Goal: Task Accomplishment & Management: Complete application form

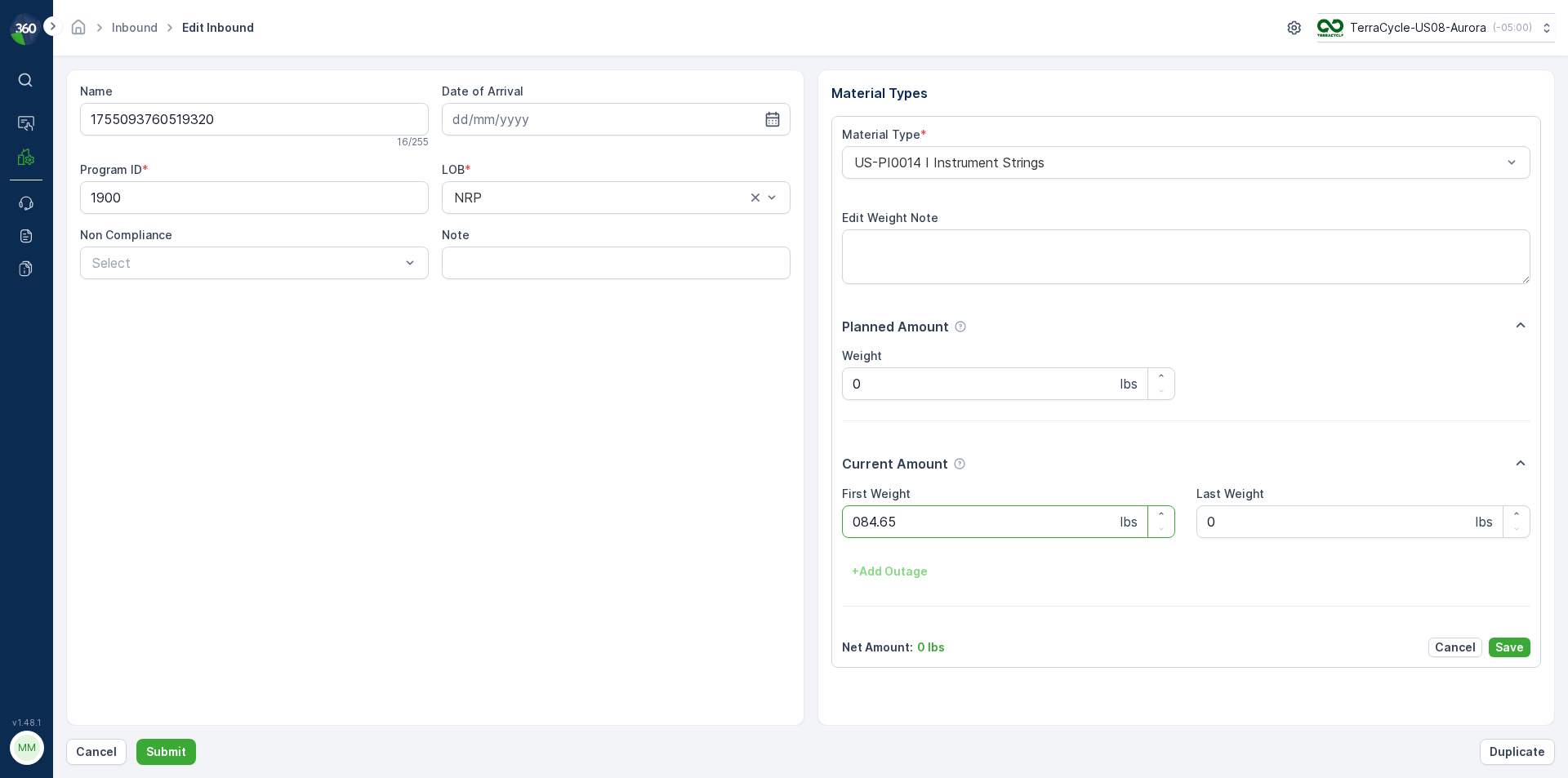
click at [137, 738] on button "Submit" at bounding box center [166, 751] width 60 height 26
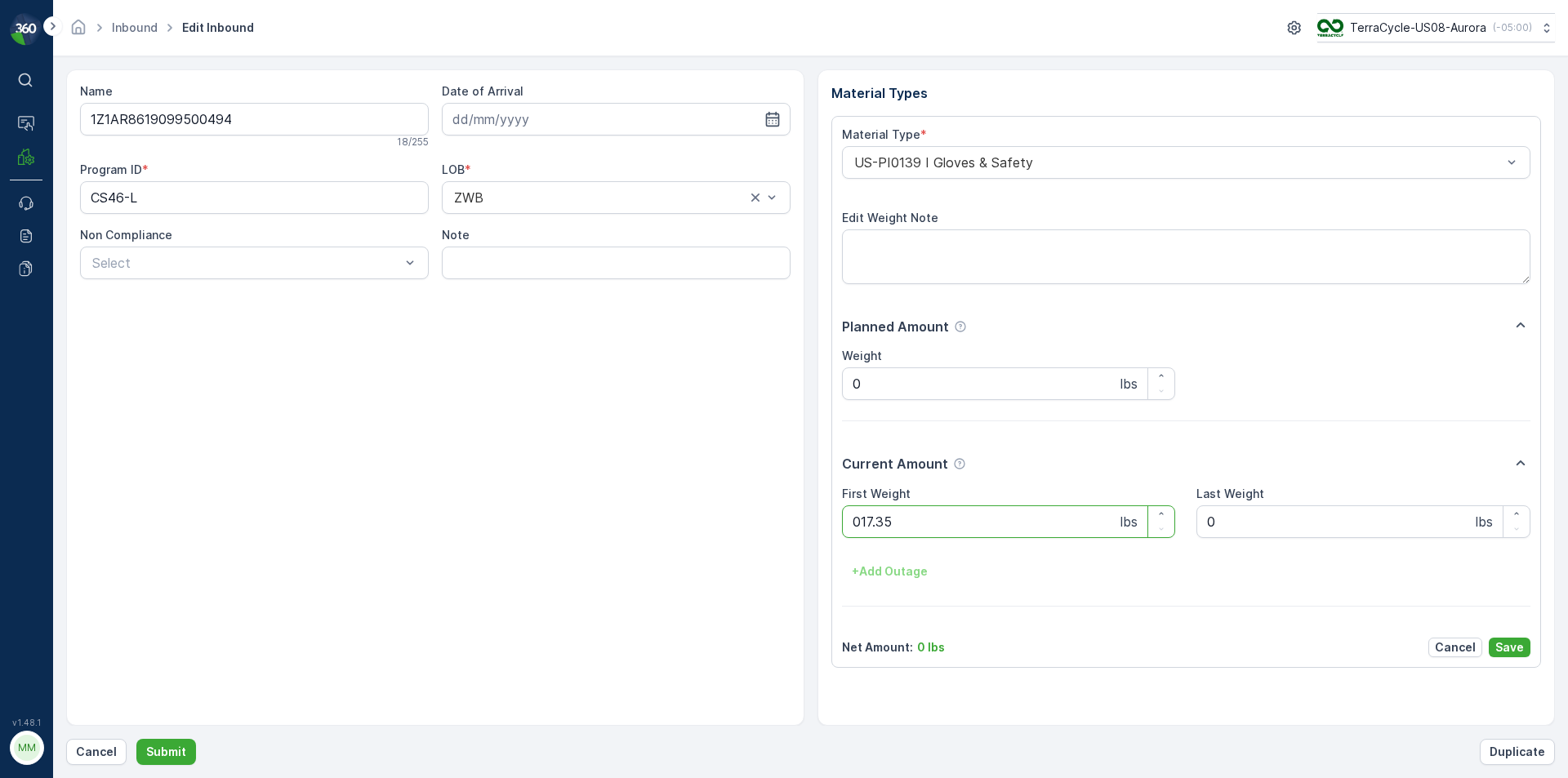
click at [137, 738] on button "Submit" at bounding box center [166, 751] width 60 height 26
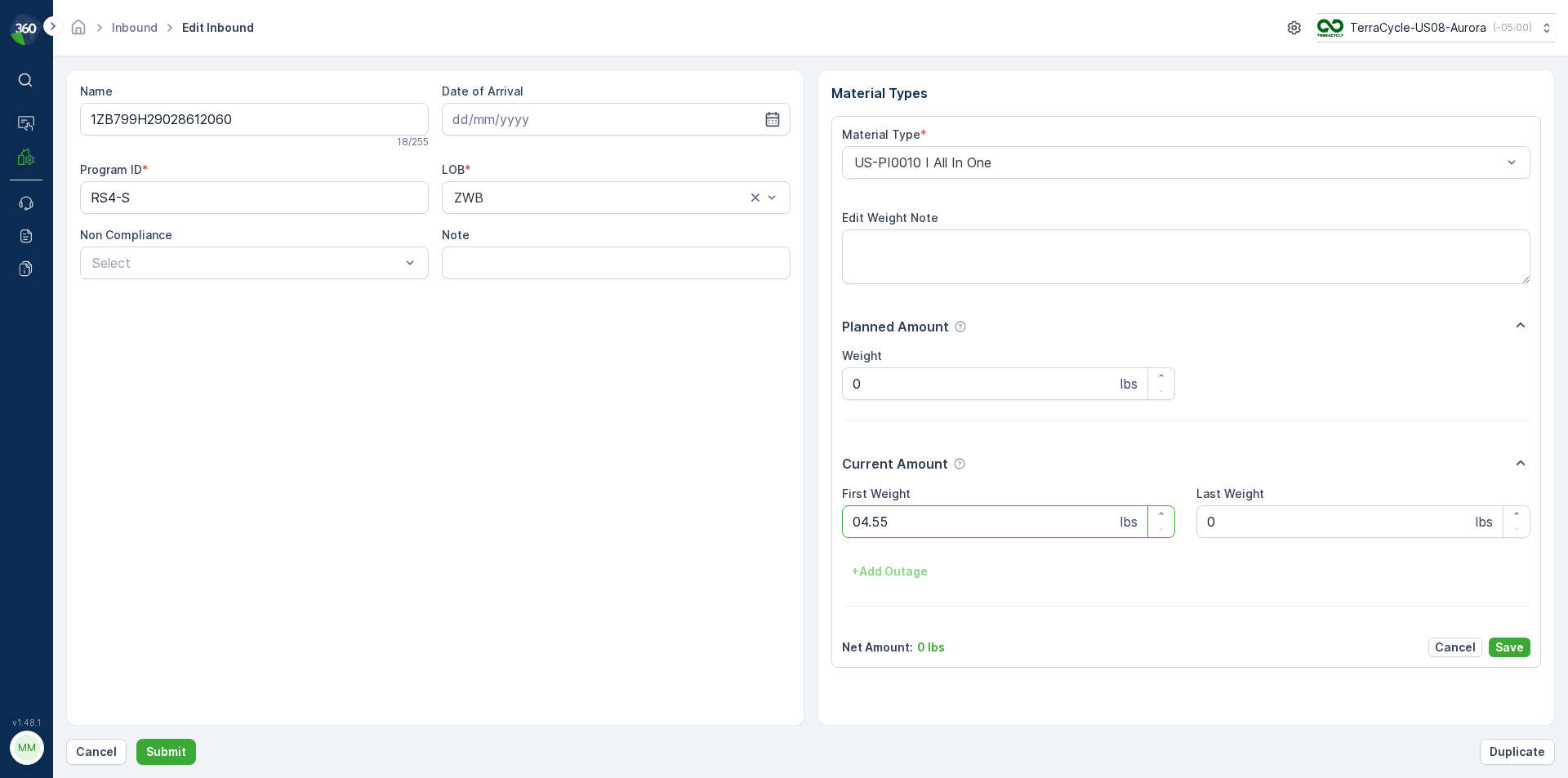
click at [137, 738] on button "Submit" at bounding box center [166, 751] width 60 height 26
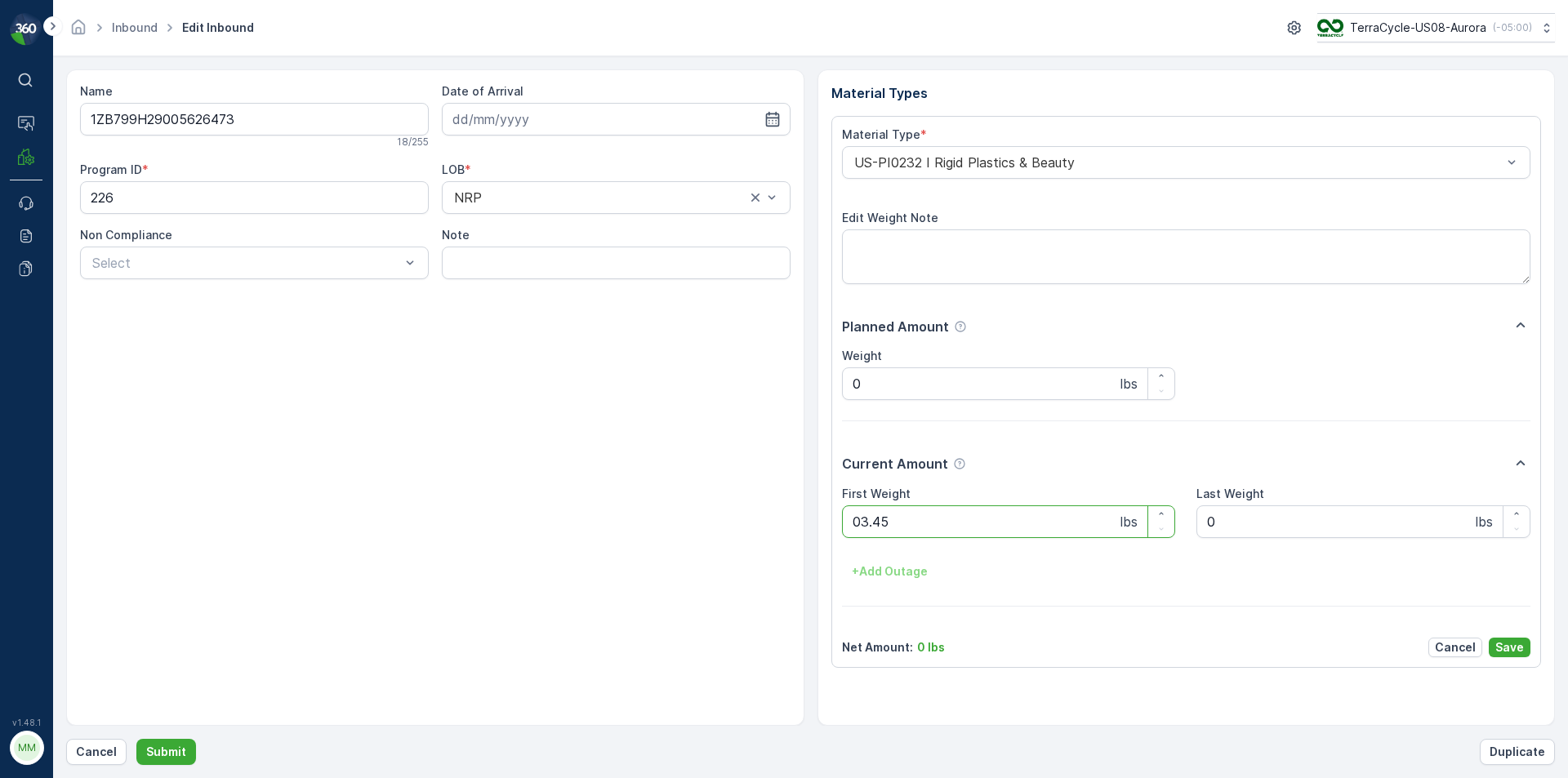
click at [137, 738] on button "Submit" at bounding box center [166, 751] width 60 height 26
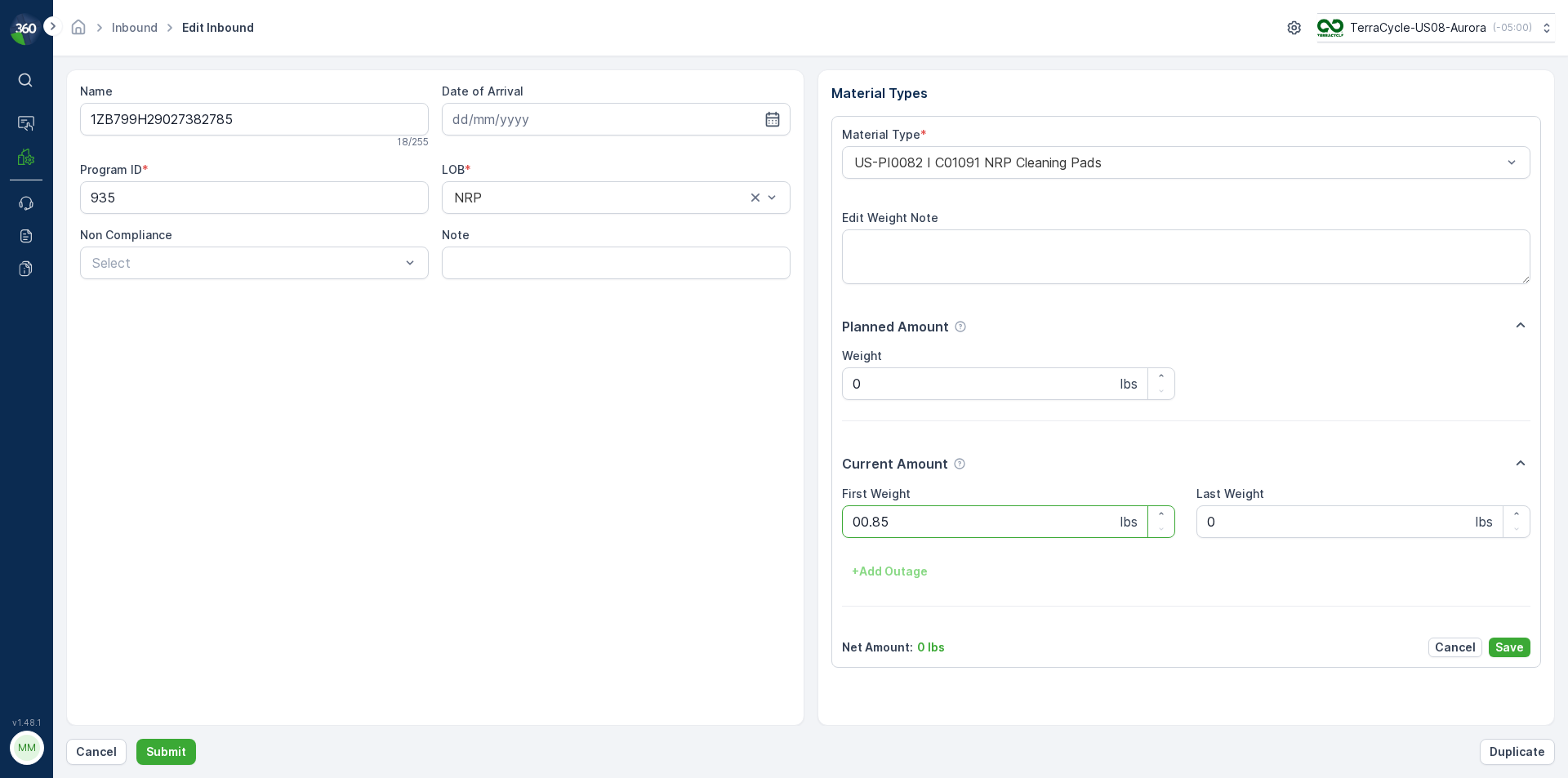
click at [137, 738] on button "Submit" at bounding box center [166, 751] width 60 height 26
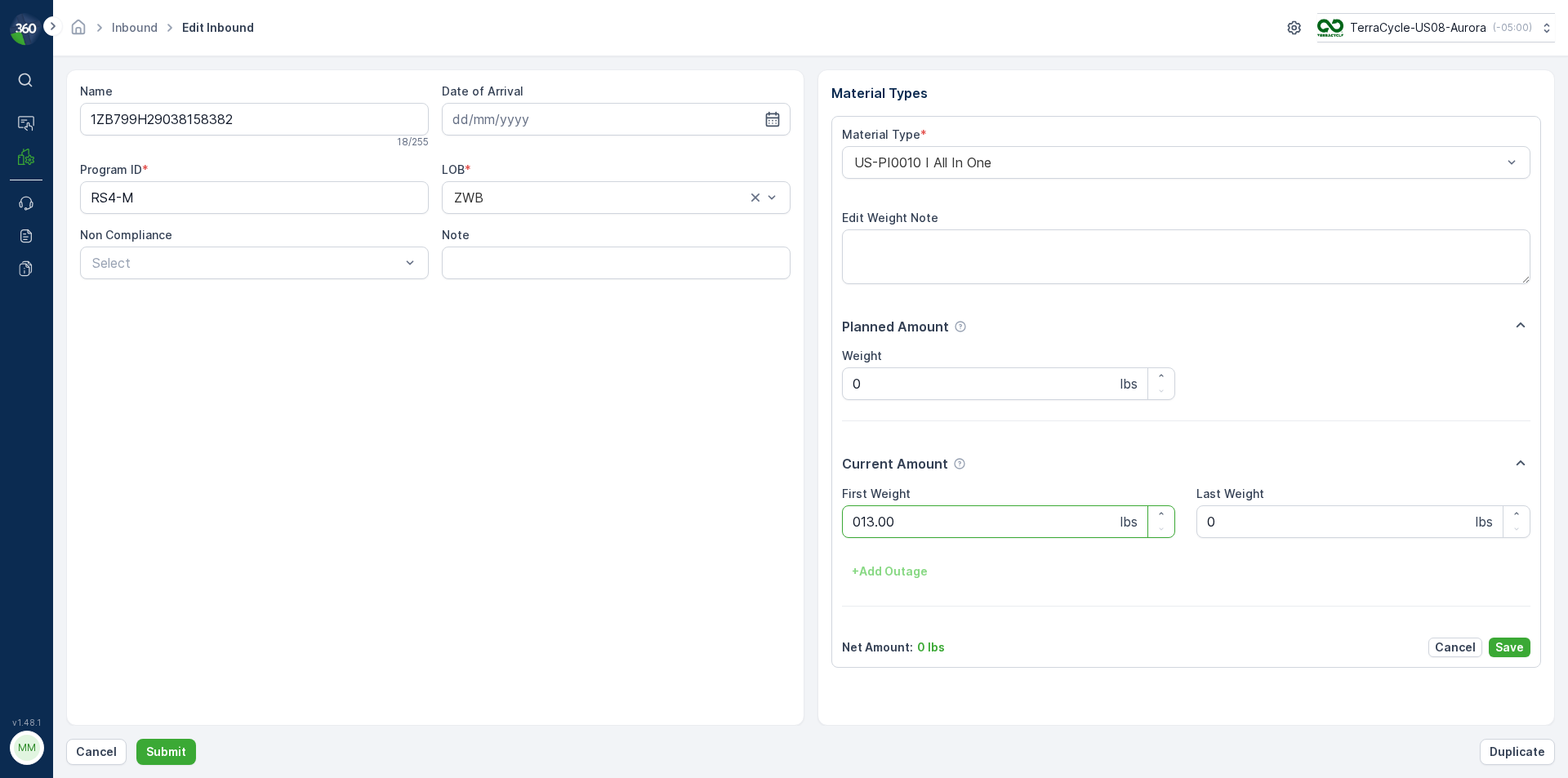
click at [137, 738] on button "Submit" at bounding box center [166, 751] width 60 height 26
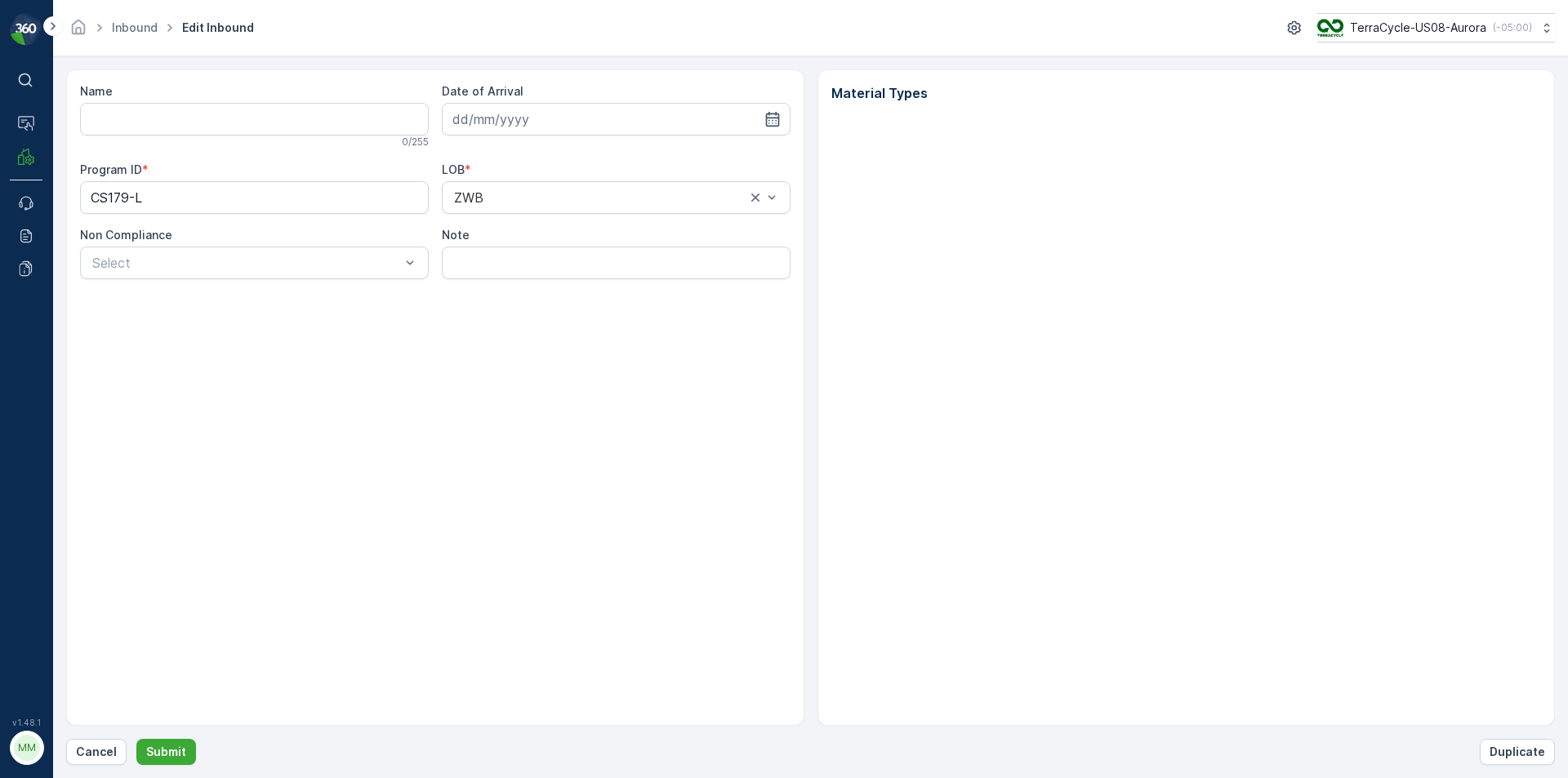
type input "1ZB799H29007079374"
type input "[DATE]"
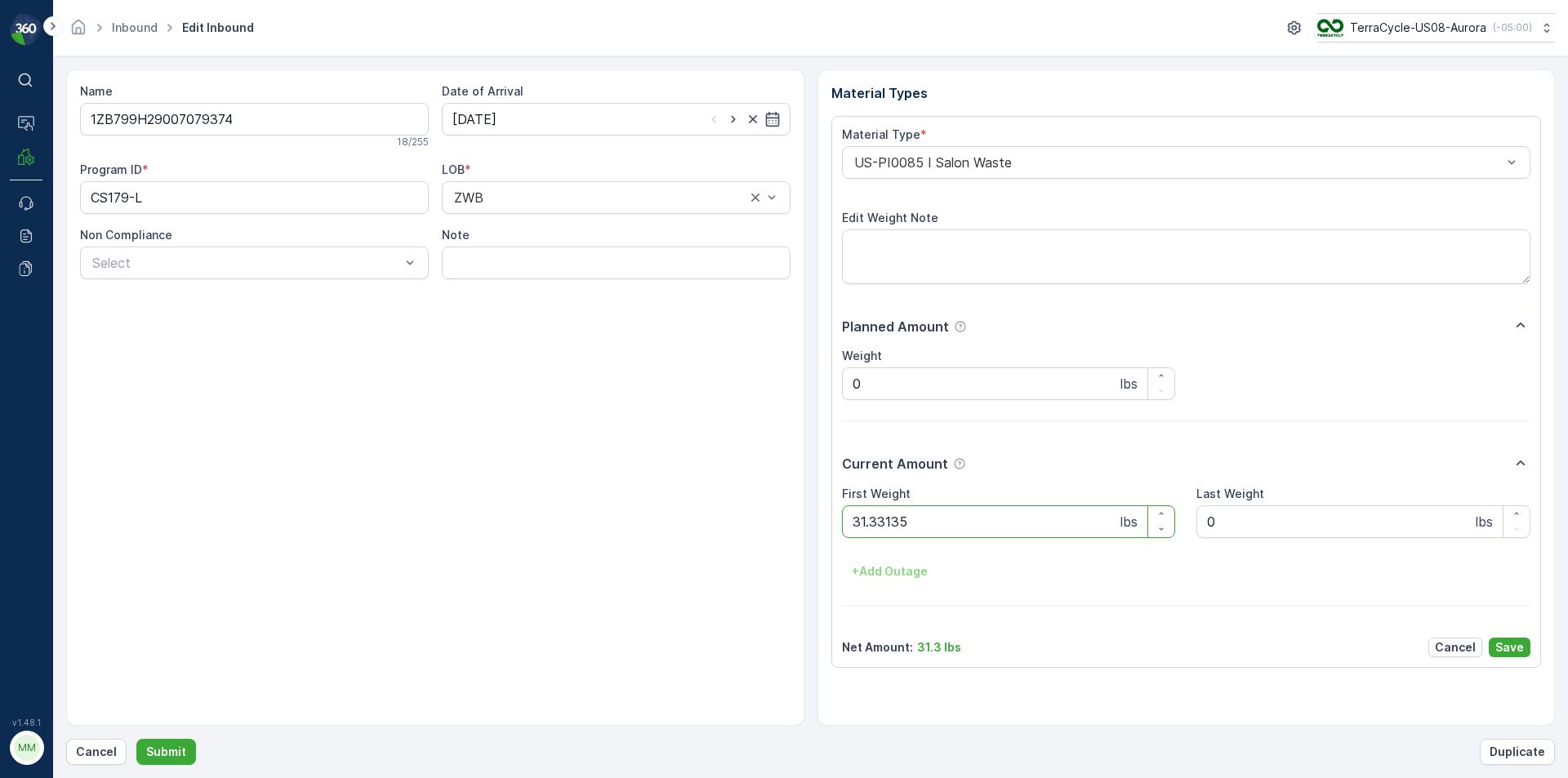
click at [137, 738] on button "Submit" at bounding box center [166, 751] width 60 height 26
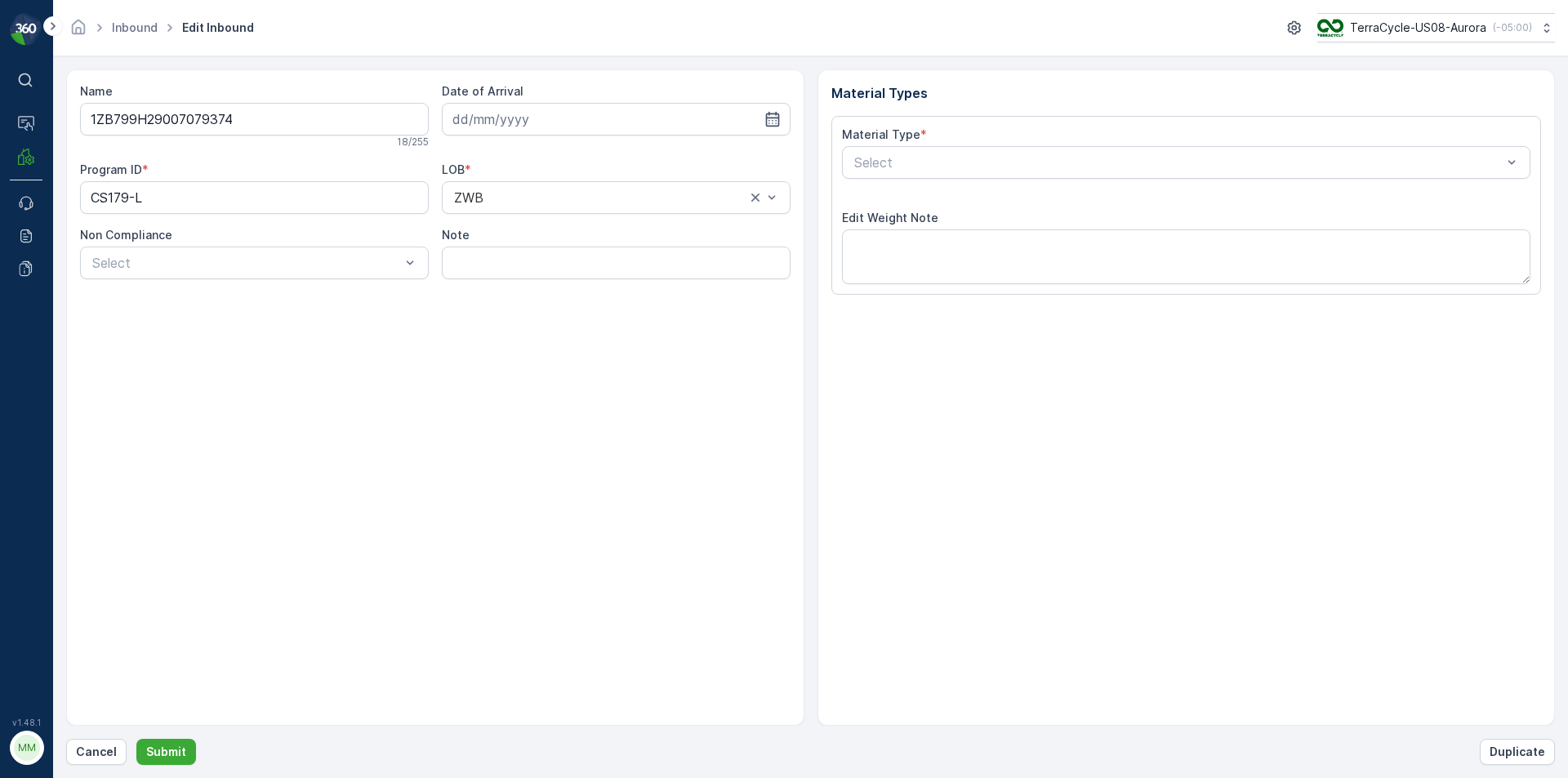
type input "[DATE]"
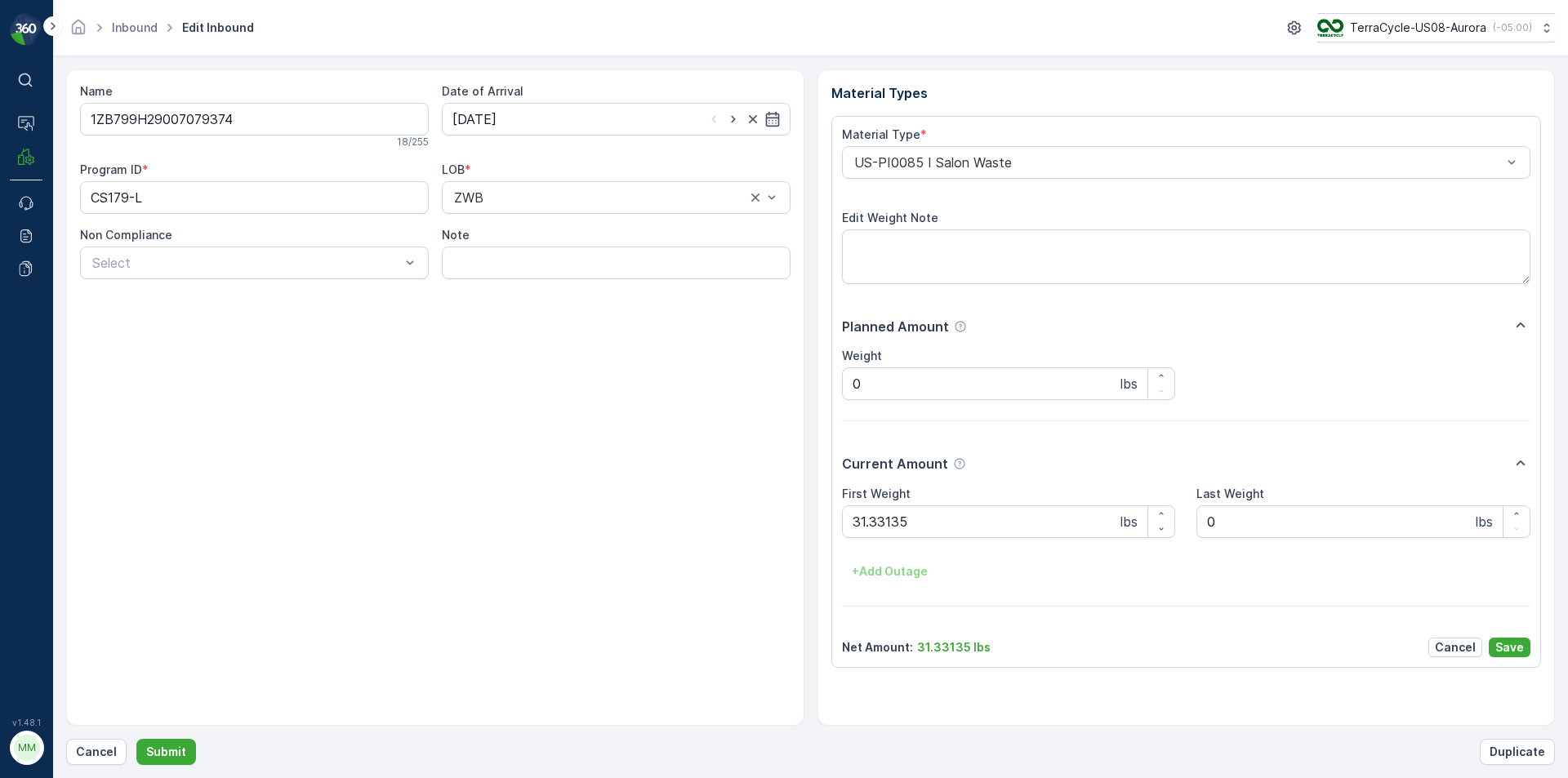
click at [1027, 525] on Weight "31.33135" at bounding box center [1009, 521] width 334 height 32
type Weight "31"
click at [137, 738] on button "Submit" at bounding box center [166, 751] width 60 height 26
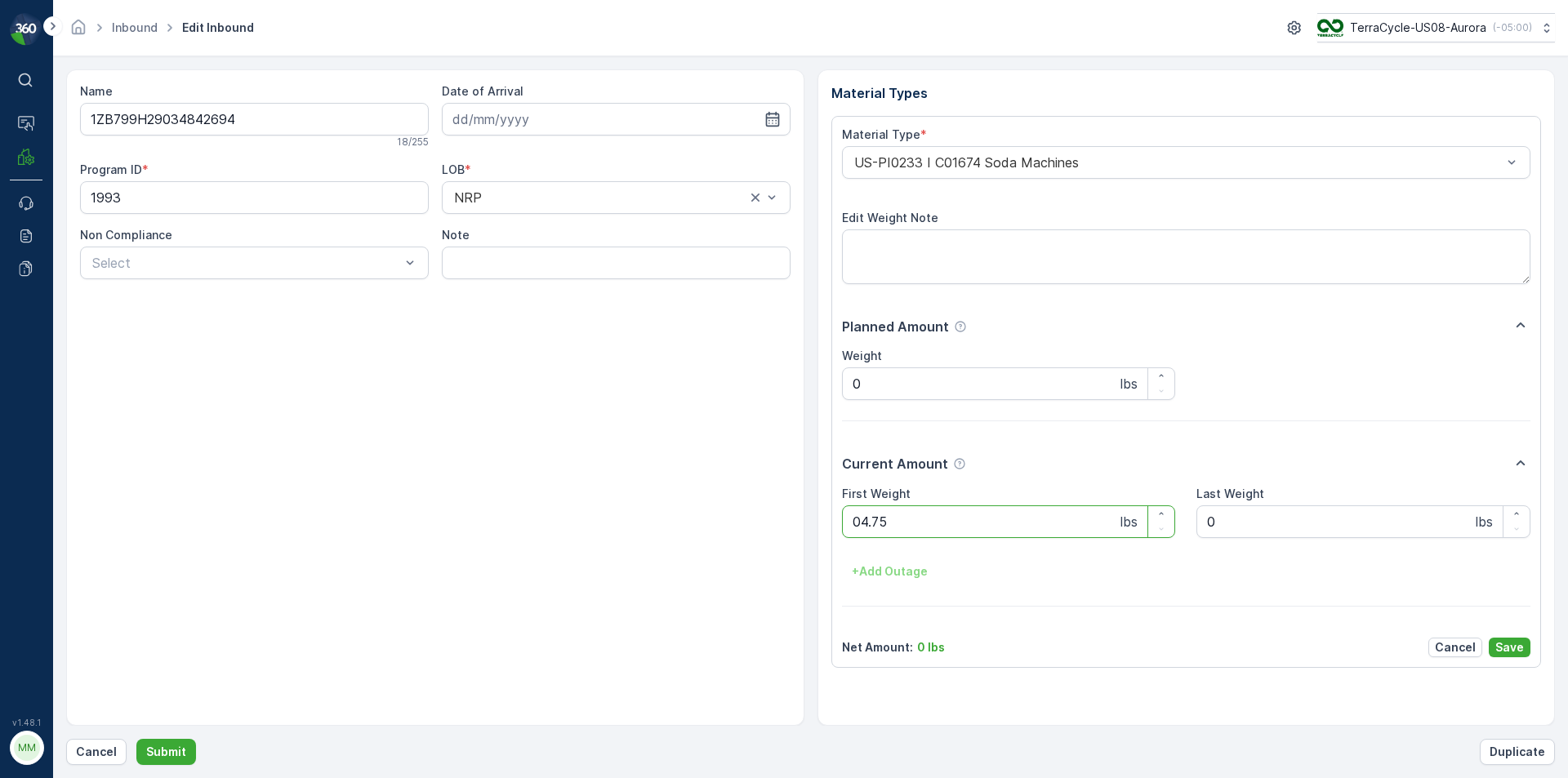
click at [137, 738] on button "Submit" at bounding box center [166, 751] width 60 height 26
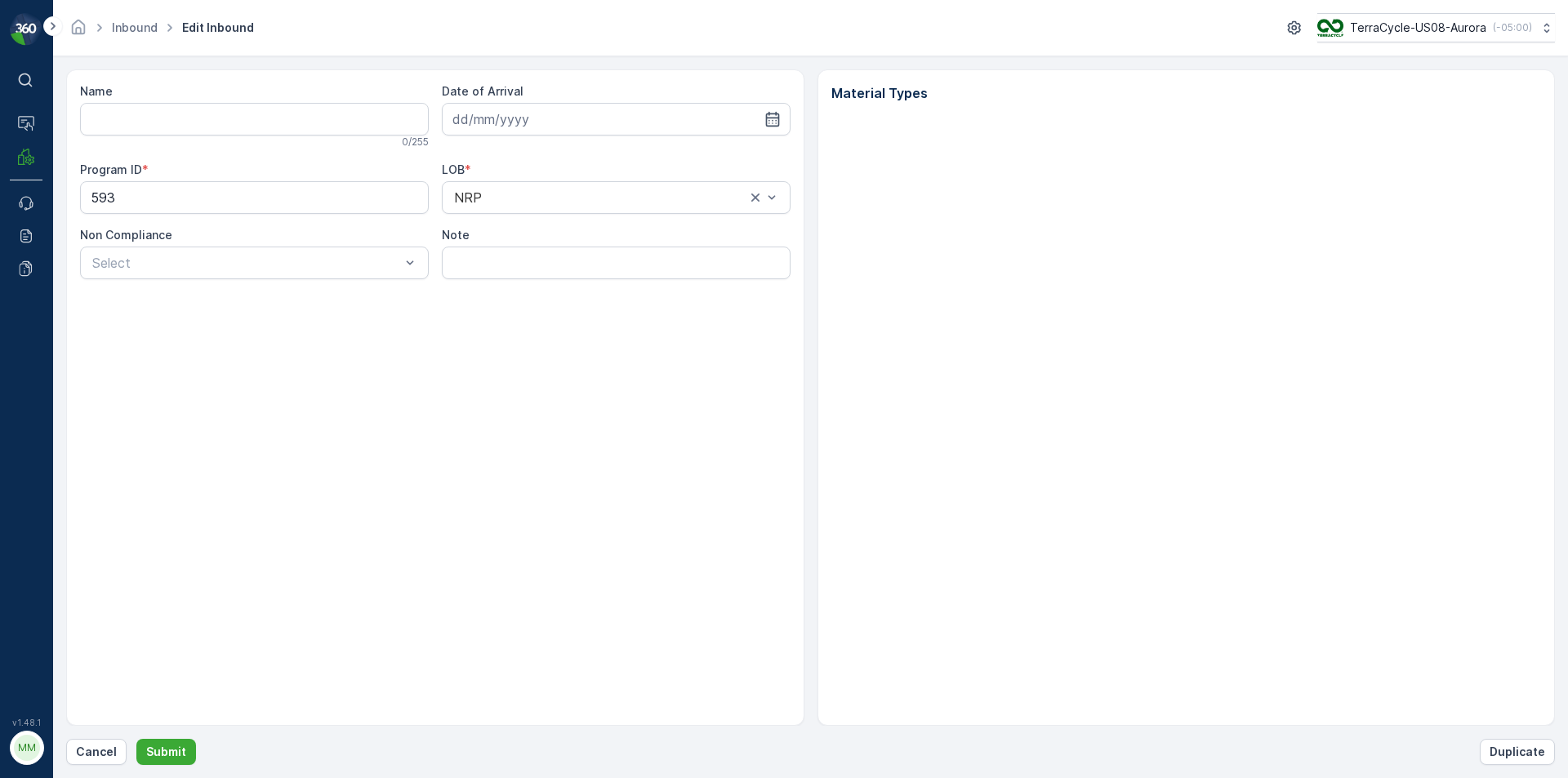
type input "1ZB799H29015074032"
type input "[DATE]"
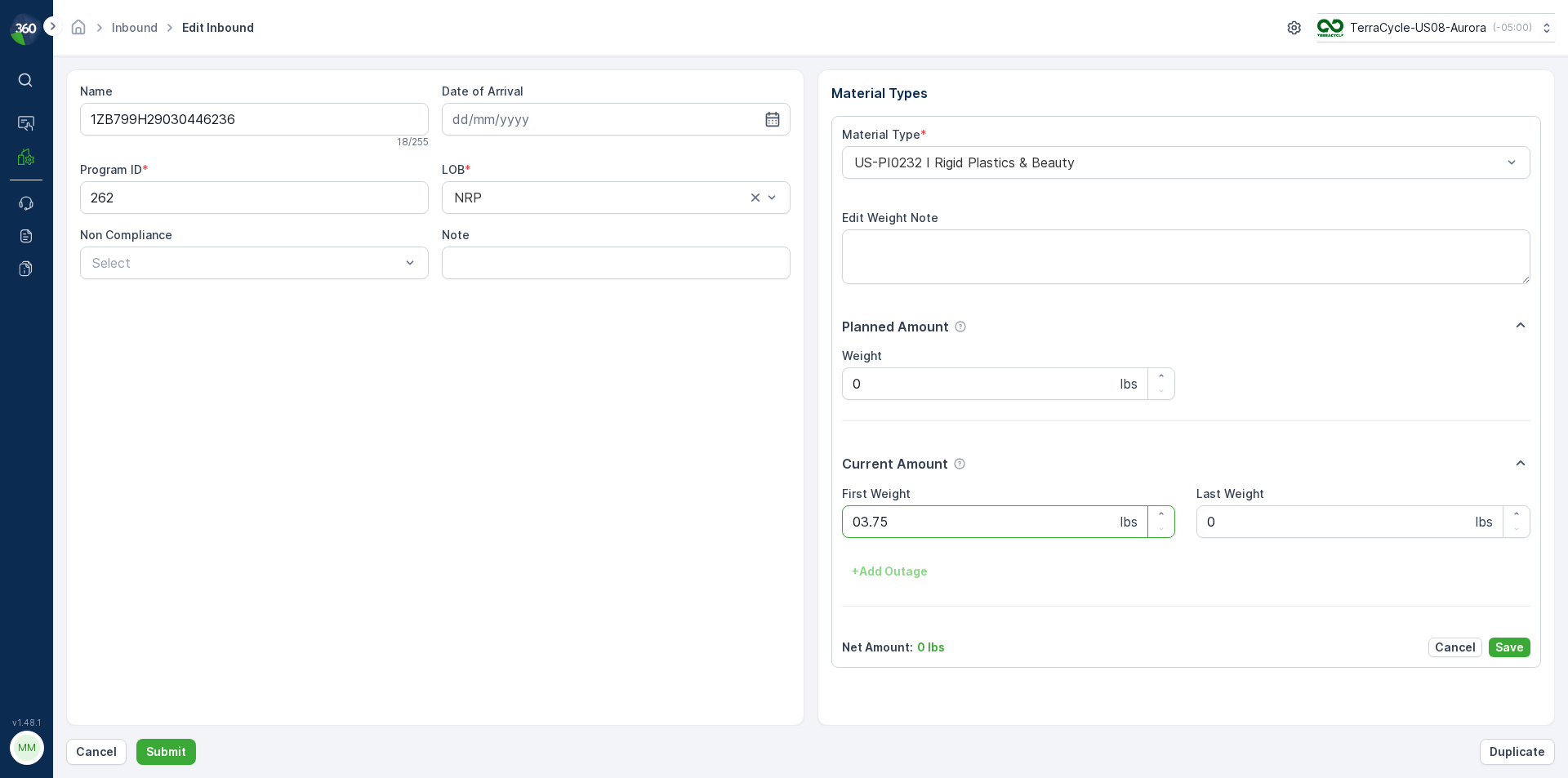
click at [137, 738] on button "Submit" at bounding box center [166, 751] width 60 height 26
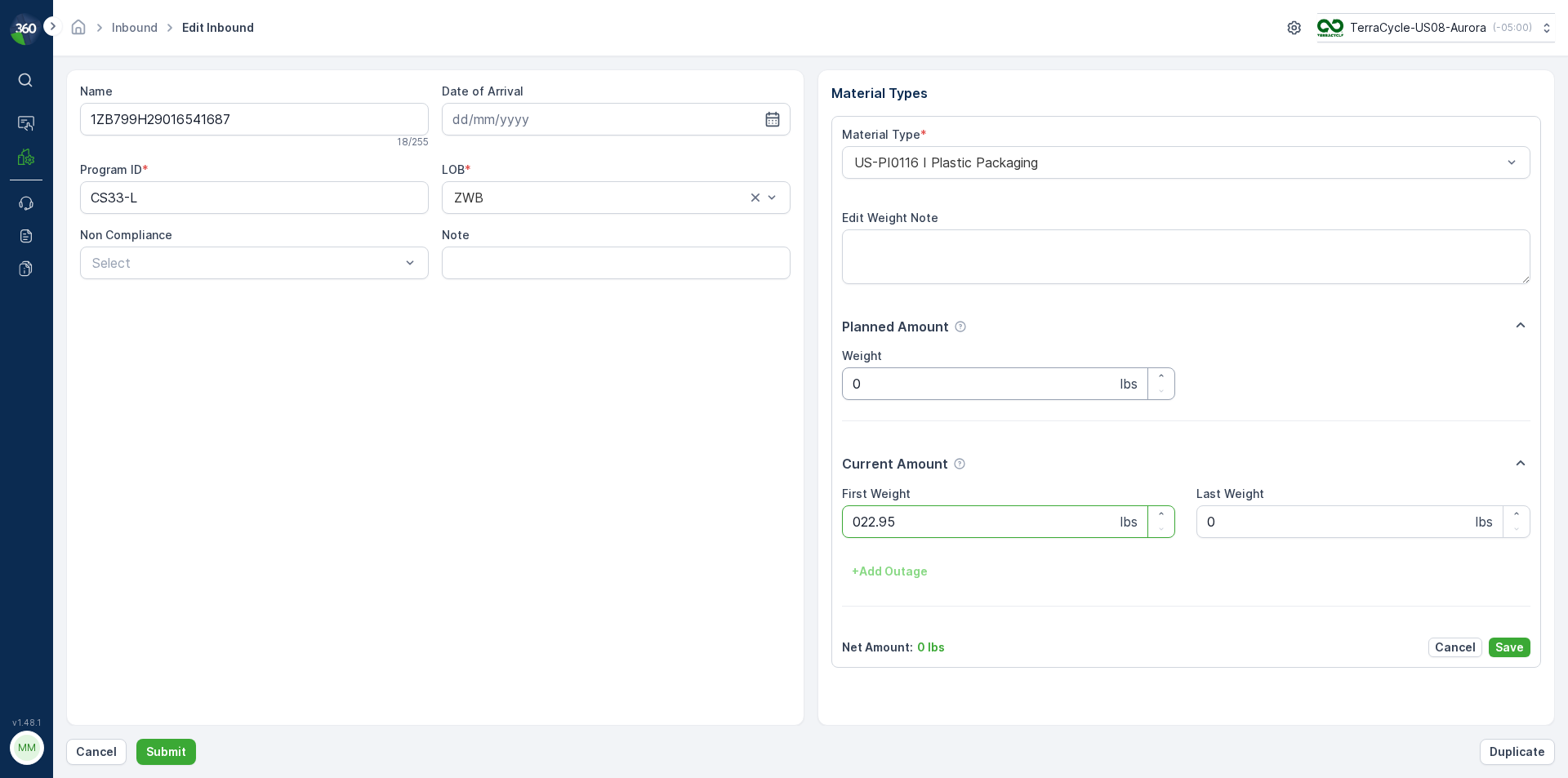
click at [137, 738] on button "Submit" at bounding box center [166, 751] width 60 height 26
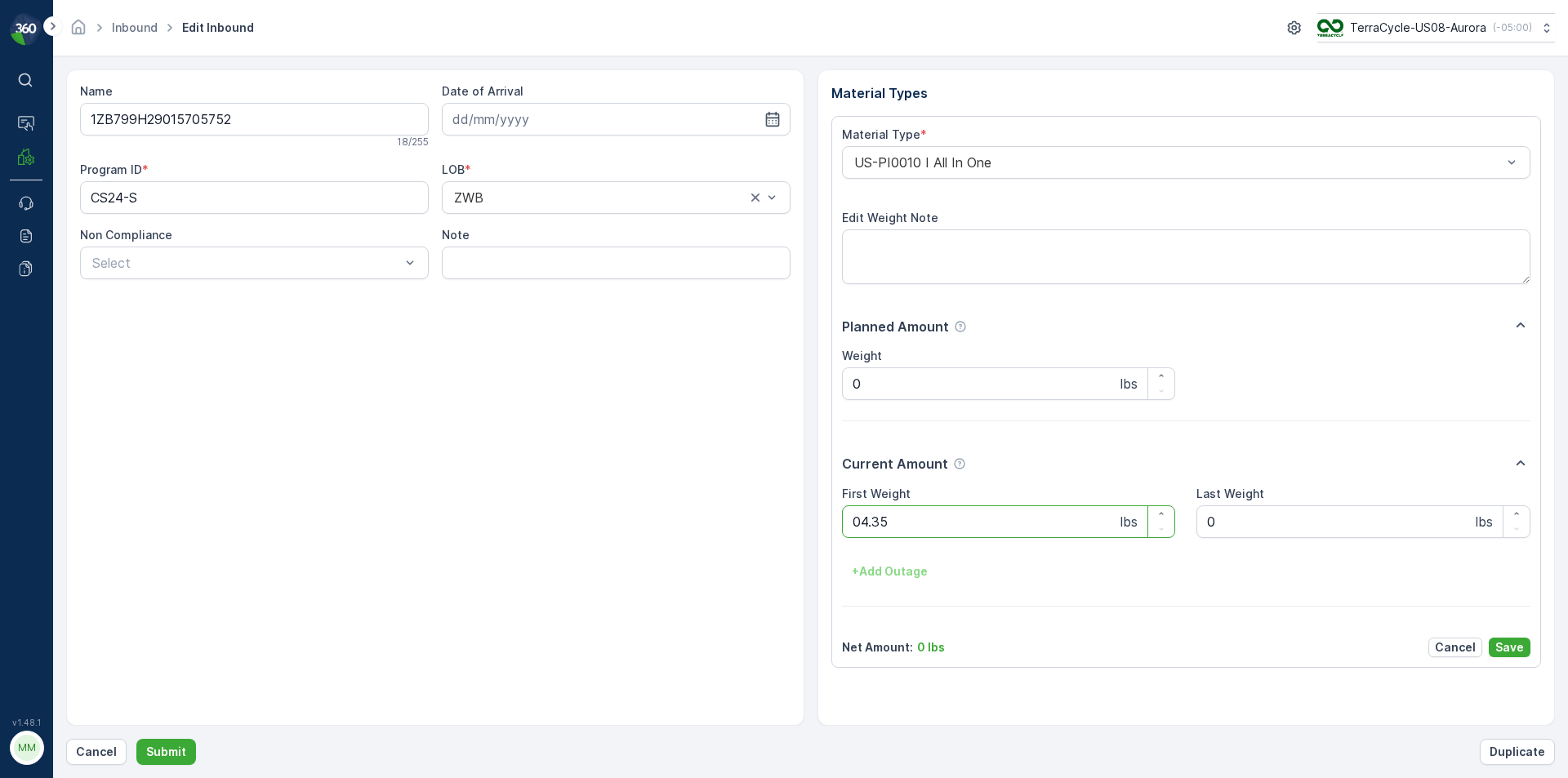
click at [137, 738] on button "Submit" at bounding box center [166, 751] width 60 height 26
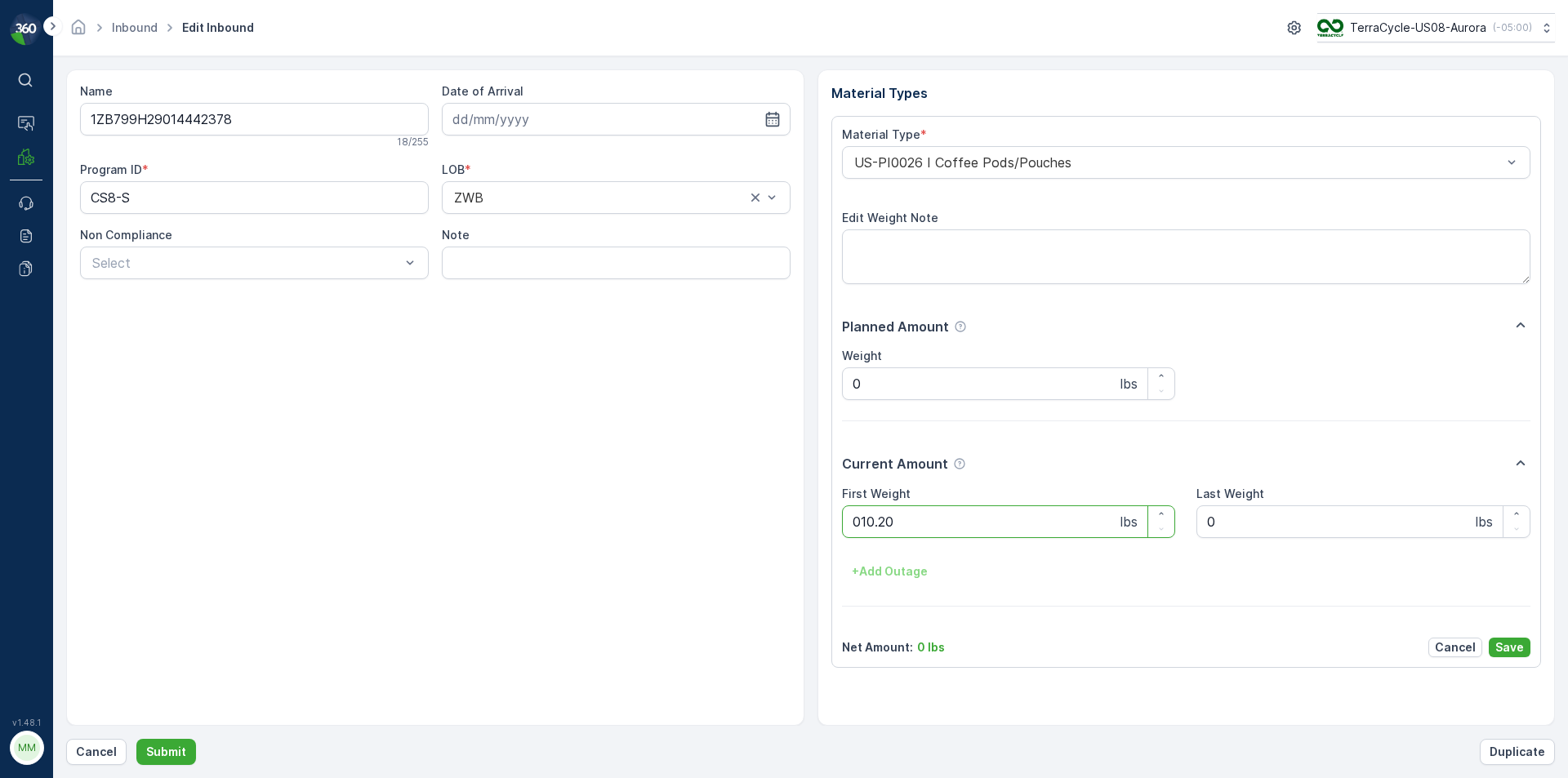
click at [137, 738] on button "Submit" at bounding box center [166, 751] width 60 height 26
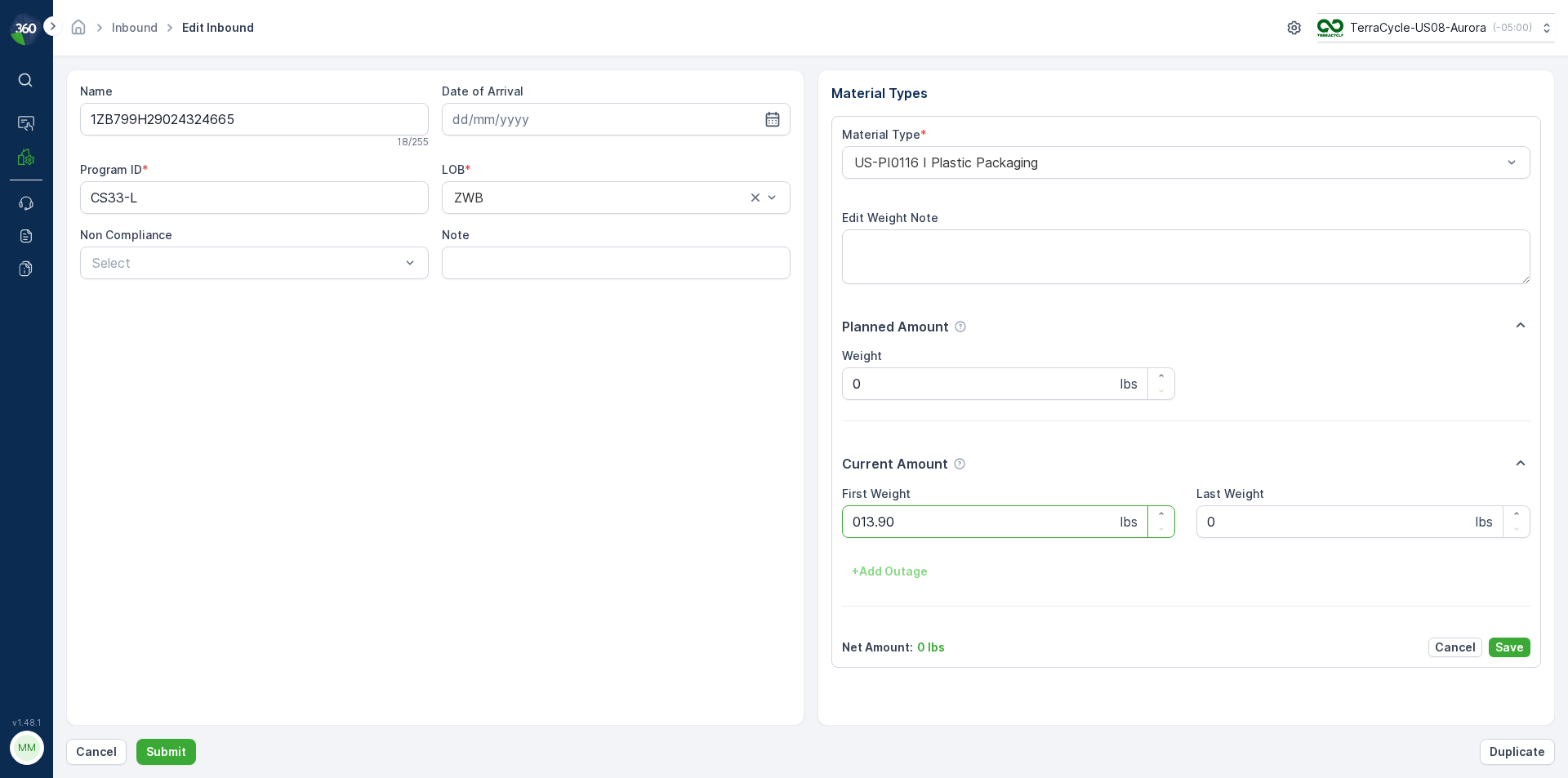
click at [137, 738] on button "Submit" at bounding box center [166, 751] width 60 height 26
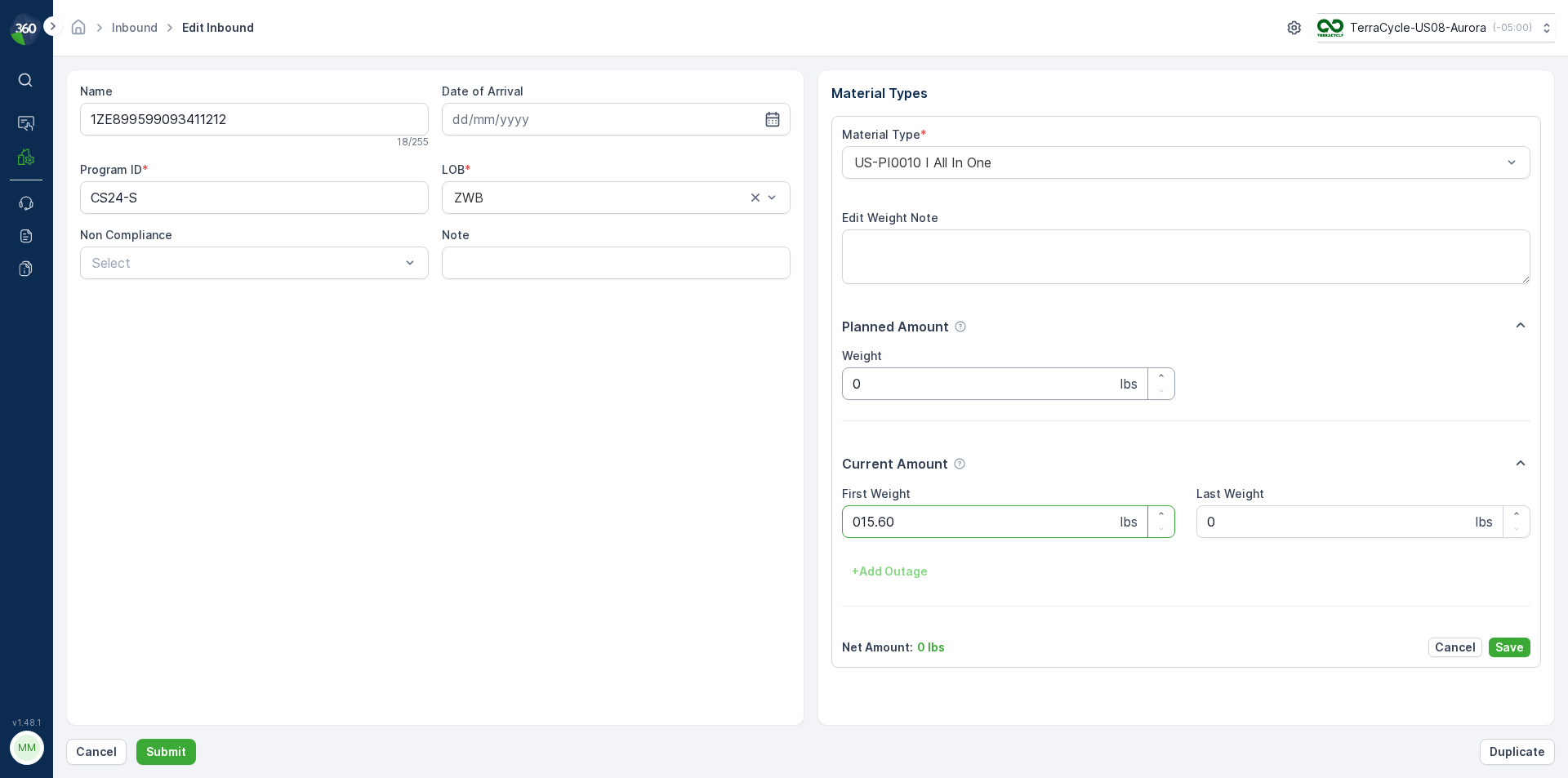
click at [137, 738] on button "Submit" at bounding box center [166, 751] width 60 height 26
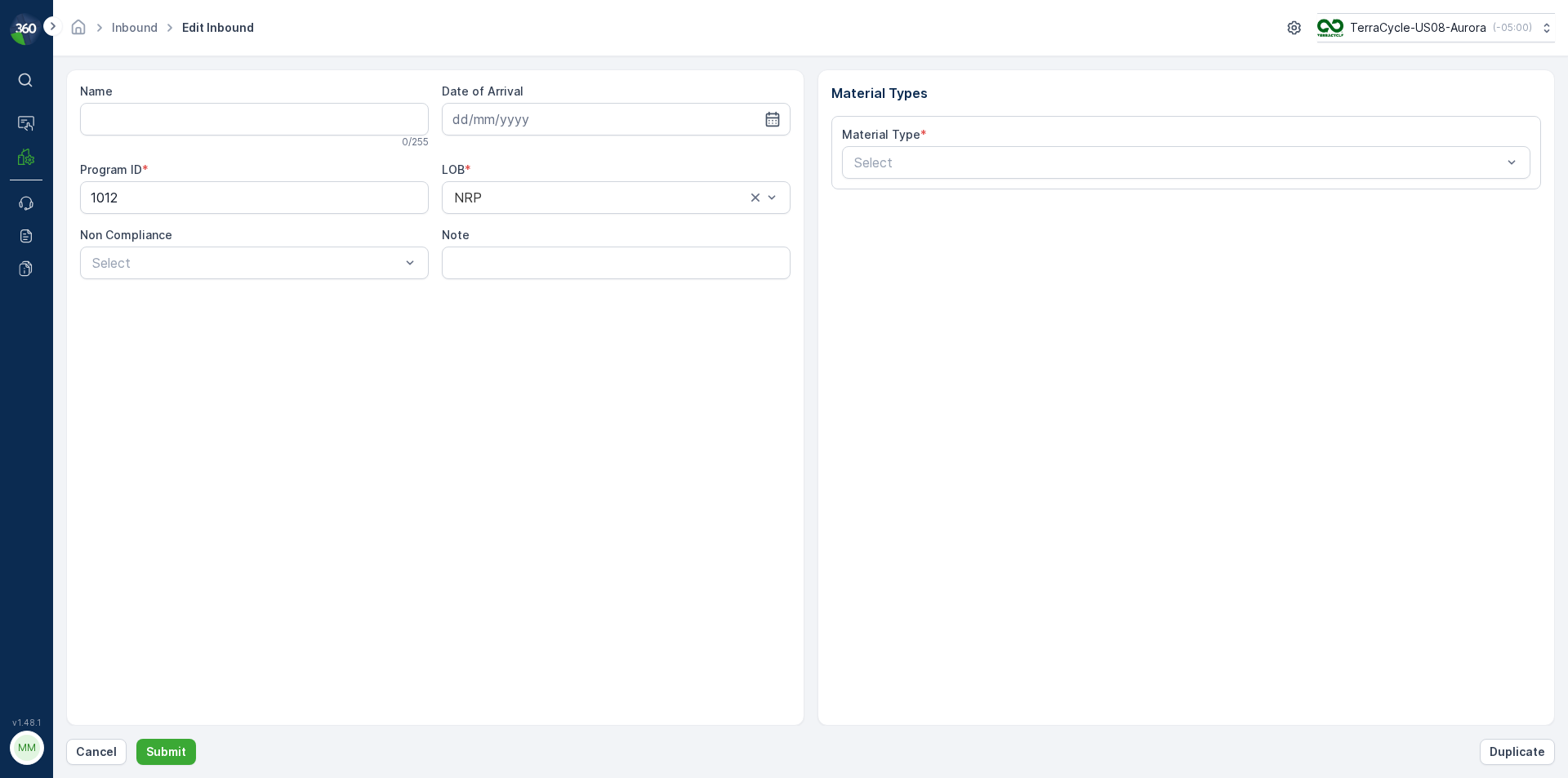
type input "1ZB799H29033292254"
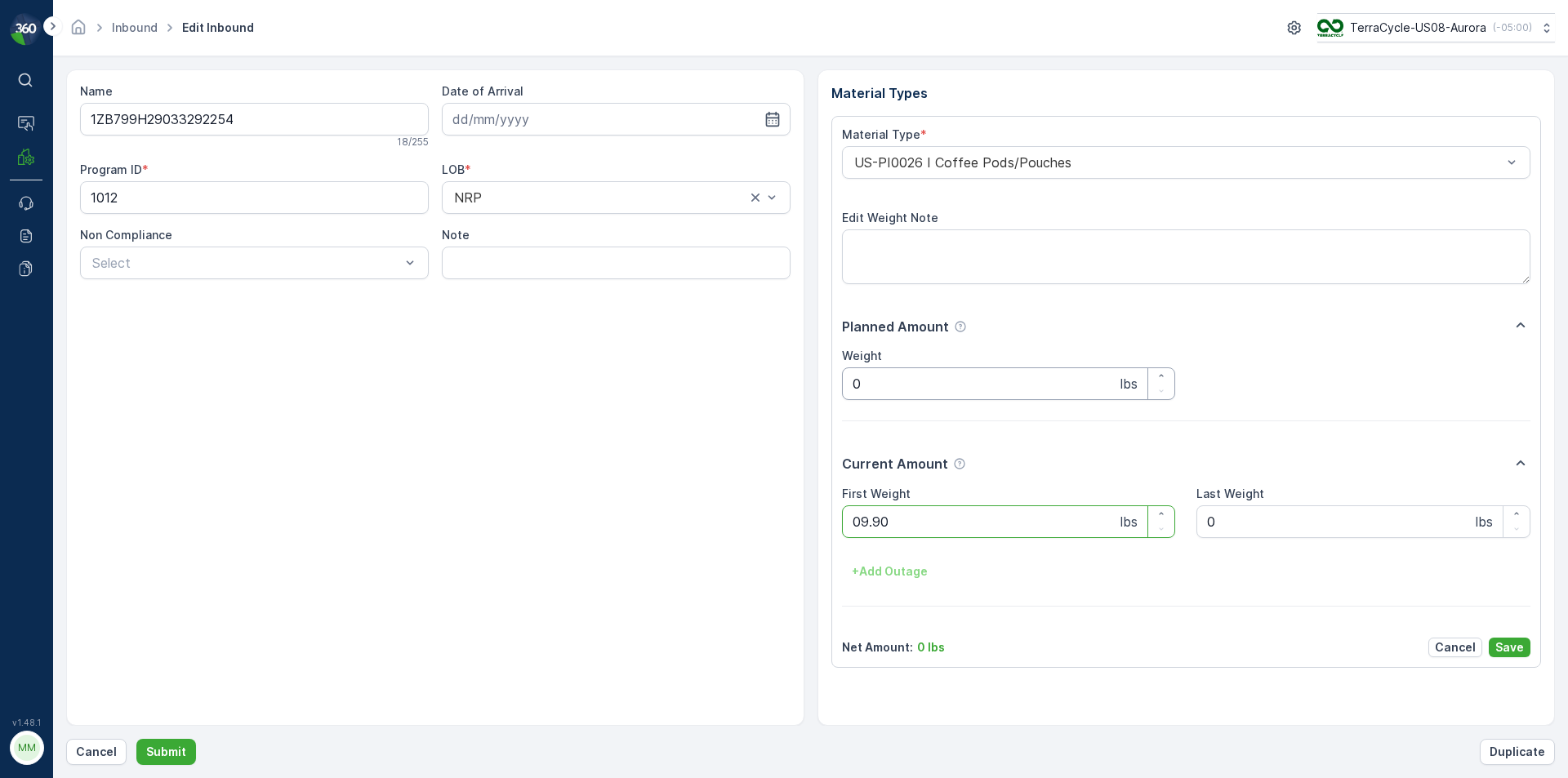
click at [137, 738] on button "Submit" at bounding box center [166, 751] width 60 height 26
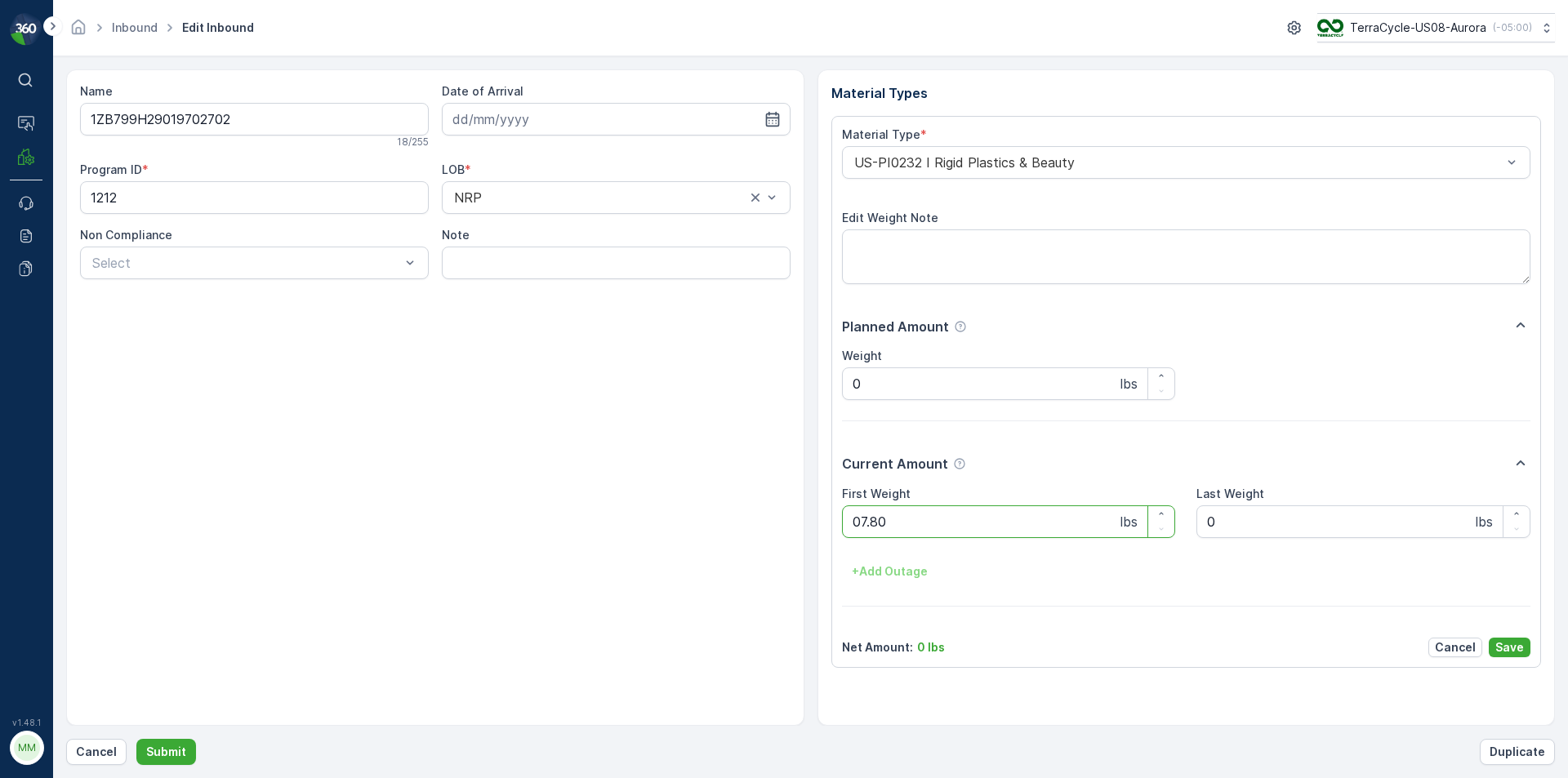
click at [137, 738] on button "Submit" at bounding box center [166, 751] width 60 height 26
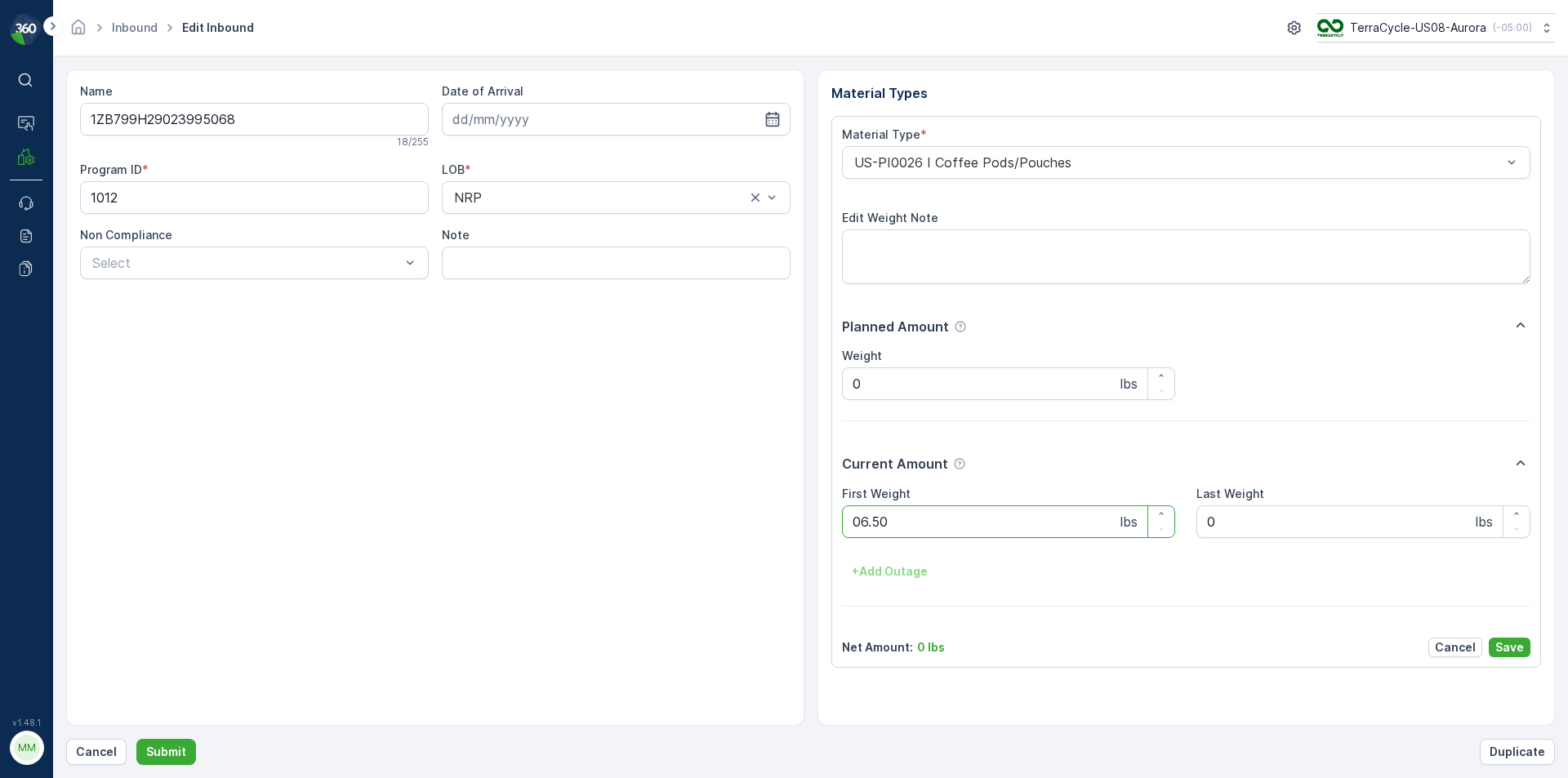
click at [137, 738] on button "Submit" at bounding box center [166, 751] width 60 height 26
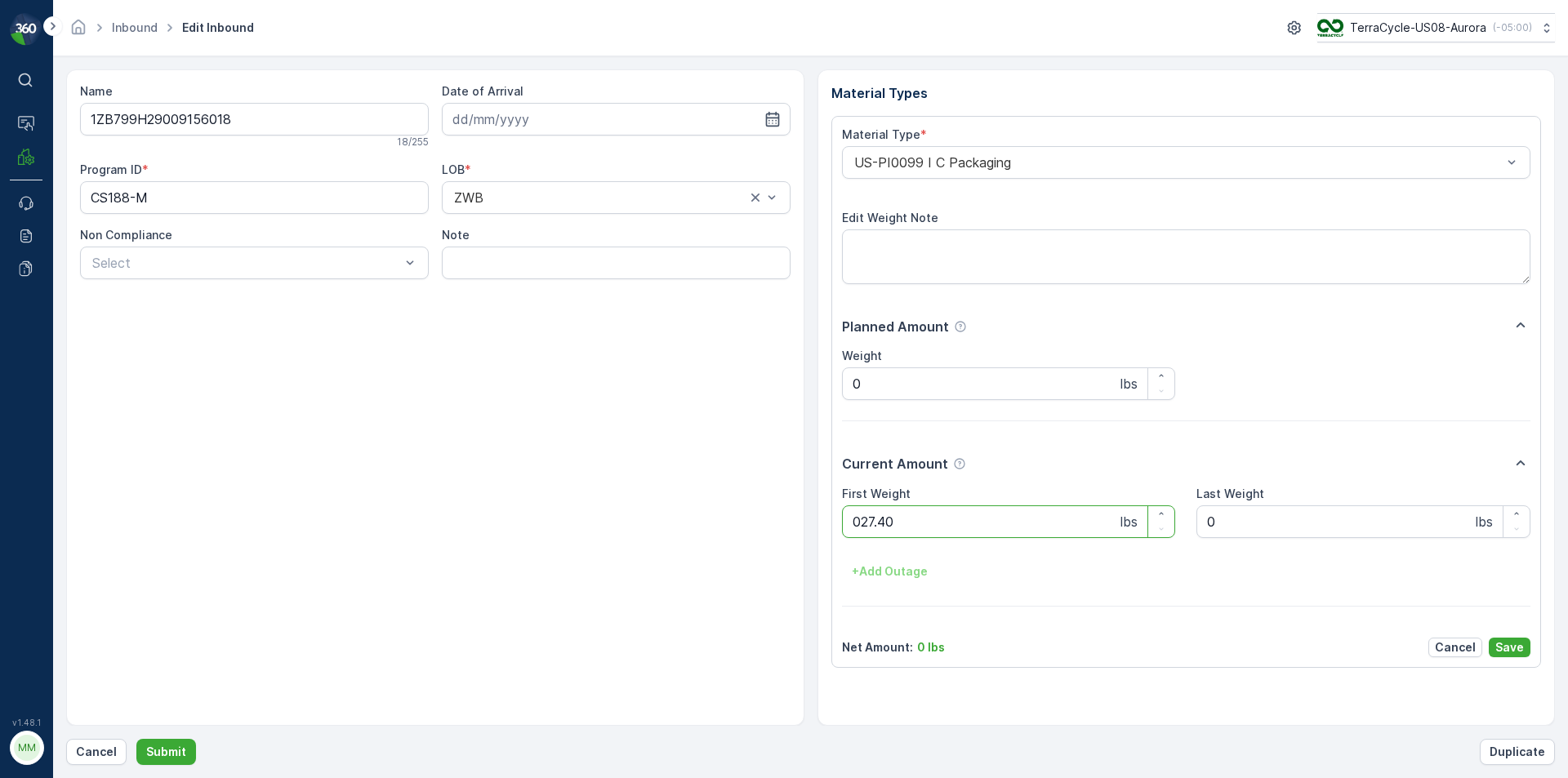
click at [137, 738] on button "Submit" at bounding box center [166, 751] width 60 height 26
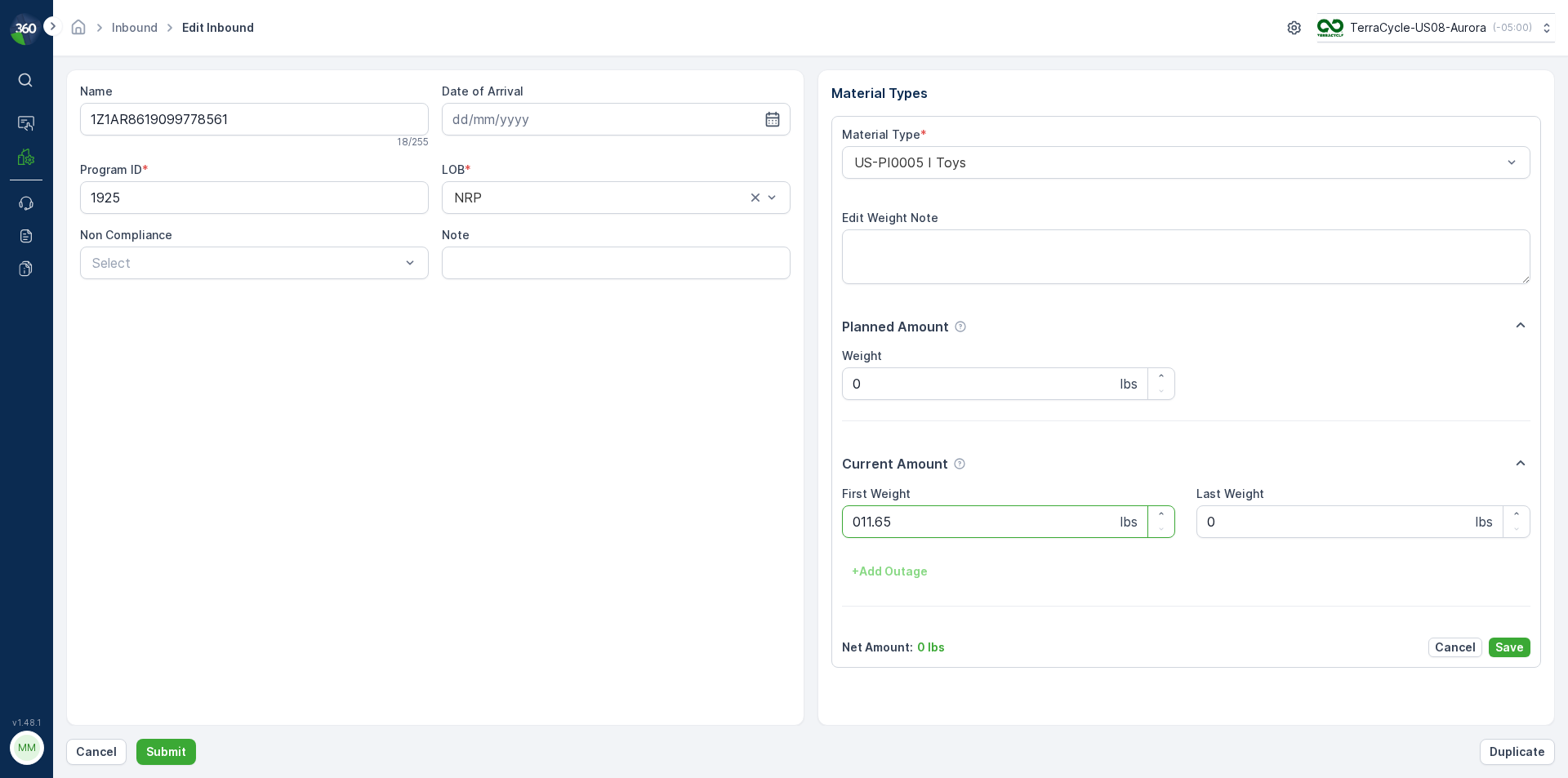
click at [137, 738] on button "Submit" at bounding box center [166, 751] width 60 height 26
type Weight "07.45"
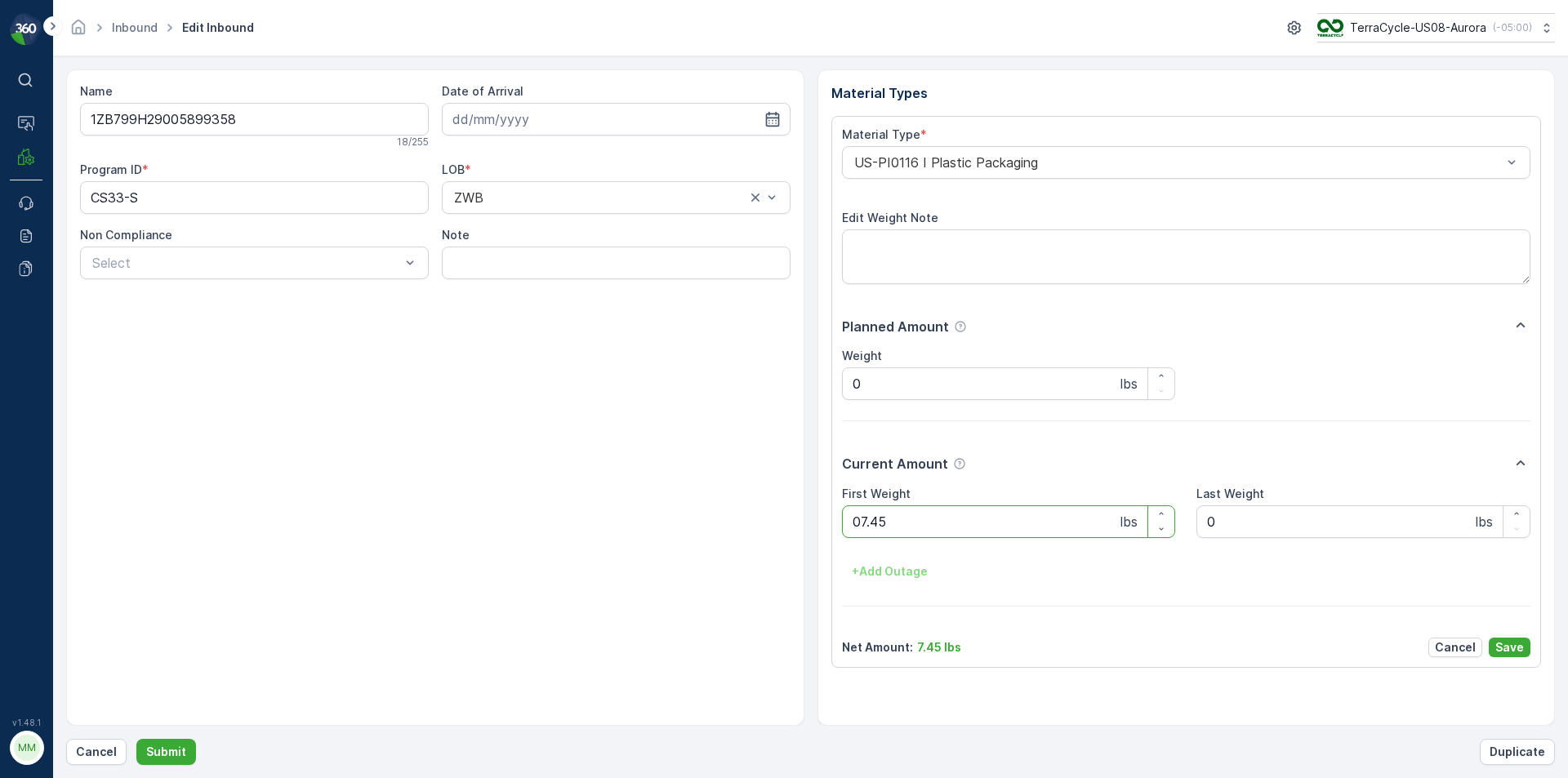
click at [137, 738] on button "Submit" at bounding box center [166, 751] width 60 height 26
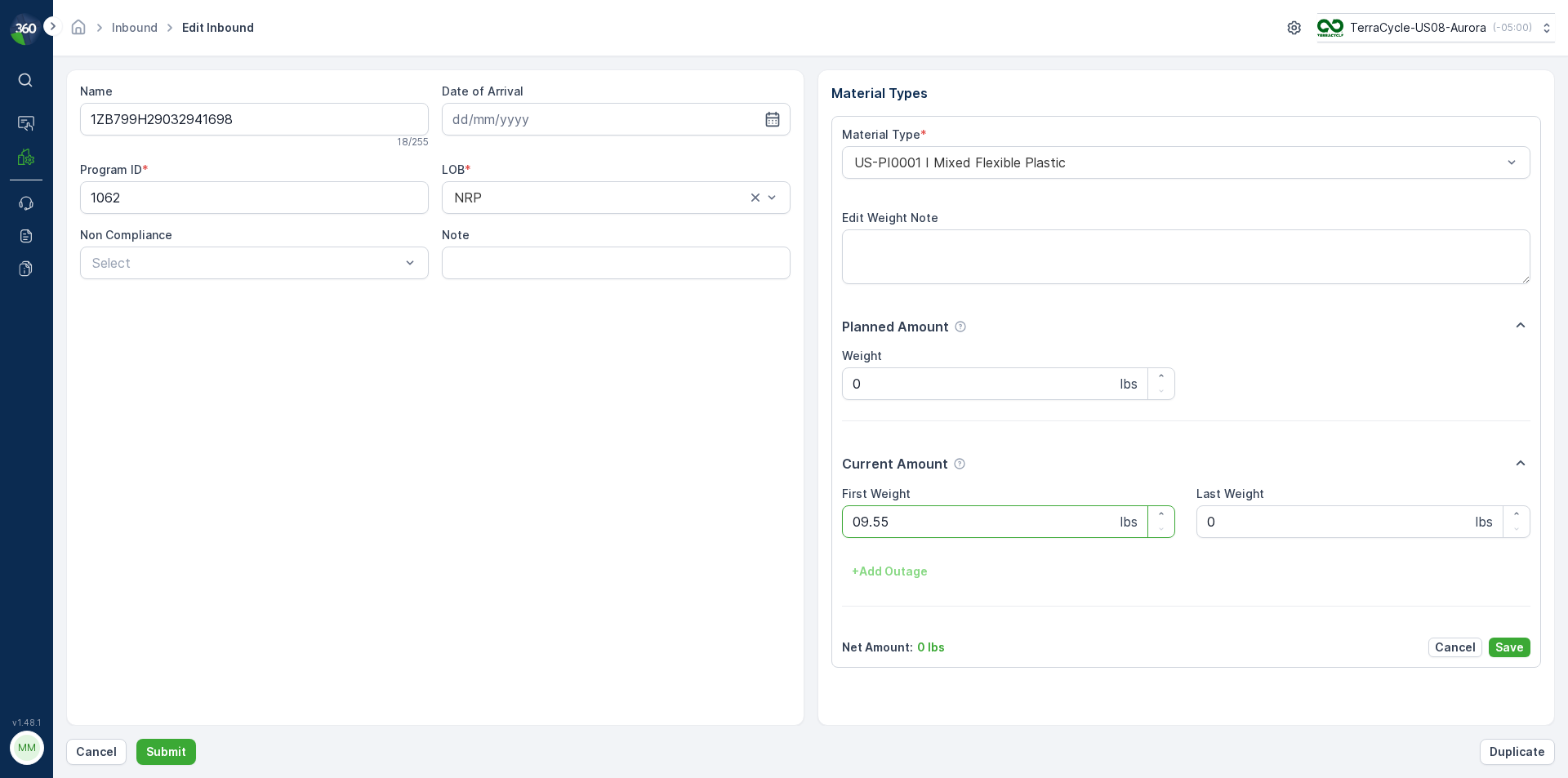
click at [137, 738] on button "Submit" at bounding box center [166, 751] width 60 height 26
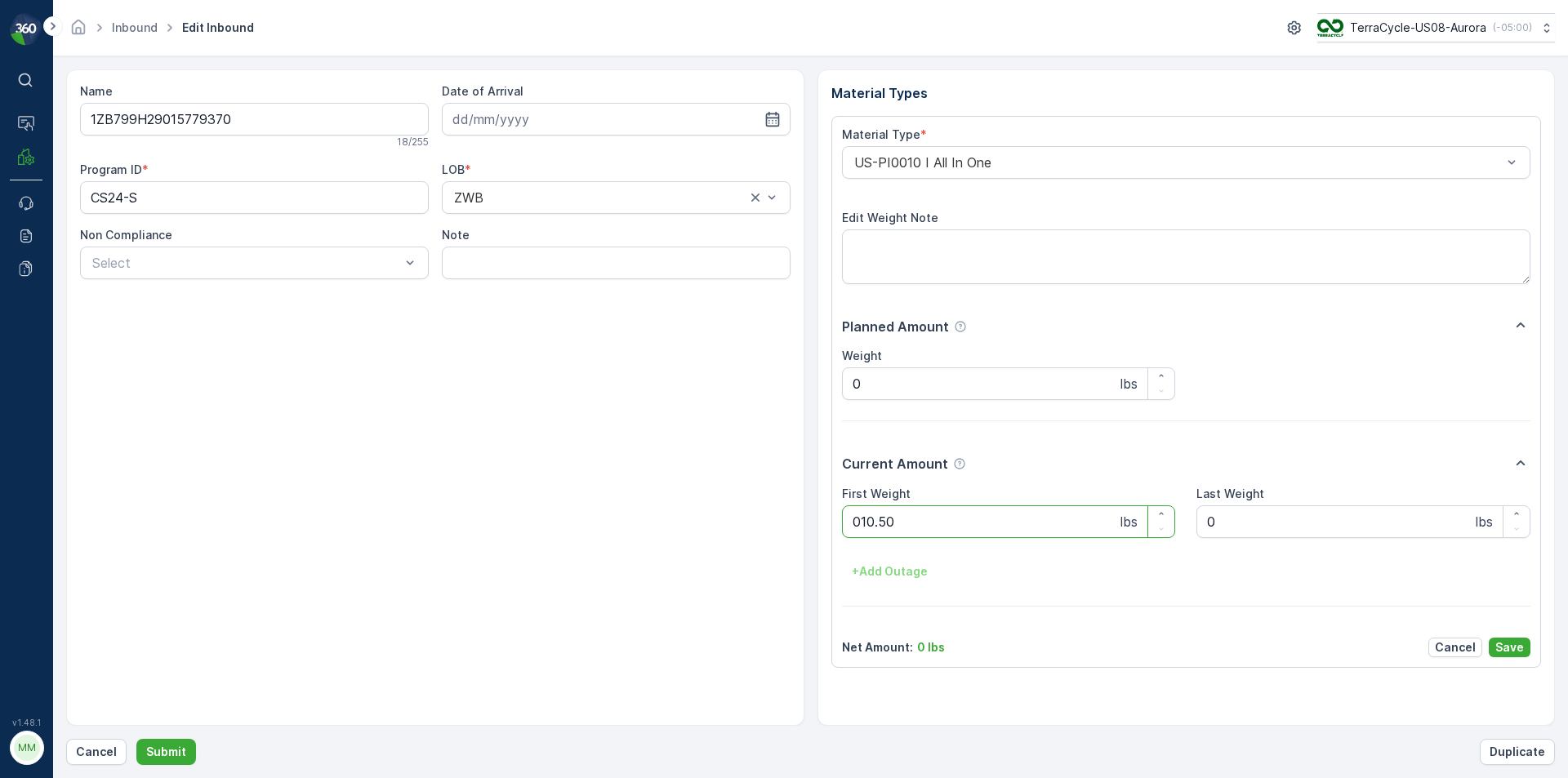
click at [137, 738] on button "Submit" at bounding box center [166, 751] width 60 height 26
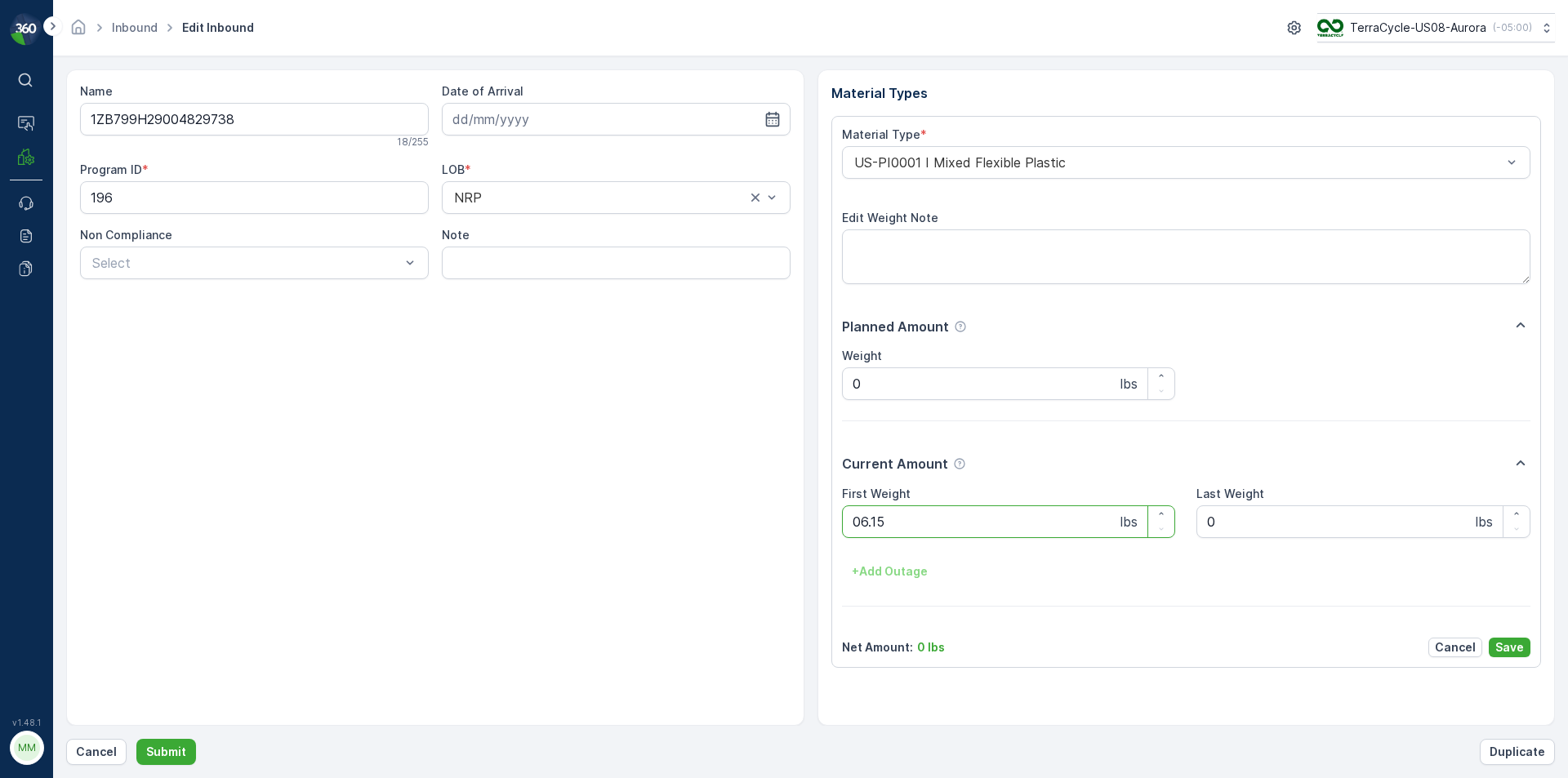
click at [137, 738] on button "Submit" at bounding box center [166, 751] width 60 height 26
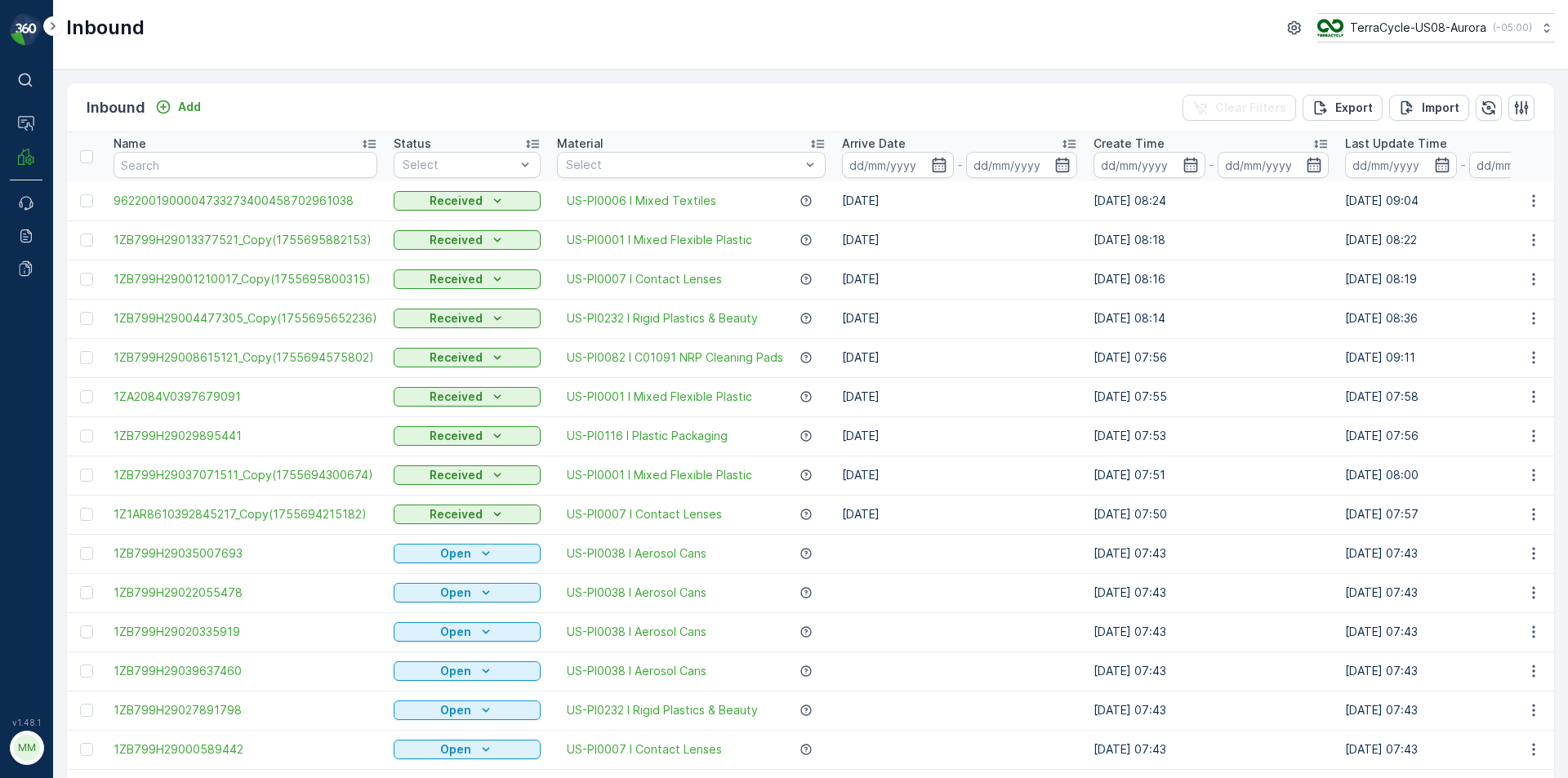
click at [650, 114] on div "Inbound Add Clear Filters Export Import" at bounding box center [811, 107] width 1487 height 49
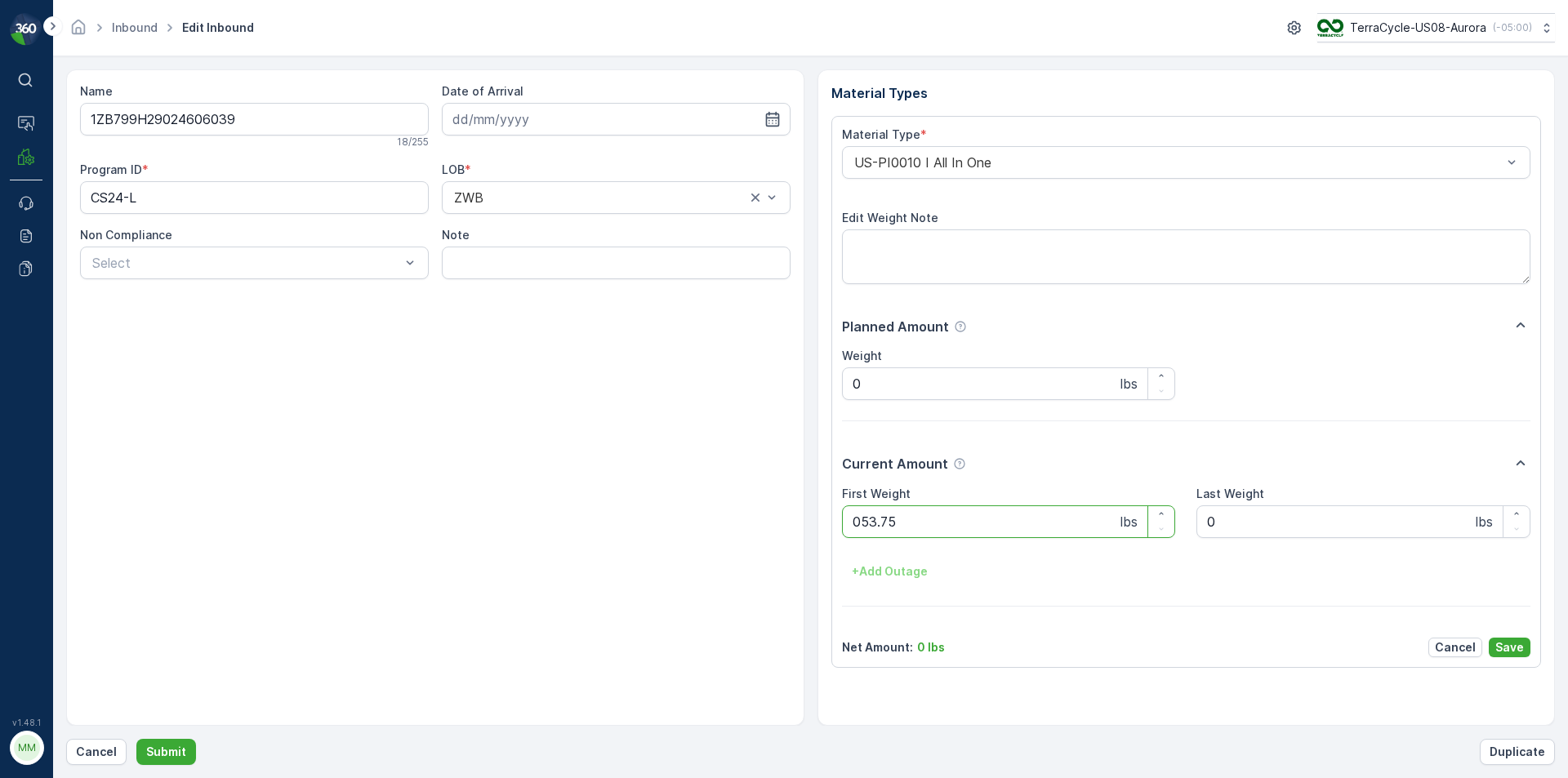
click at [137, 738] on button "Submit" at bounding box center [166, 751] width 60 height 26
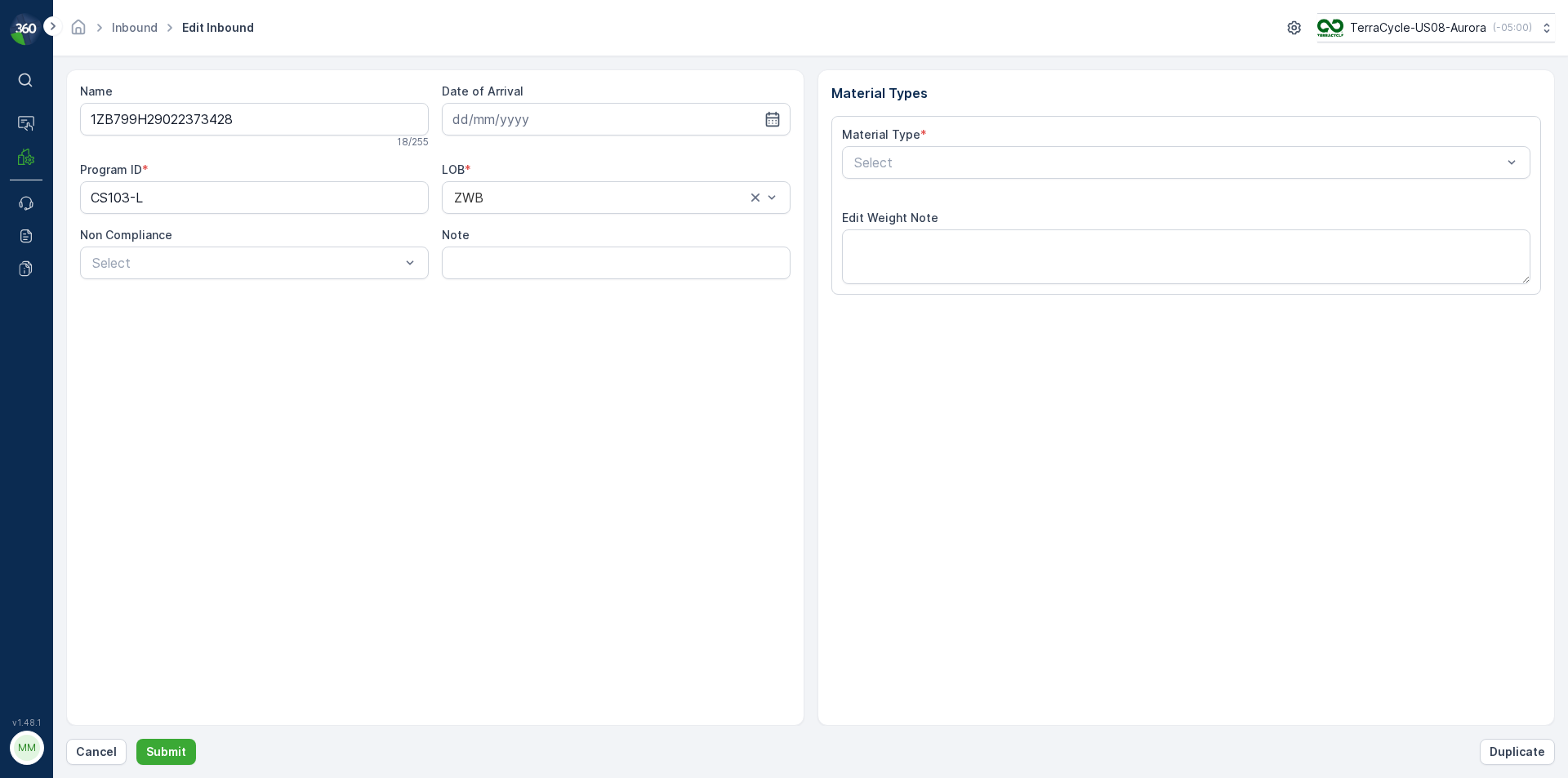
type input "[DATE]"
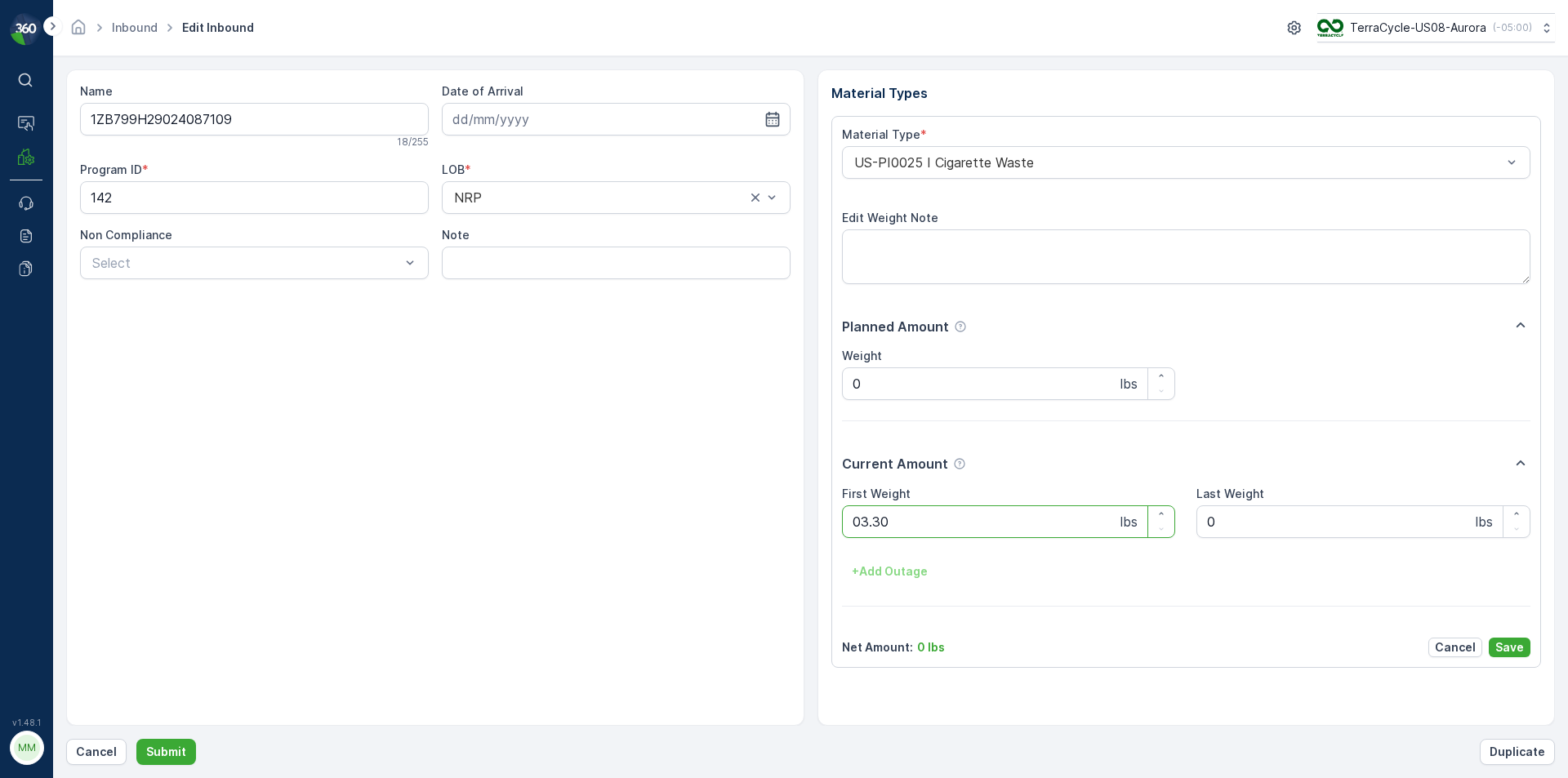
click at [137, 738] on button "Submit" at bounding box center [166, 751] width 60 height 26
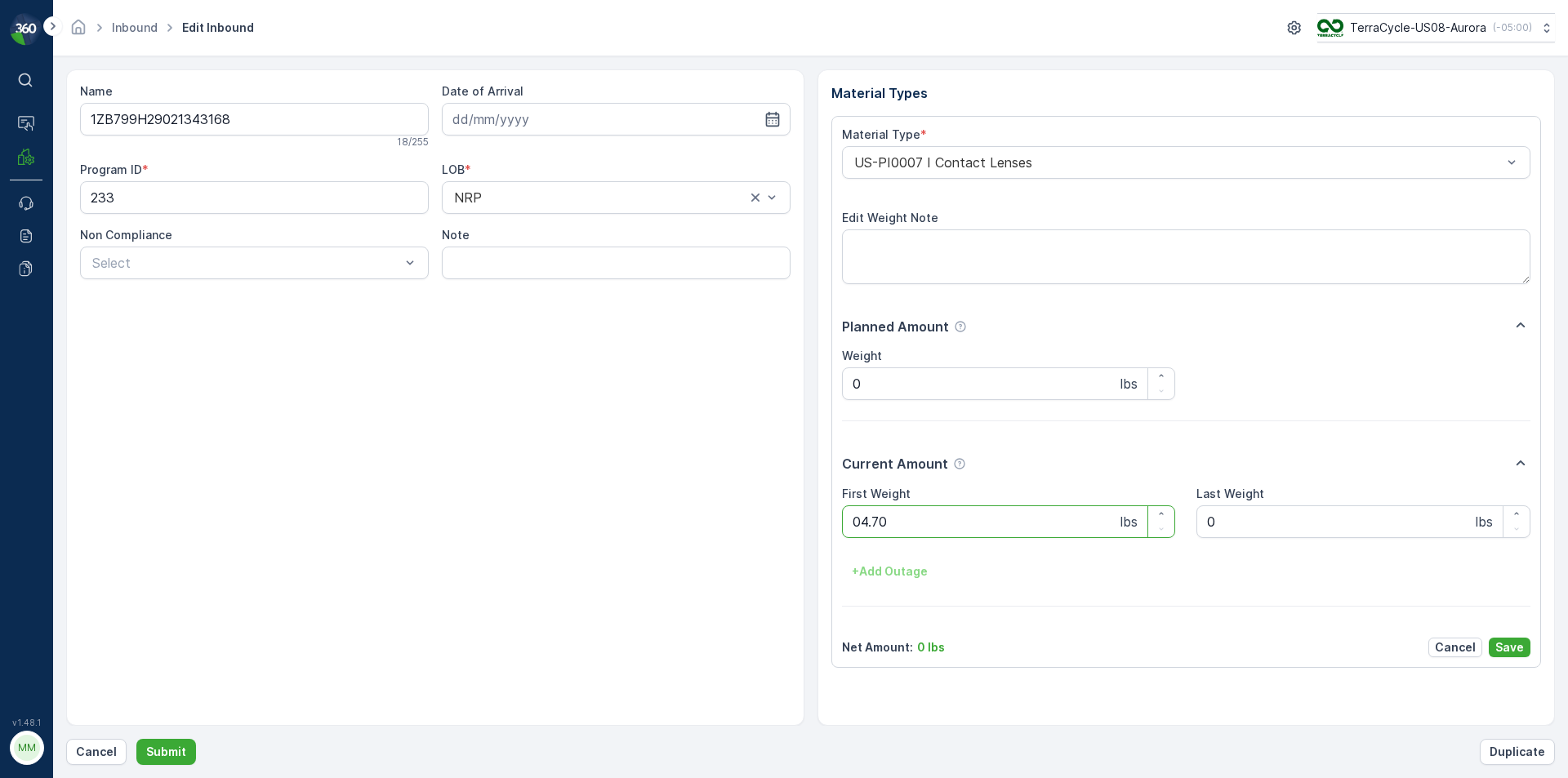
click at [137, 738] on button "Submit" at bounding box center [166, 751] width 60 height 26
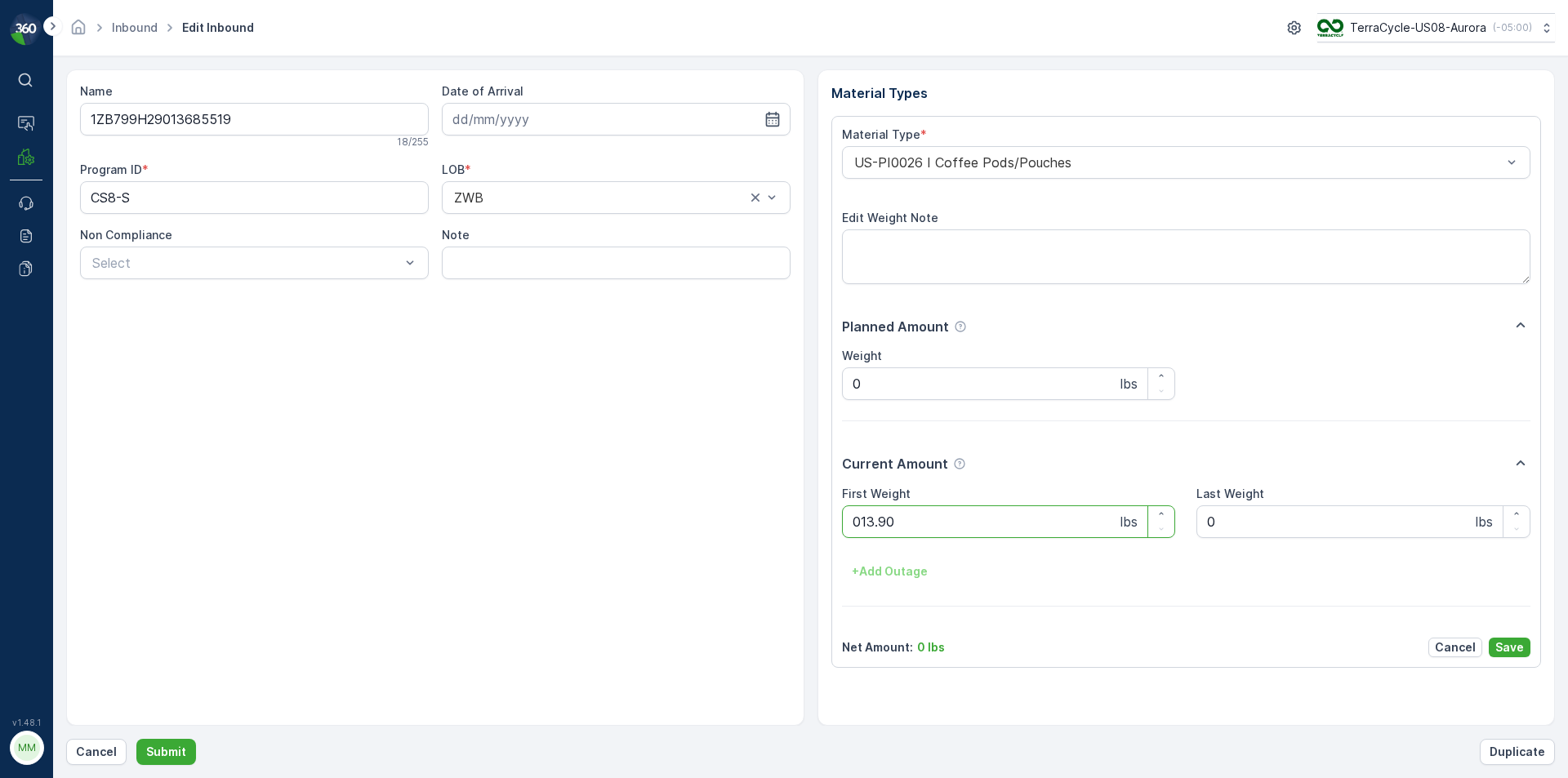
click at [137, 738] on button "Submit" at bounding box center [166, 751] width 60 height 26
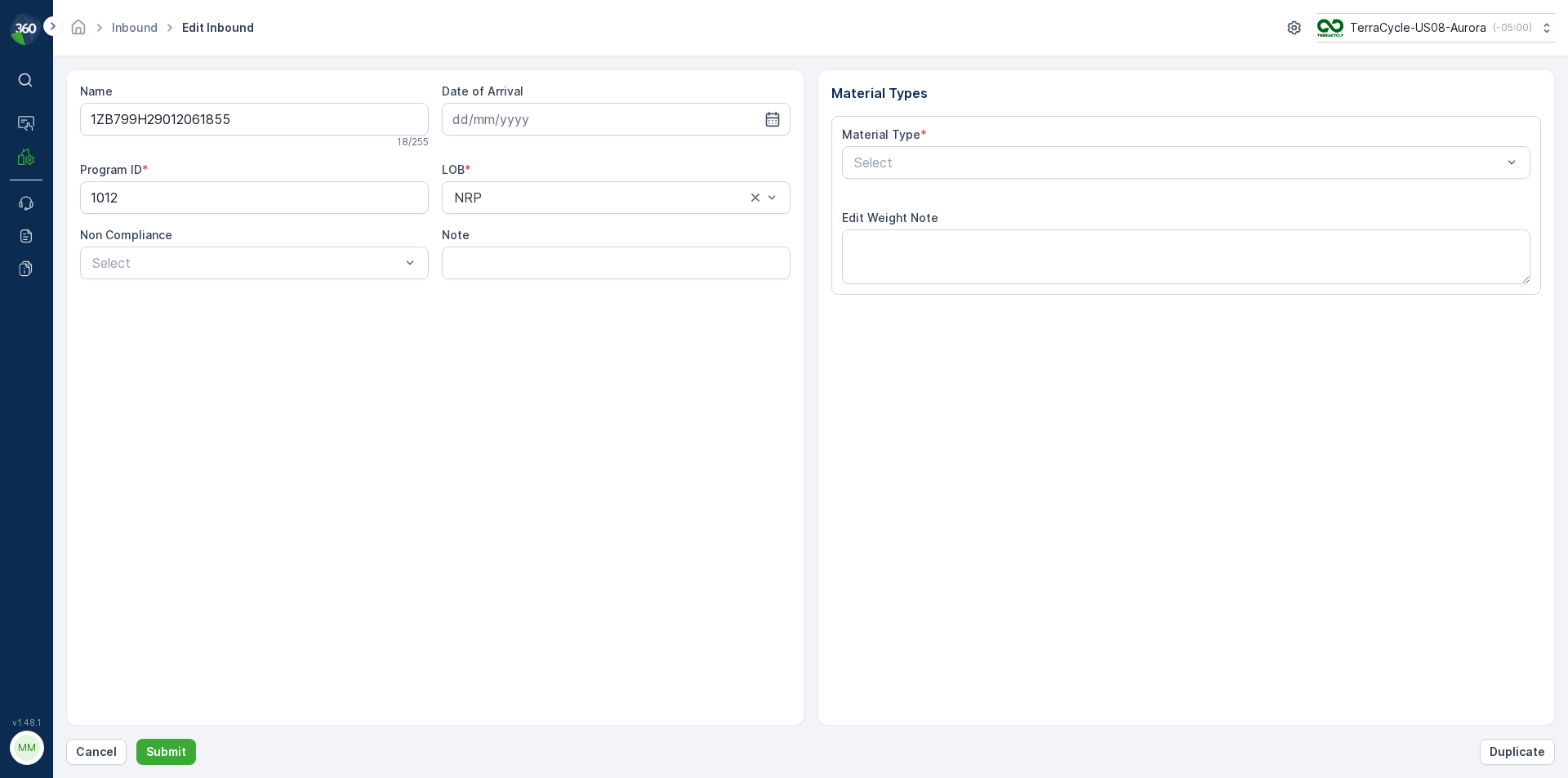
type input "[DATE]"
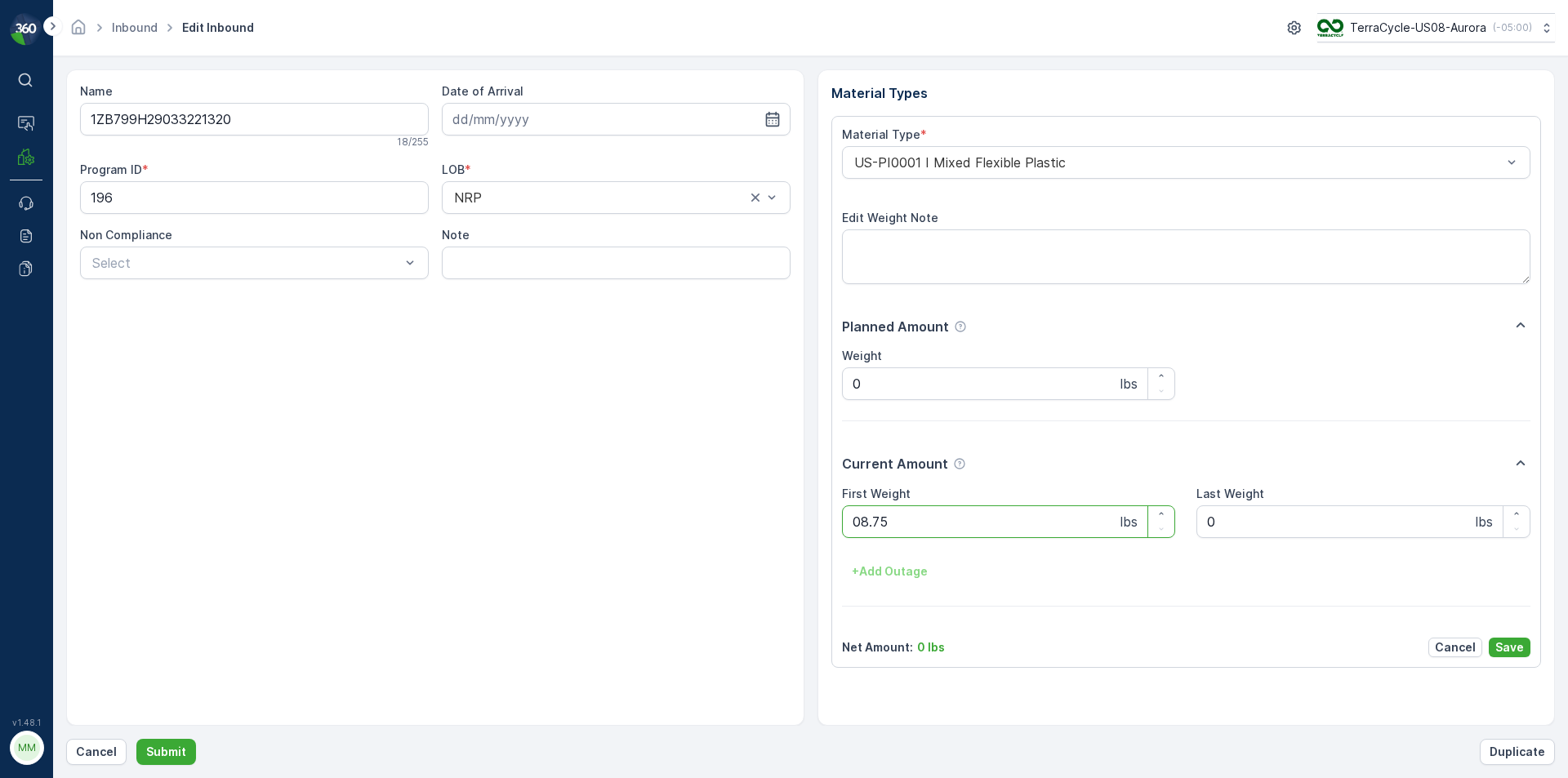
click at [137, 738] on button "Submit" at bounding box center [166, 751] width 60 height 26
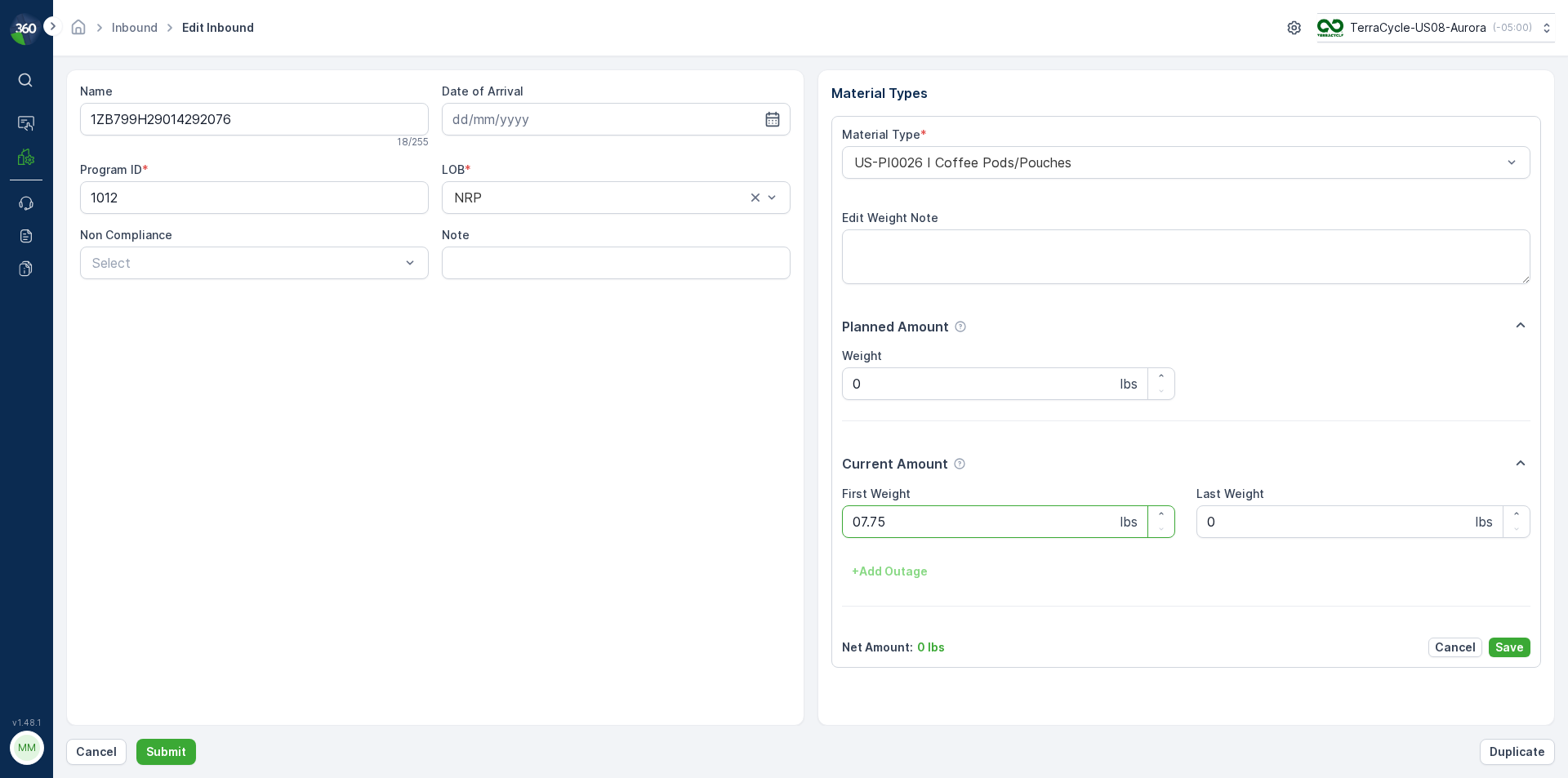
click at [137, 738] on button "Submit" at bounding box center [166, 751] width 60 height 26
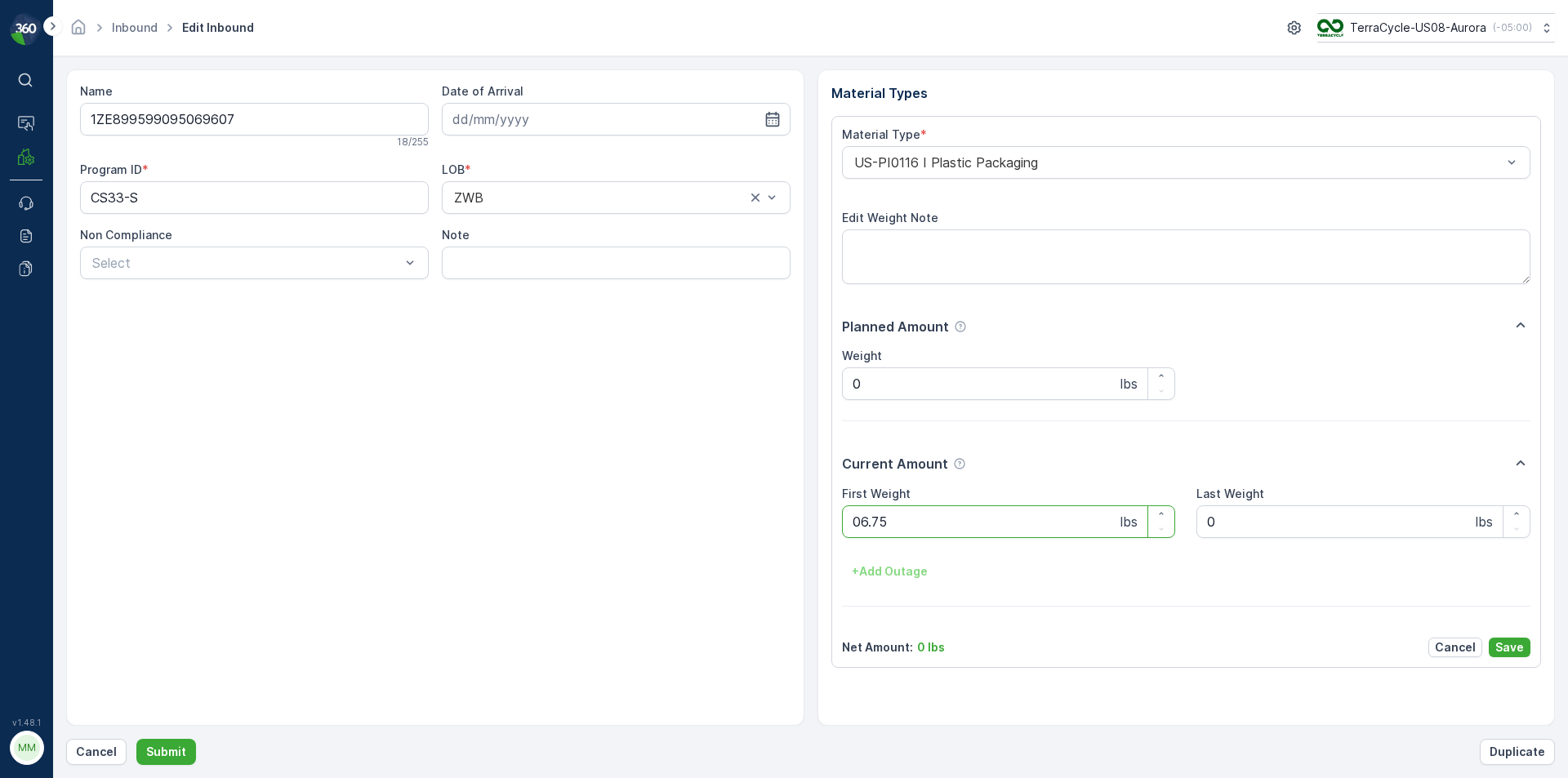
click at [137, 738] on button "Submit" at bounding box center [166, 751] width 60 height 26
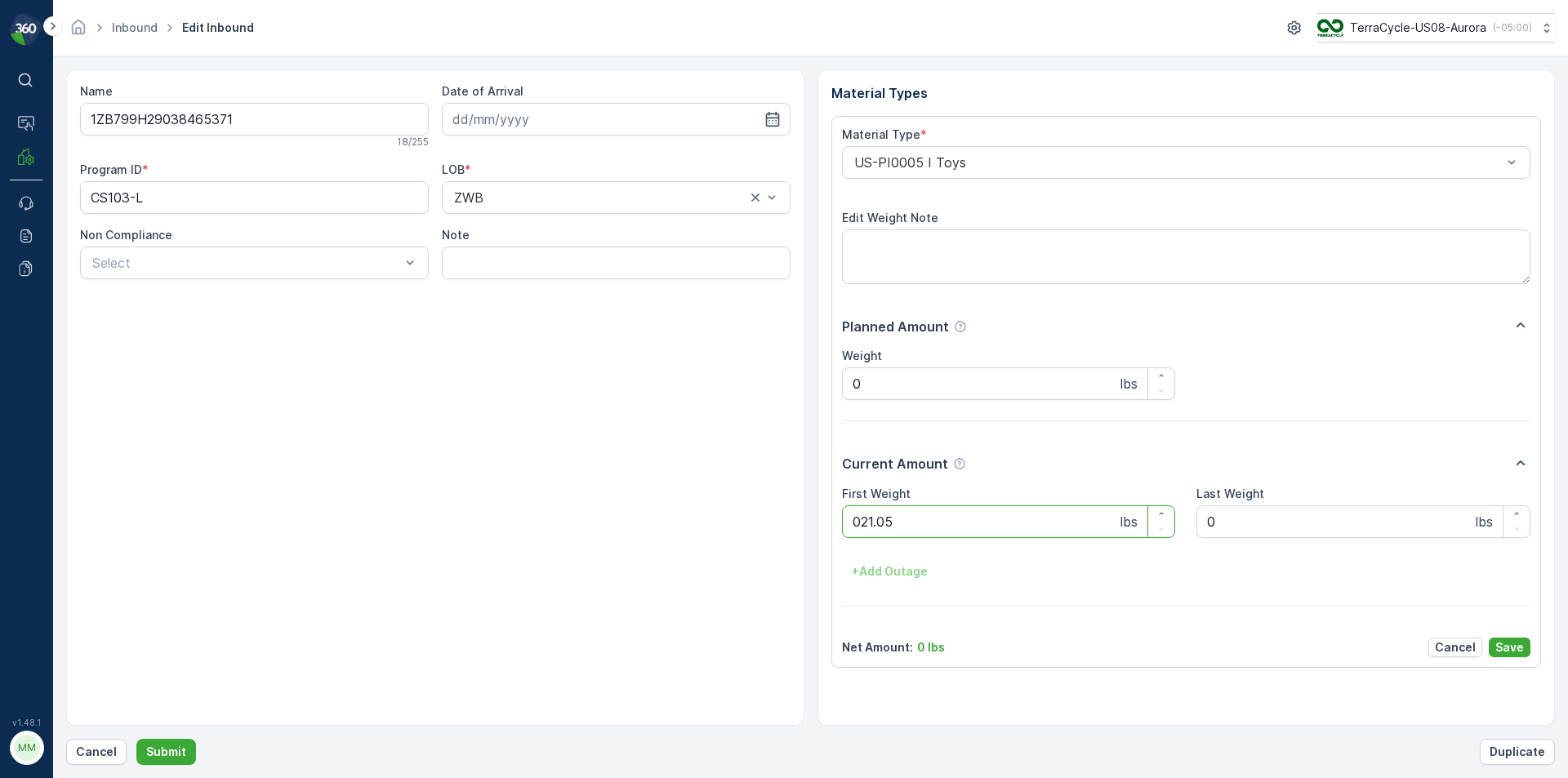
click at [137, 738] on button "Submit" at bounding box center [166, 751] width 60 height 26
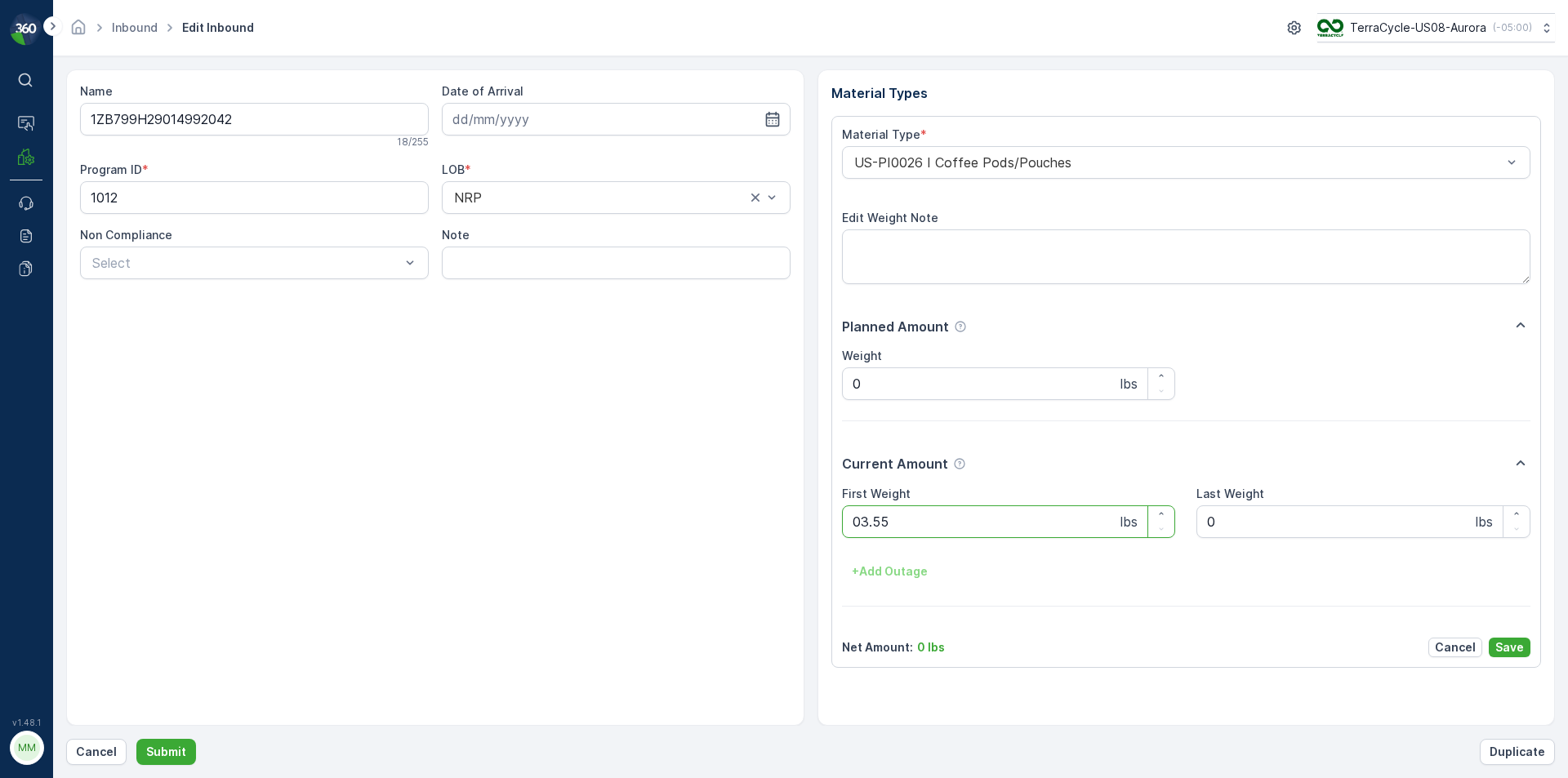
click at [137, 738] on button "Submit" at bounding box center [166, 751] width 60 height 26
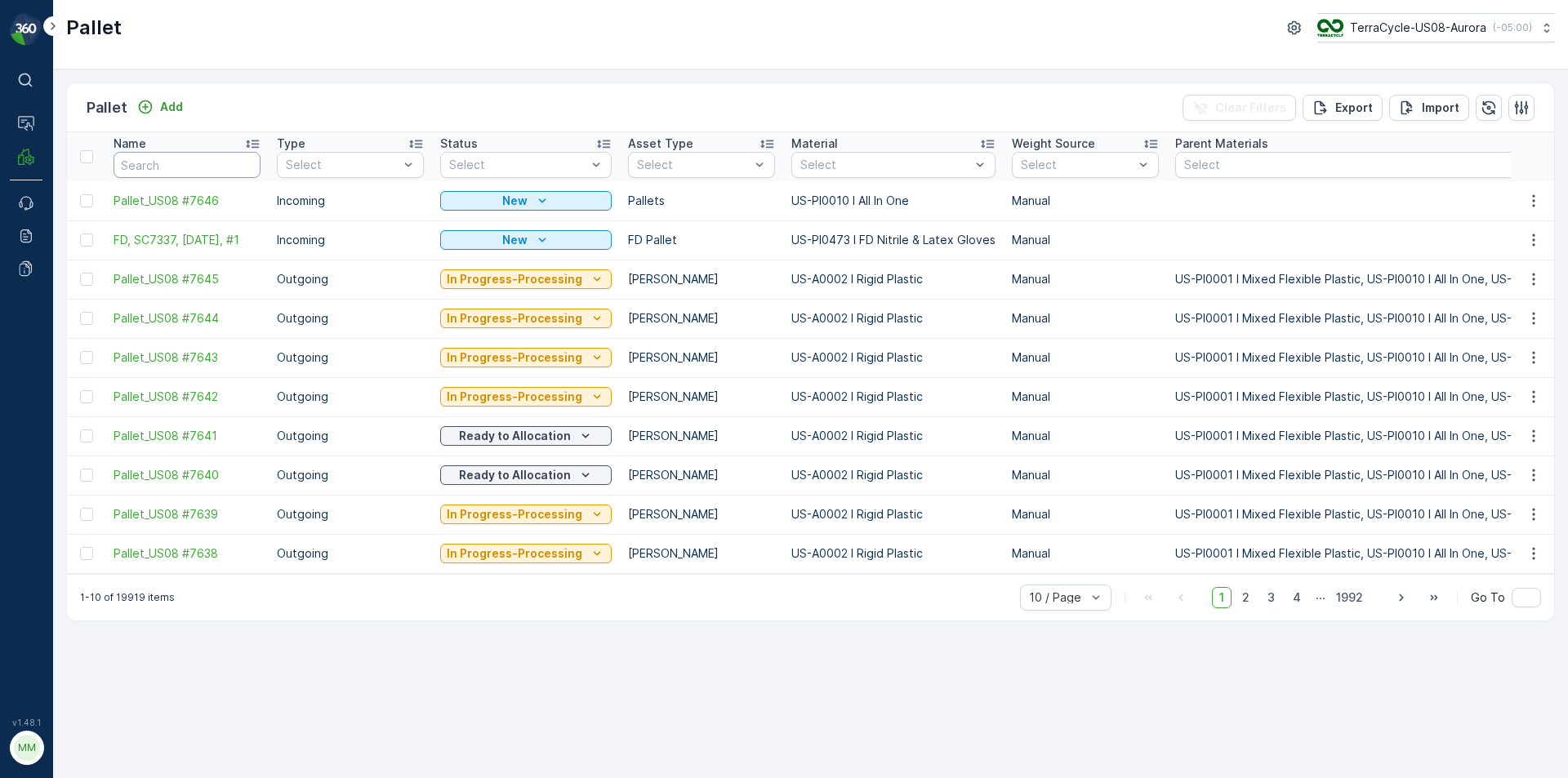
click at [179, 168] on input "text" at bounding box center [186, 165] width 147 height 26
type input "7627"
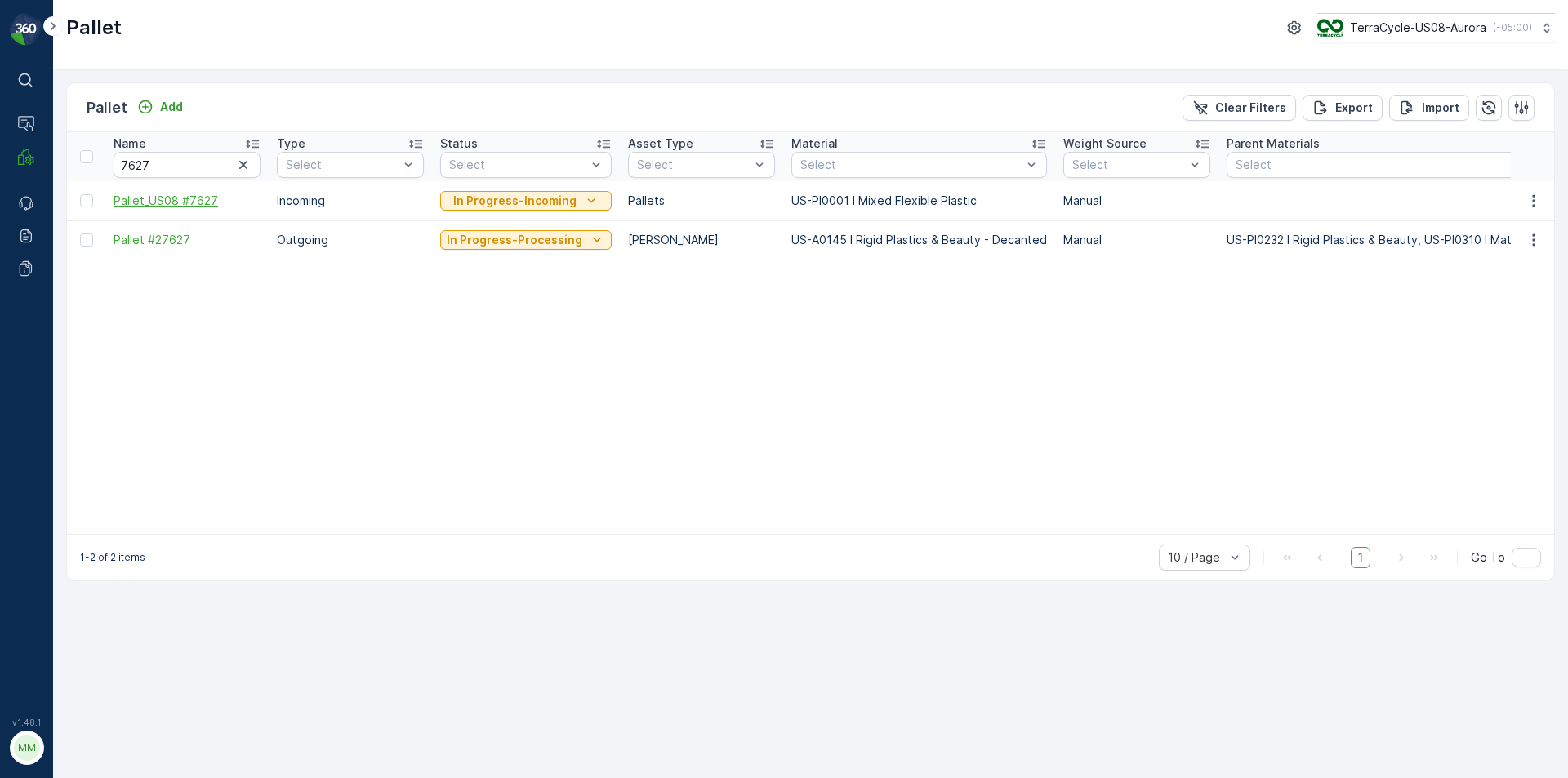
click at [197, 198] on span "Pallet_US08 #7627" at bounding box center [186, 201] width 147 height 17
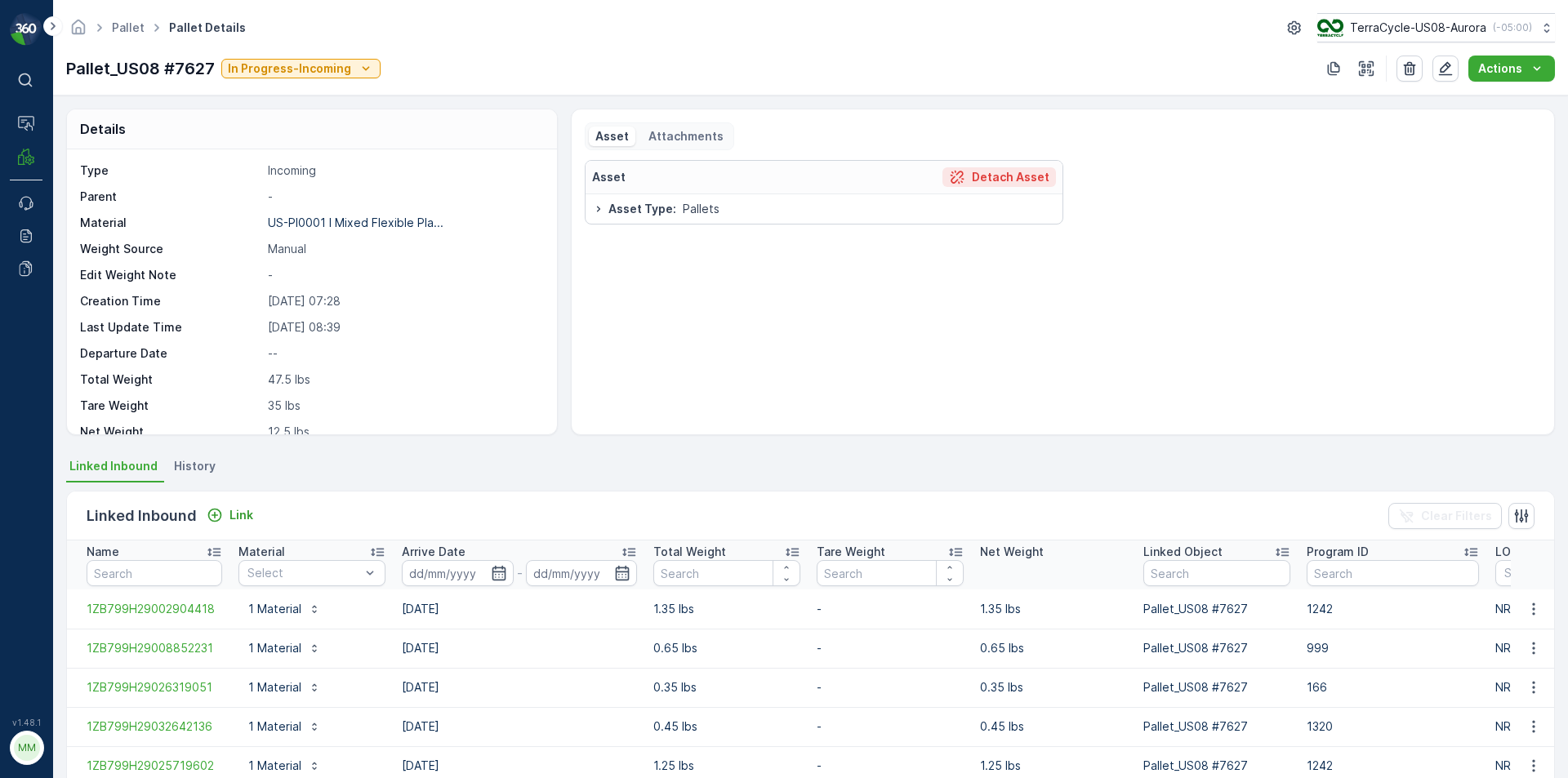
click at [1026, 176] on p "Detach Asset" at bounding box center [1010, 177] width 77 height 17
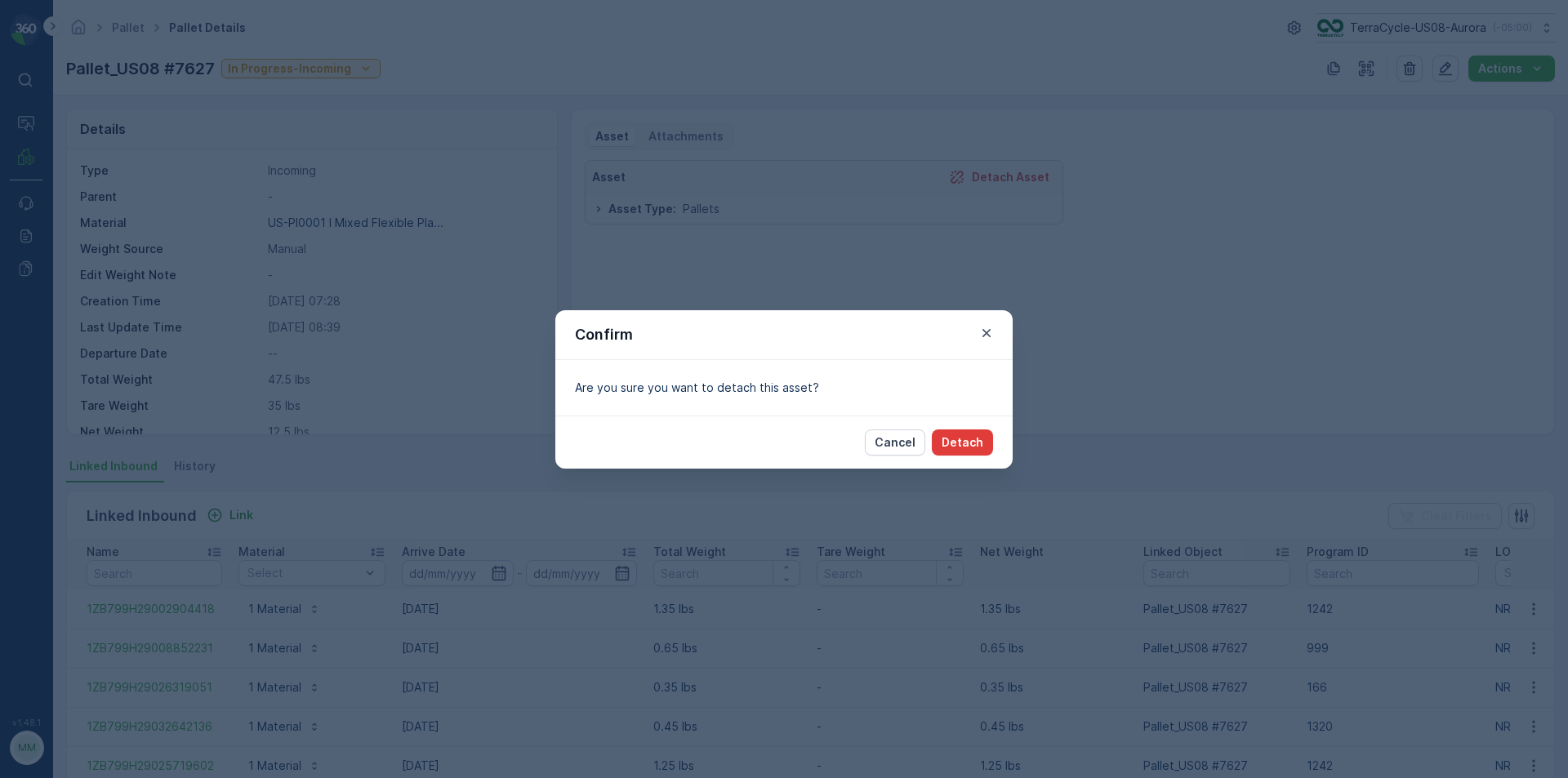
click at [953, 442] on p "Detach" at bounding box center [962, 442] width 42 height 17
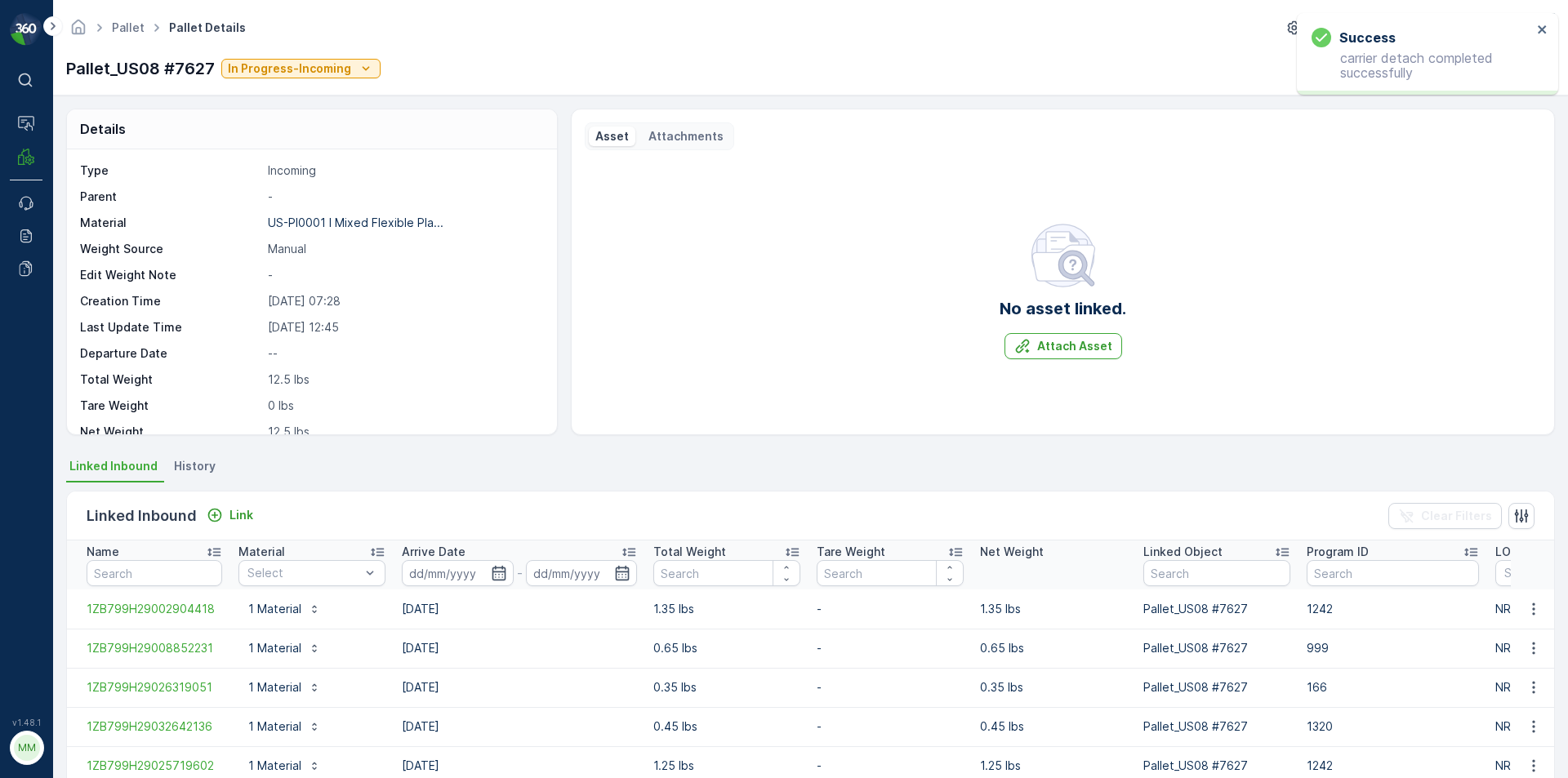
click at [686, 138] on p "Attachments" at bounding box center [685, 136] width 75 height 17
click at [711, 171] on p "Manage Attachments" at bounding box center [679, 173] width 125 height 17
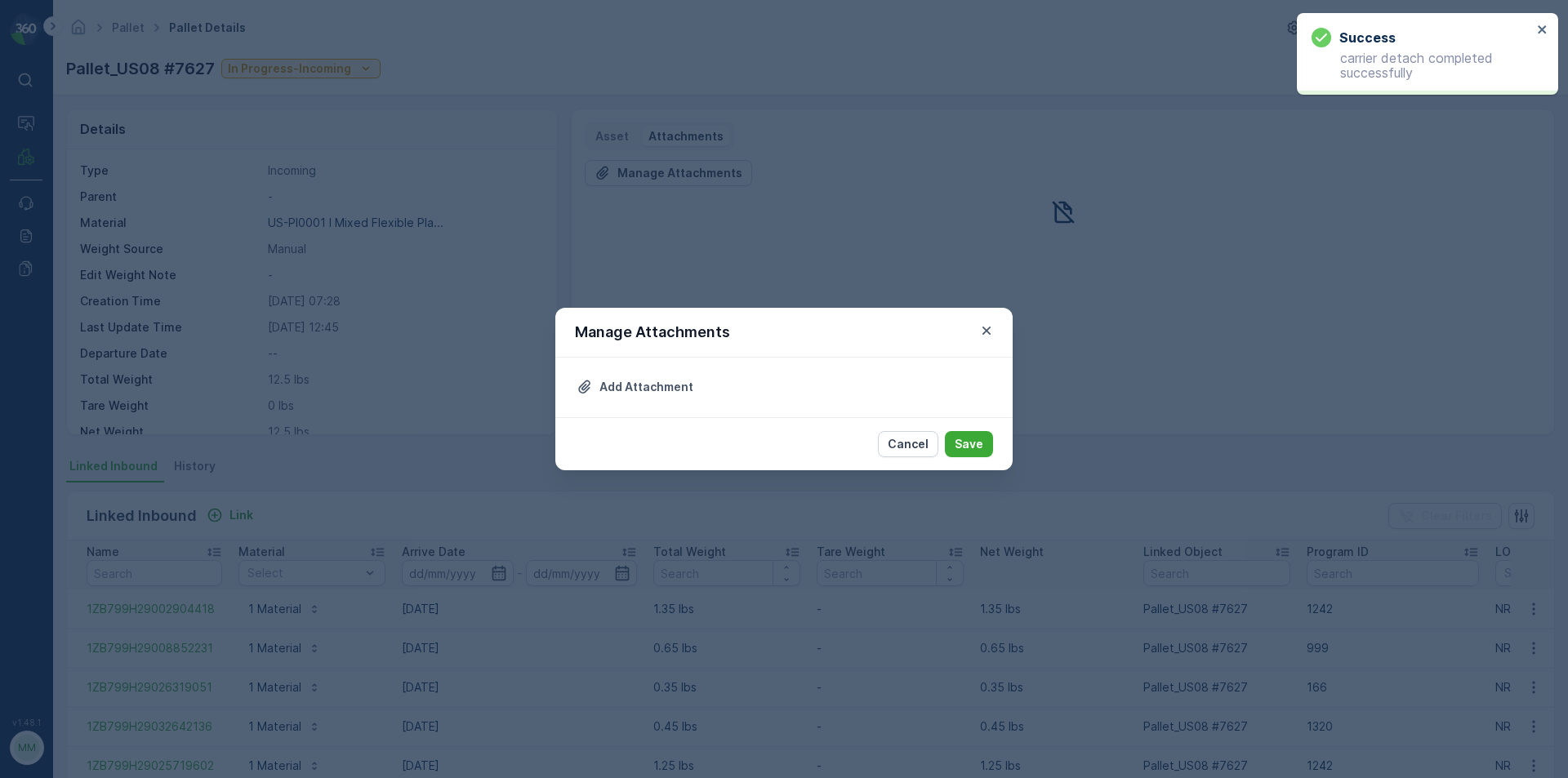
click at [649, 396] on div "Add Attachment" at bounding box center [784, 387] width 457 height 60
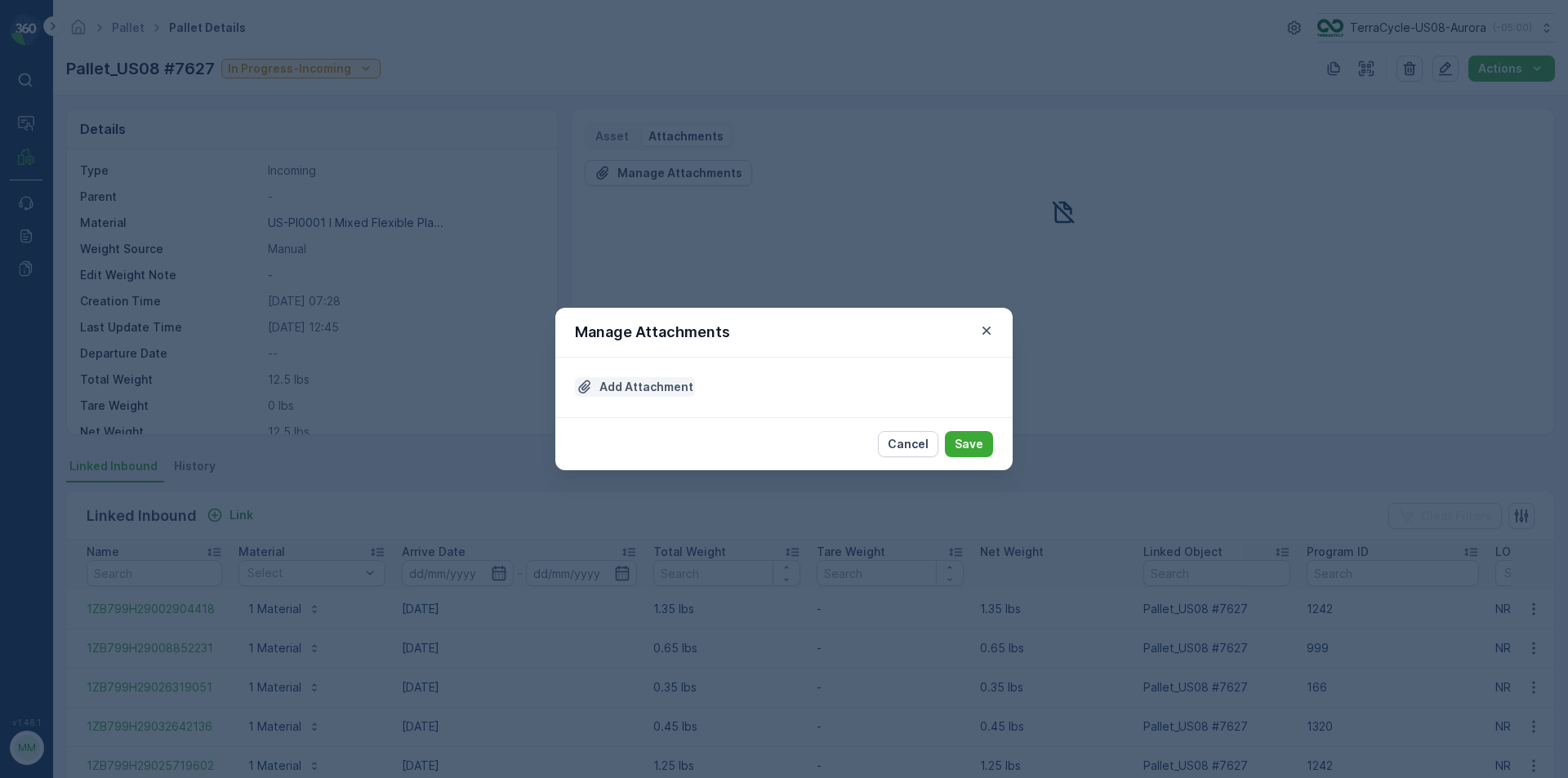
click at [644, 388] on p "Add Attachment" at bounding box center [647, 387] width 94 height 17
click at [920, 448] on p "Cancel" at bounding box center [908, 444] width 41 height 17
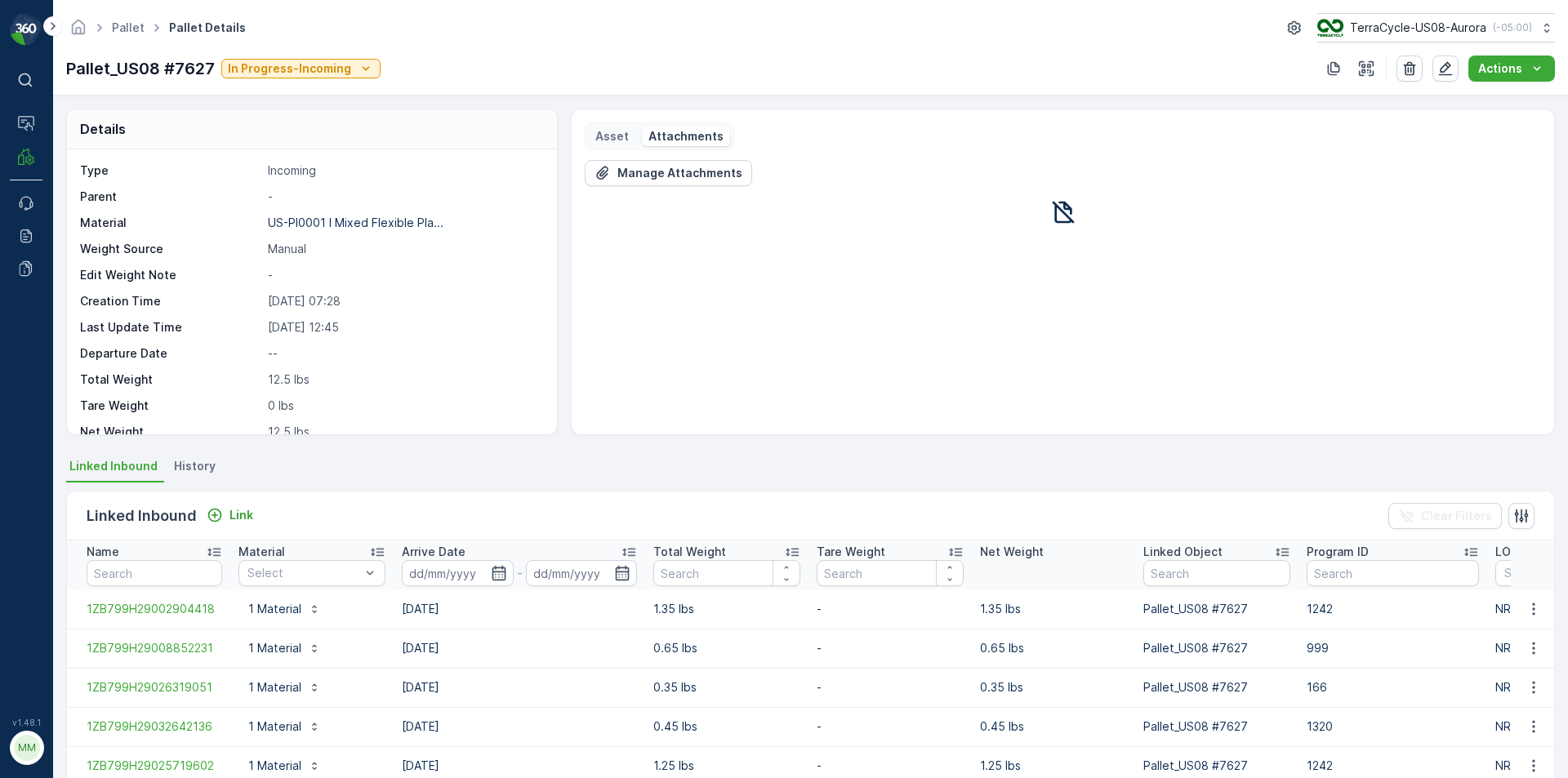
click at [602, 124] on div "Asset Attachments" at bounding box center [659, 136] width 149 height 28
click at [607, 132] on p "Asset" at bounding box center [612, 136] width 33 height 17
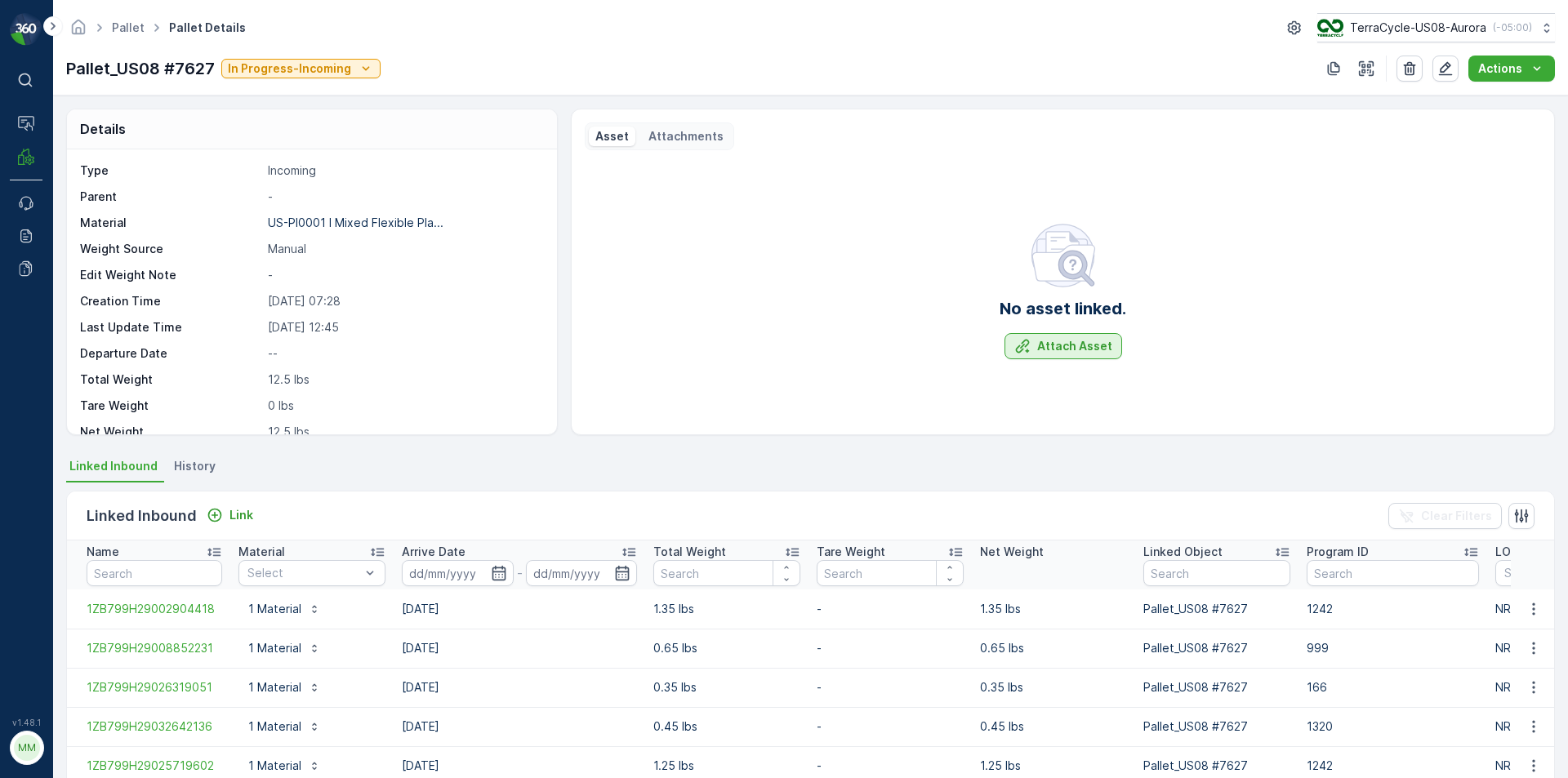
click at [1070, 355] on button "Attach Asset" at bounding box center [1063, 346] width 117 height 26
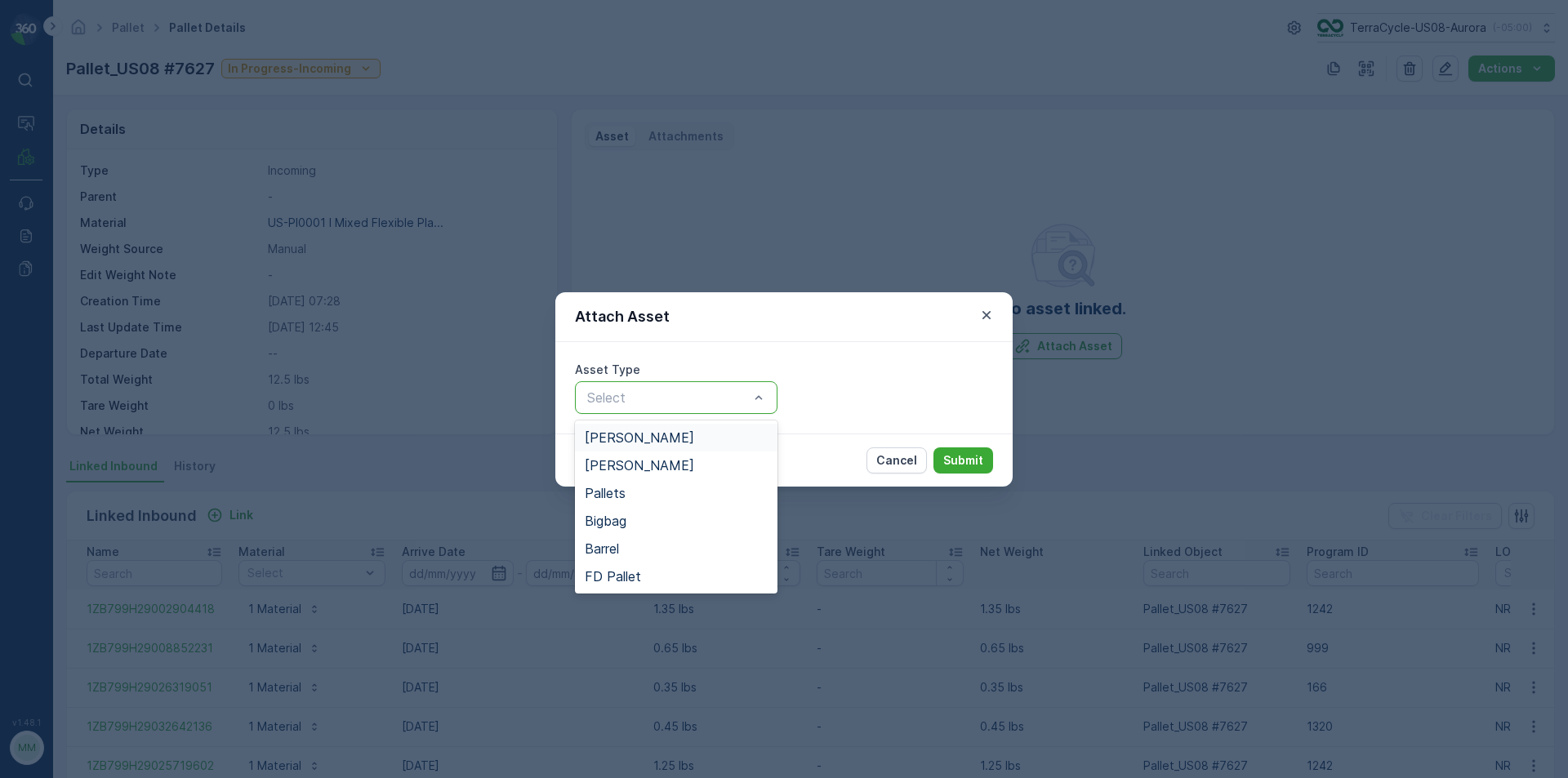
click at [671, 441] on div "Gaylord" at bounding box center [676, 437] width 183 height 15
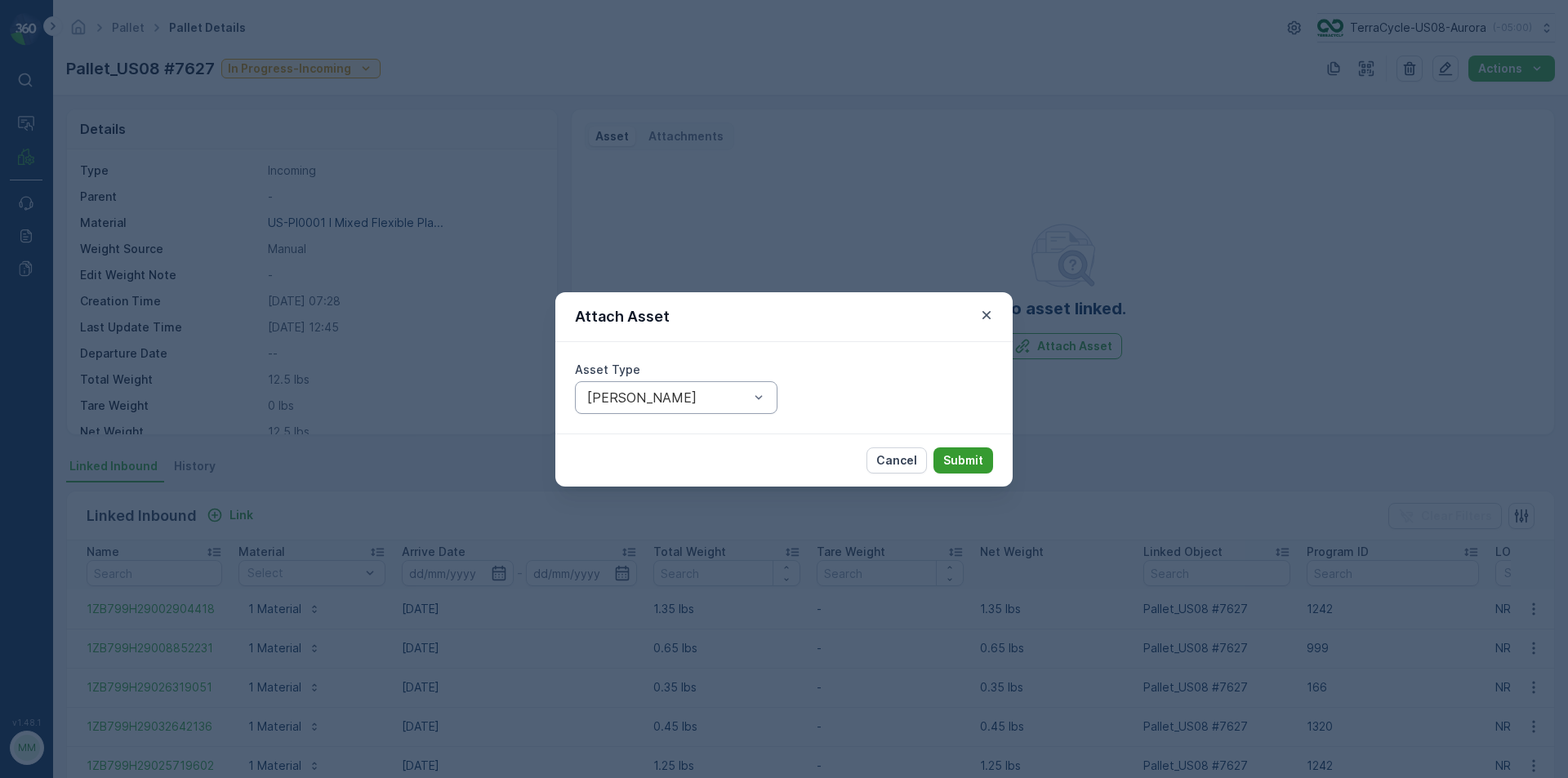
click at [970, 462] on p "Submit" at bounding box center [962, 460] width 40 height 17
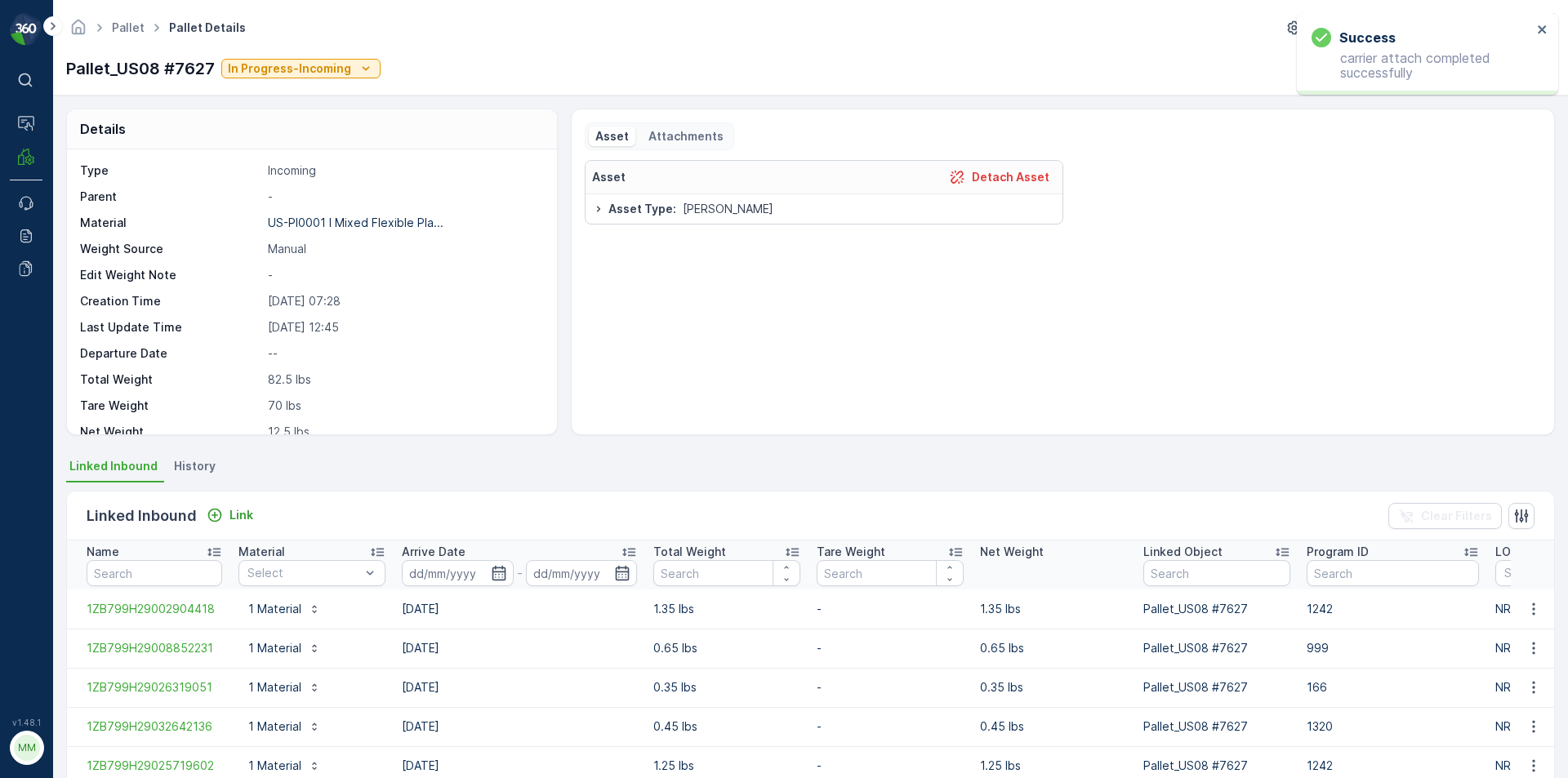
click at [1156, 338] on div "Asset Detach Asset Asset Type : Gaylord" at bounding box center [1063, 289] width 956 height 261
click at [1544, 29] on icon "close" at bounding box center [1542, 29] width 11 height 13
click at [1367, 71] on icon "button" at bounding box center [1366, 68] width 15 height 15
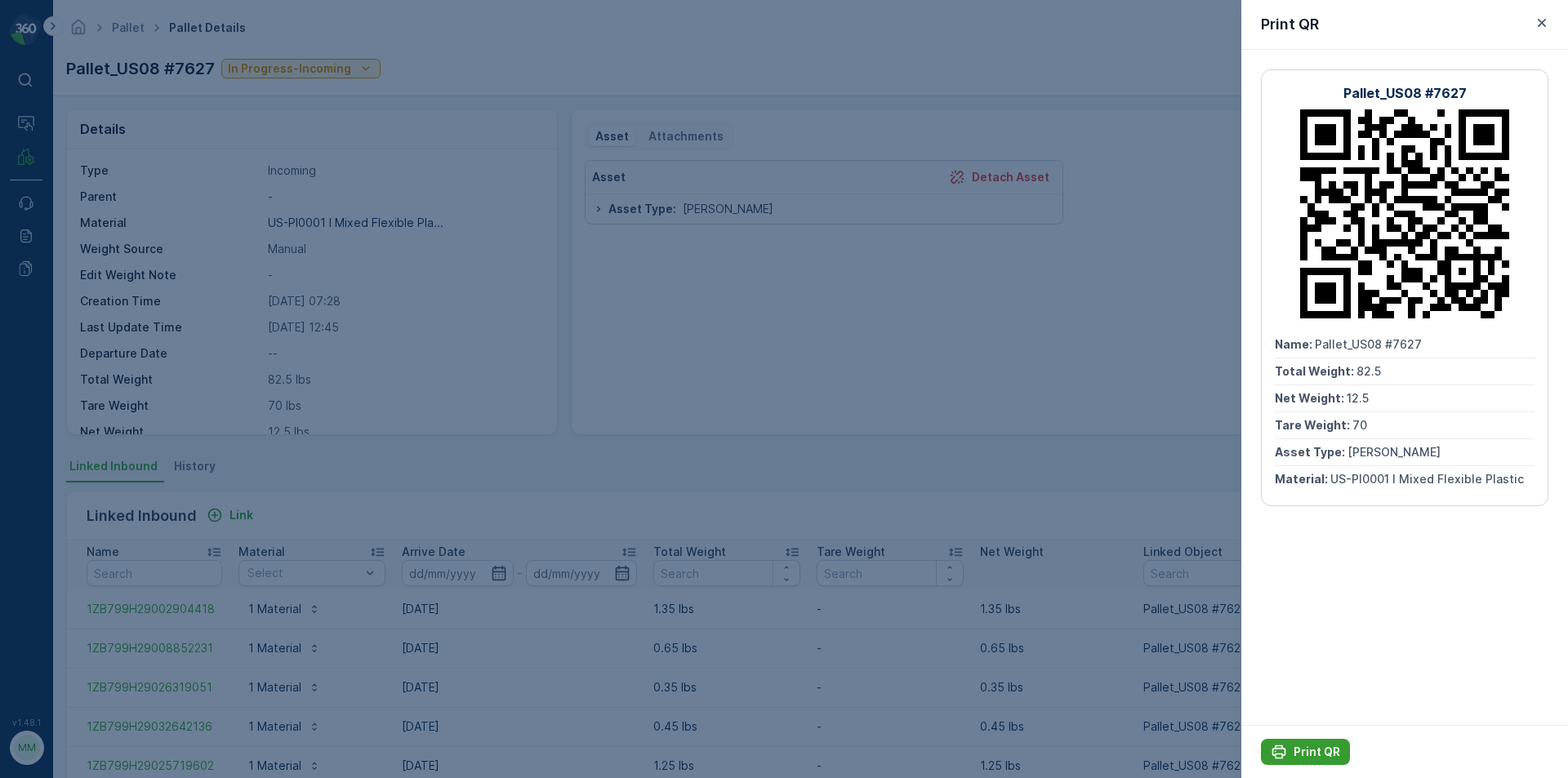
click at [1297, 746] on p "Print QR" at bounding box center [1316, 751] width 46 height 17
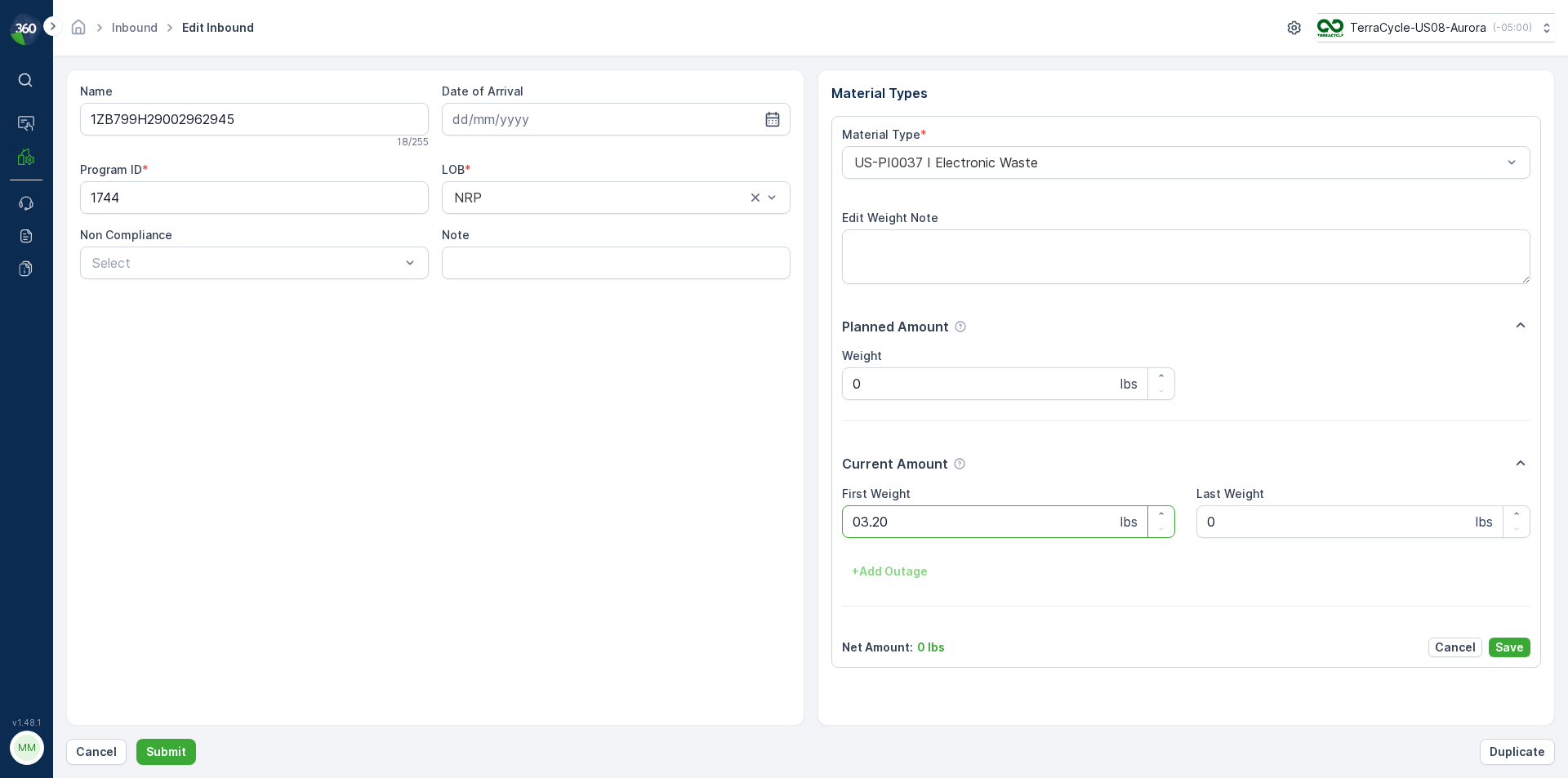
click at [137, 738] on button "Submit" at bounding box center [166, 751] width 60 height 26
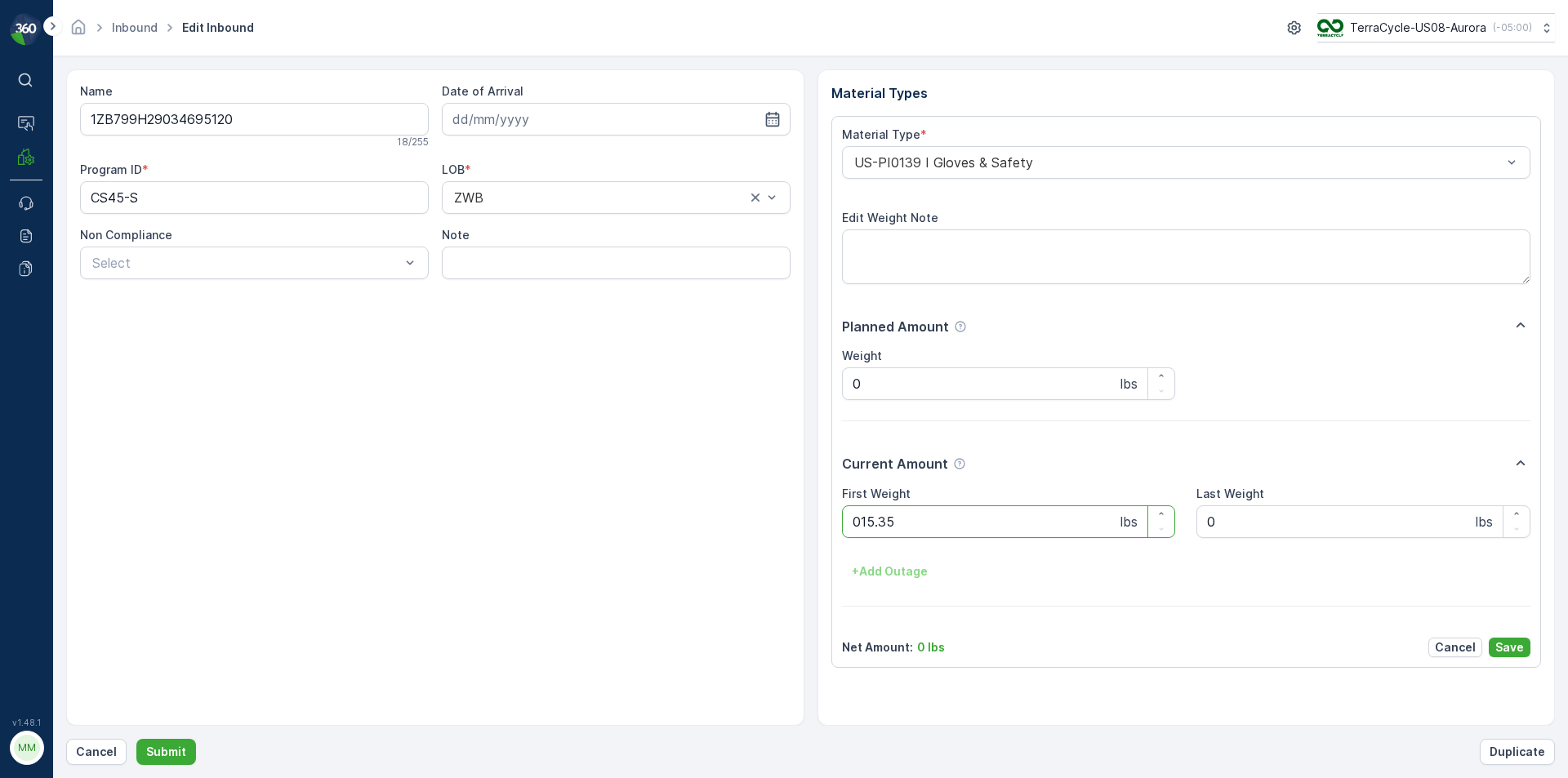
click at [137, 738] on button "Submit" at bounding box center [166, 751] width 60 height 26
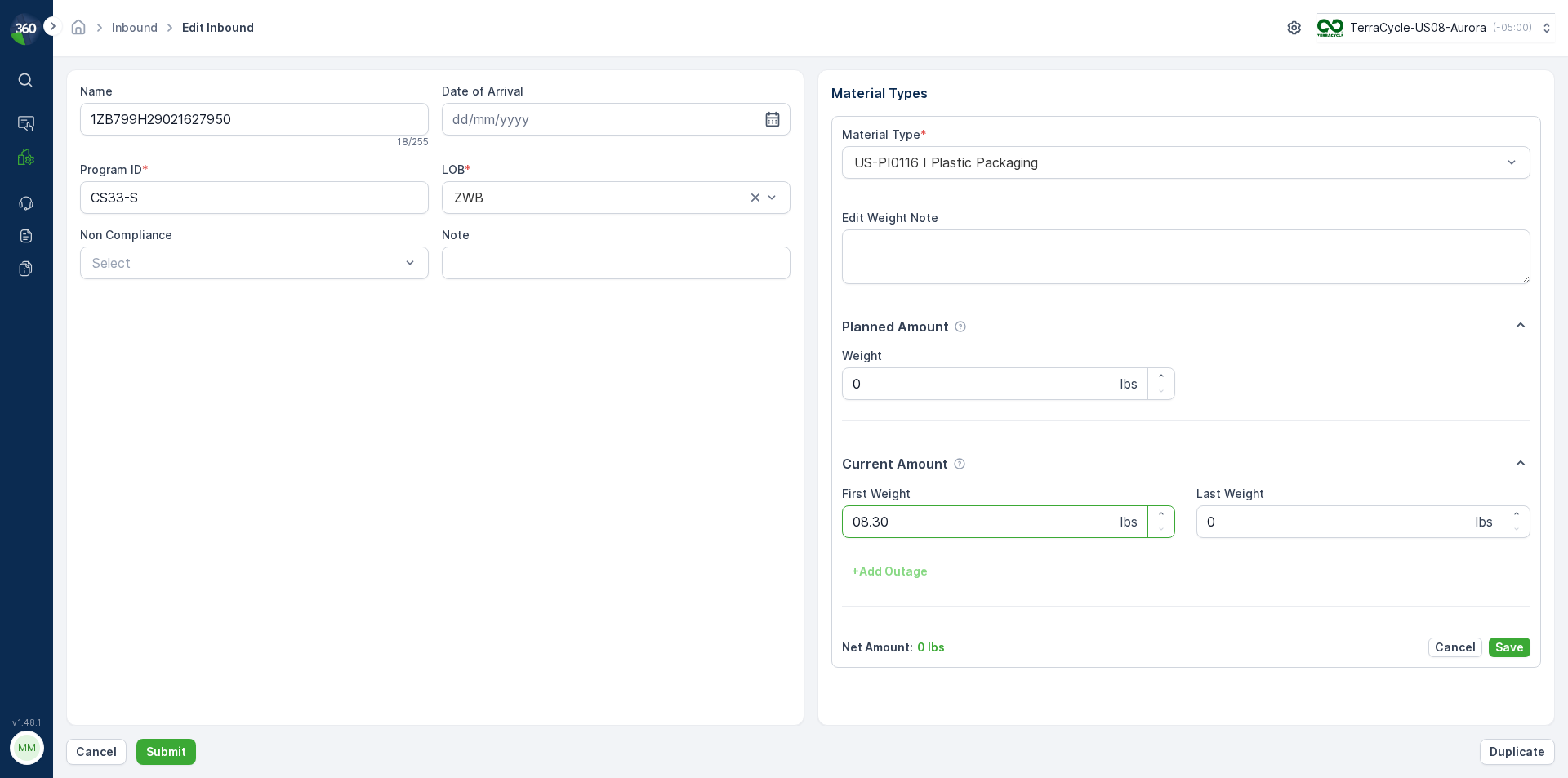
click at [137, 738] on button "Submit" at bounding box center [166, 751] width 60 height 26
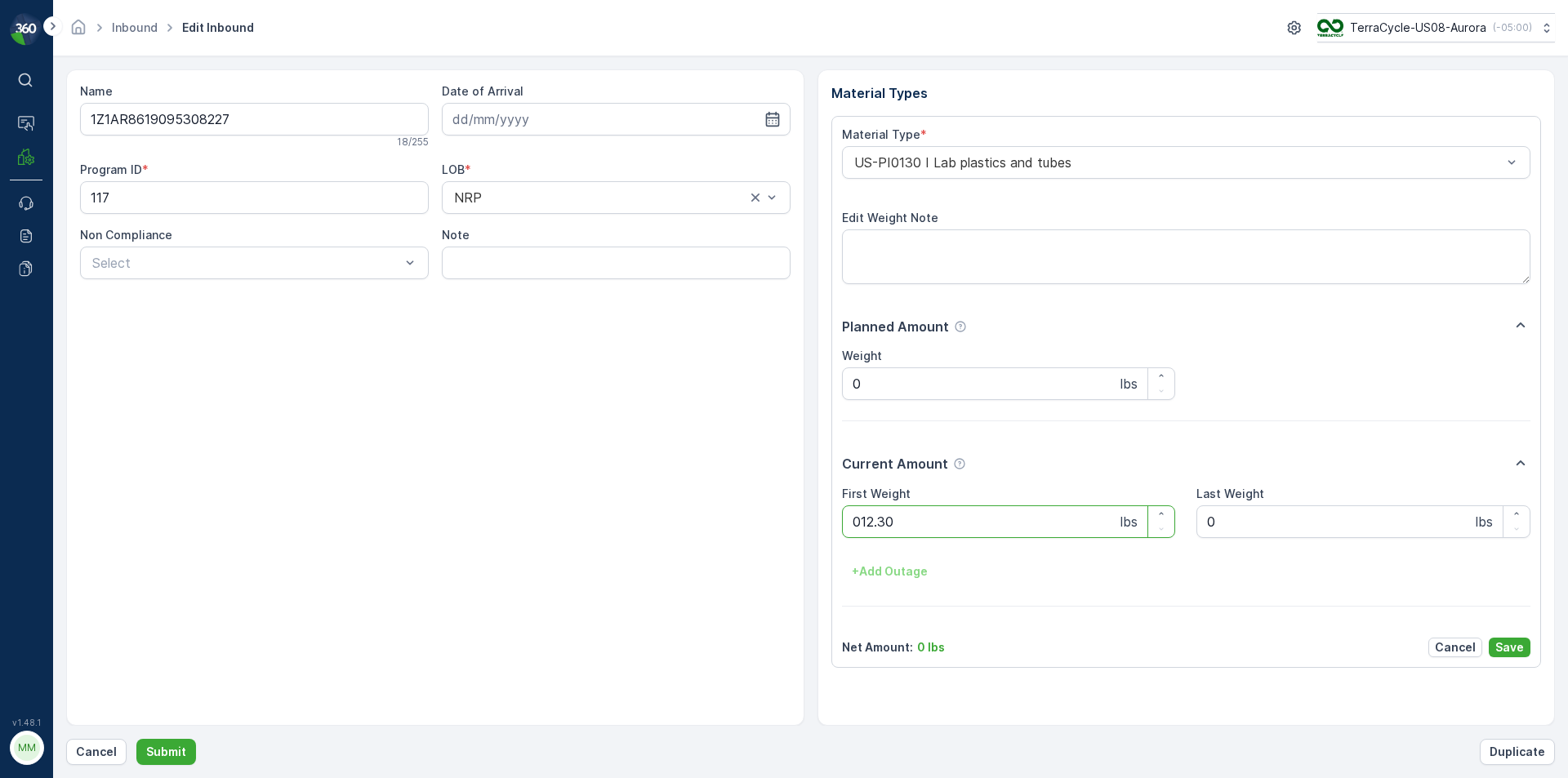
click at [137, 738] on button "Submit" at bounding box center [166, 751] width 60 height 26
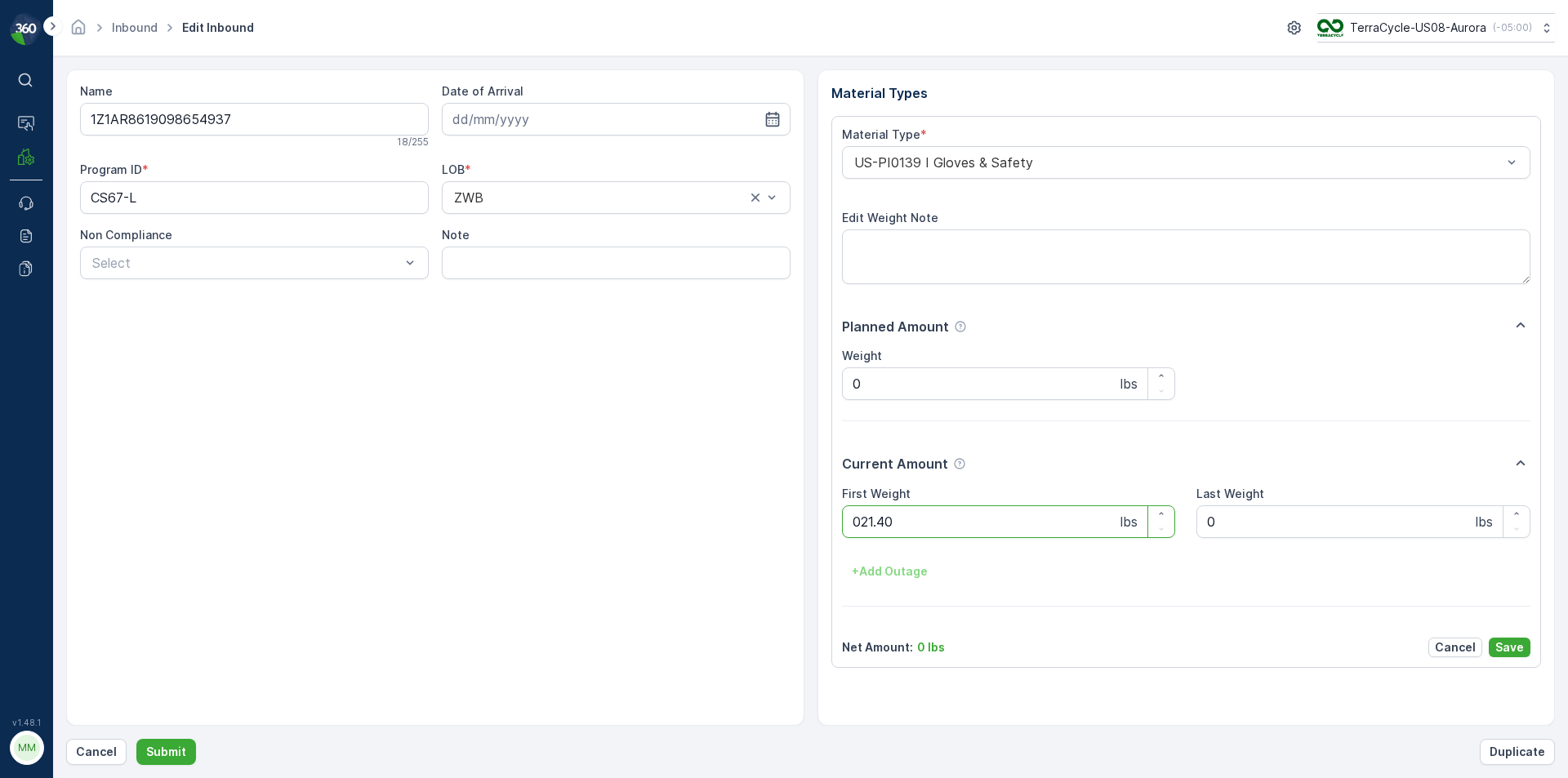
click at [137, 738] on button "Submit" at bounding box center [166, 751] width 60 height 26
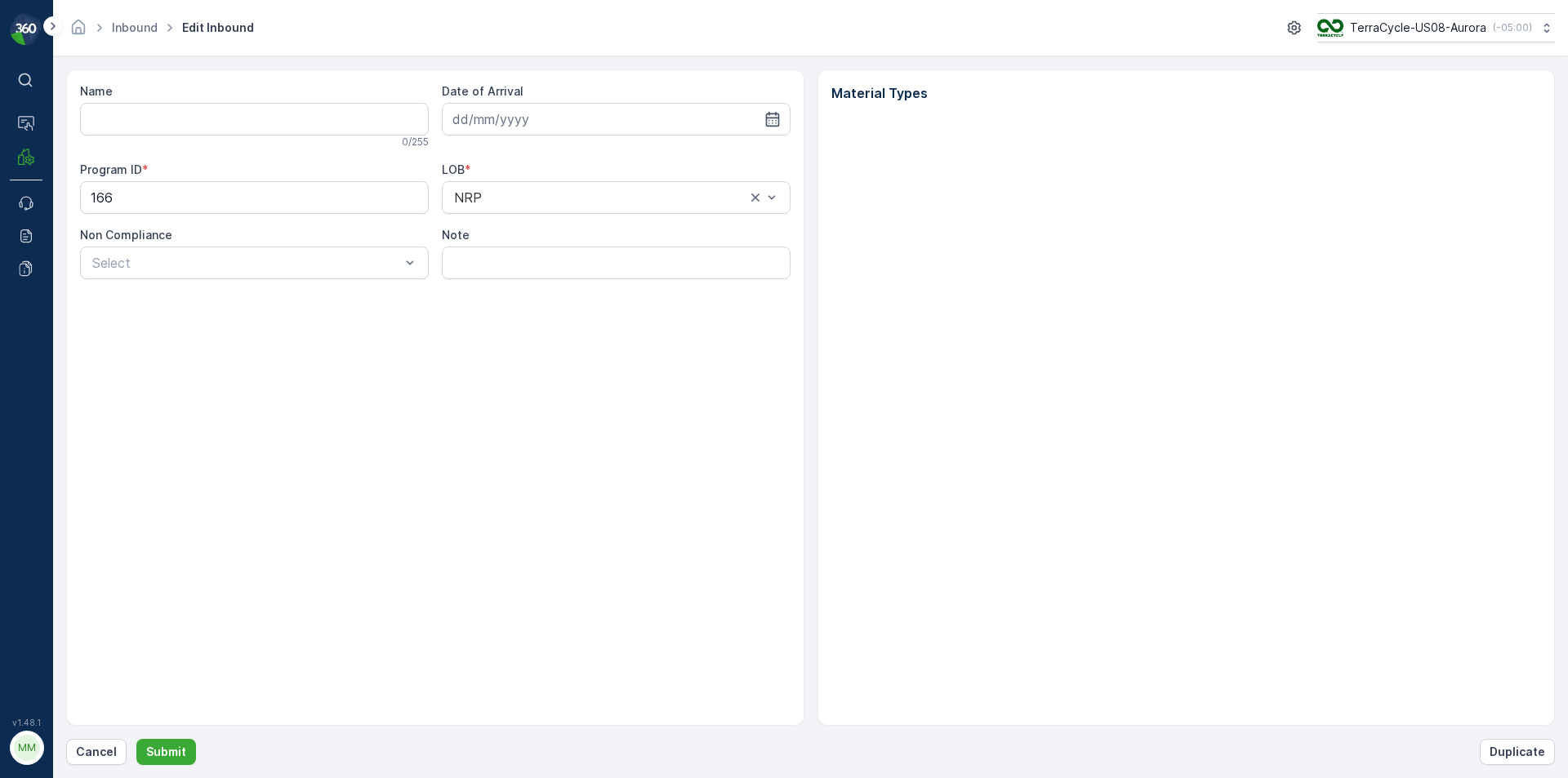
type input "1ZB799H29038697139"
type input "[DATE]"
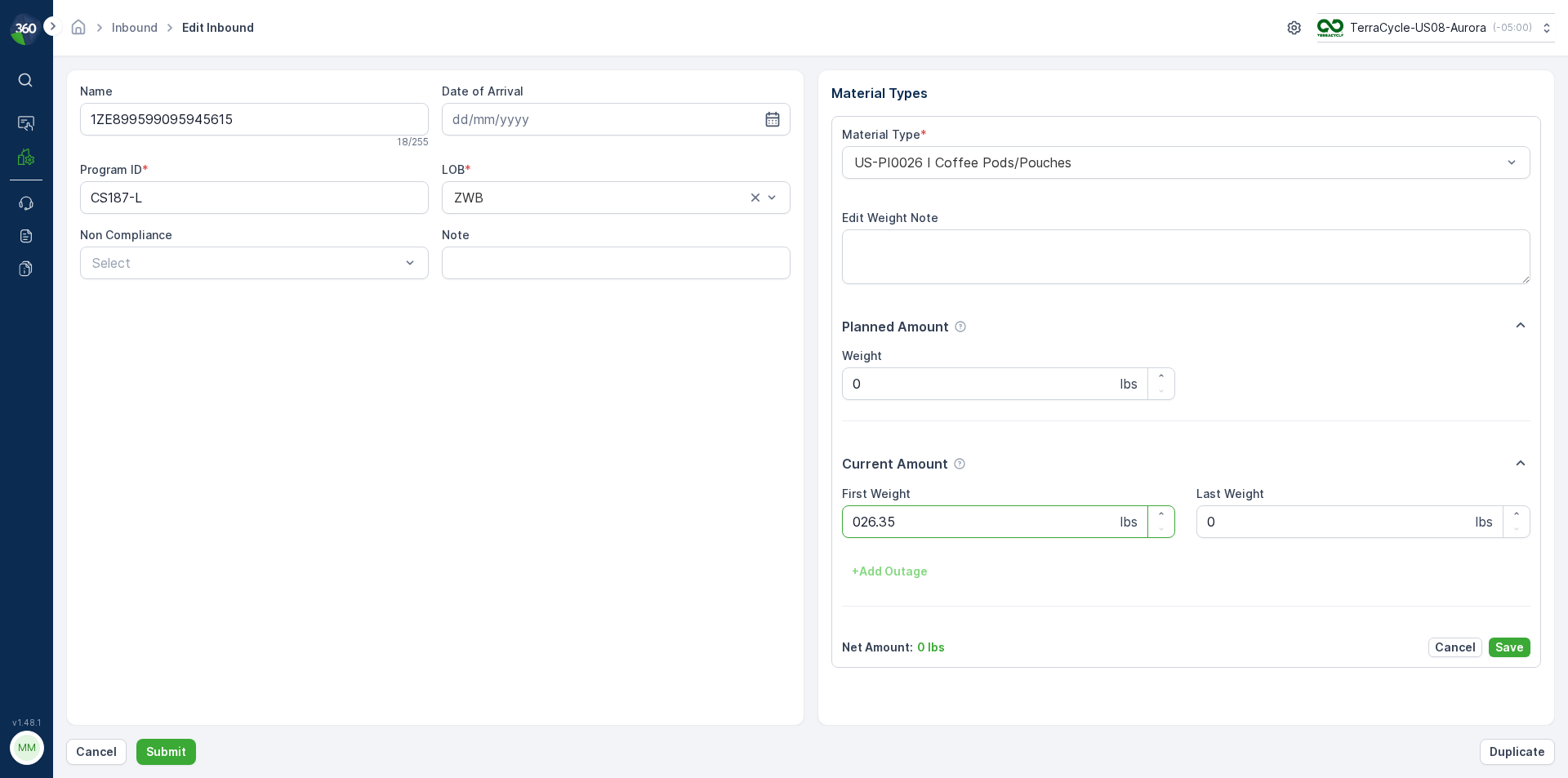
click at [137, 738] on button "Submit" at bounding box center [166, 751] width 60 height 26
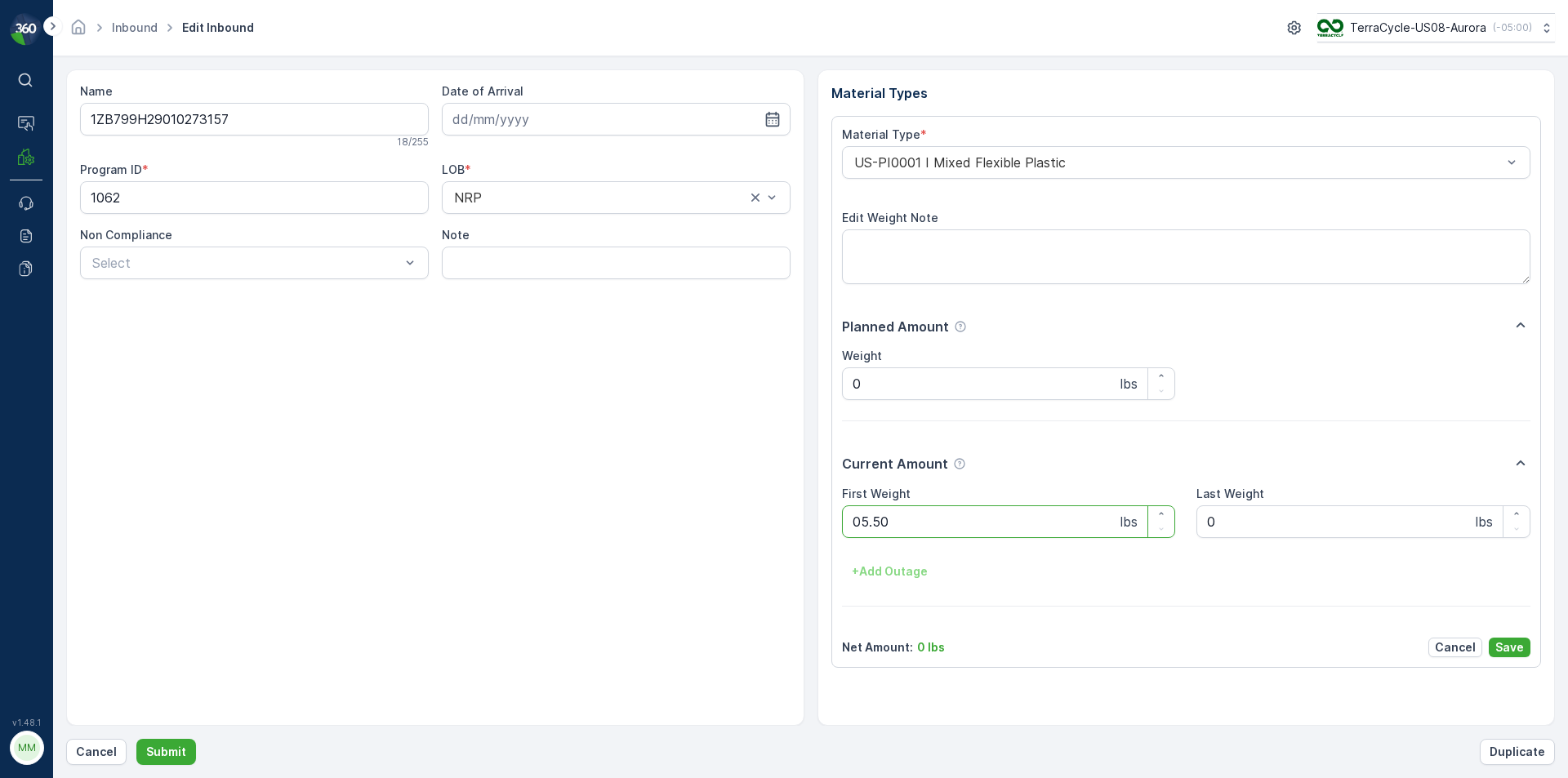
click at [137, 738] on button "Submit" at bounding box center [166, 751] width 60 height 26
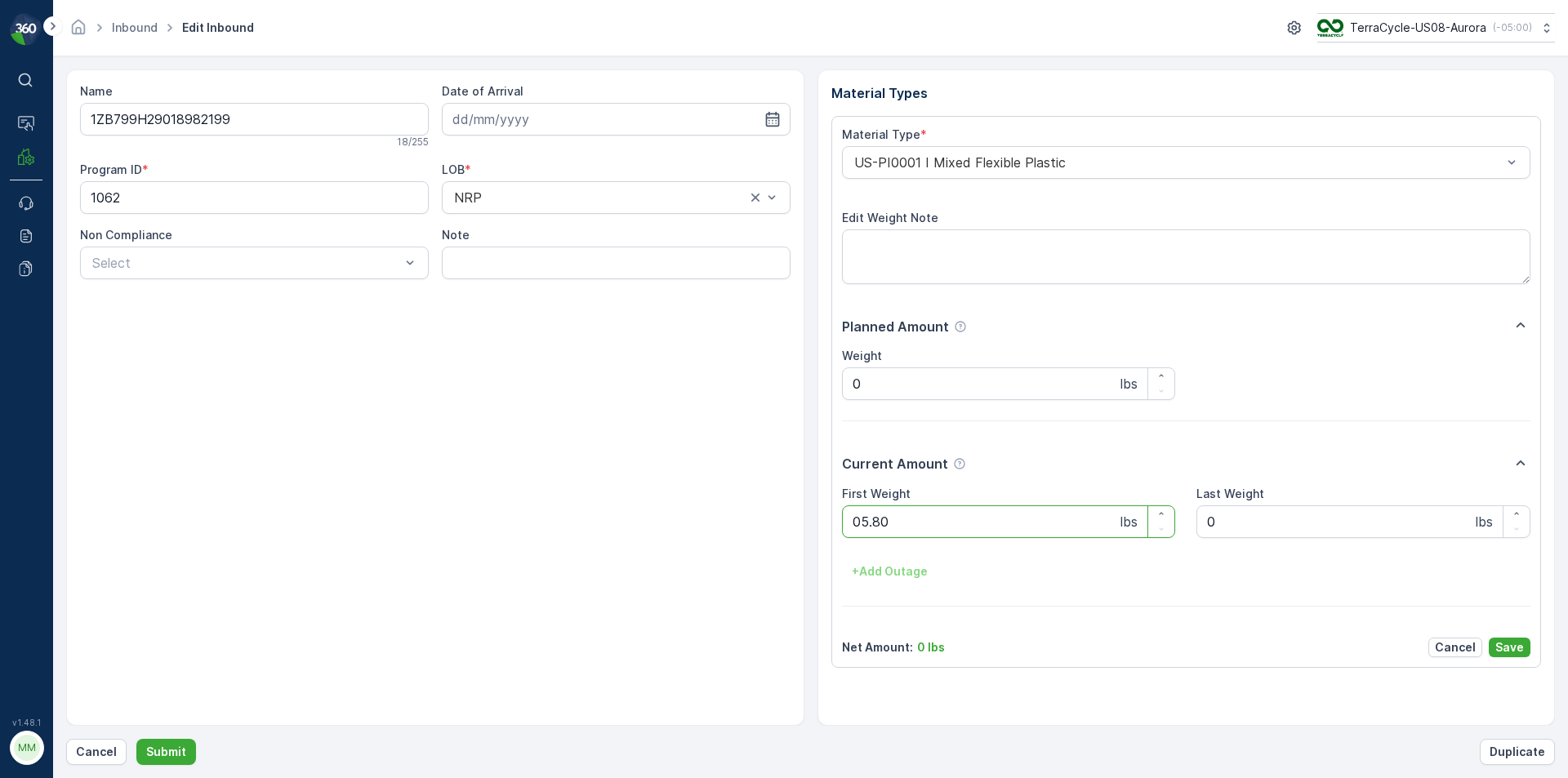
click at [137, 738] on button "Submit" at bounding box center [166, 751] width 60 height 26
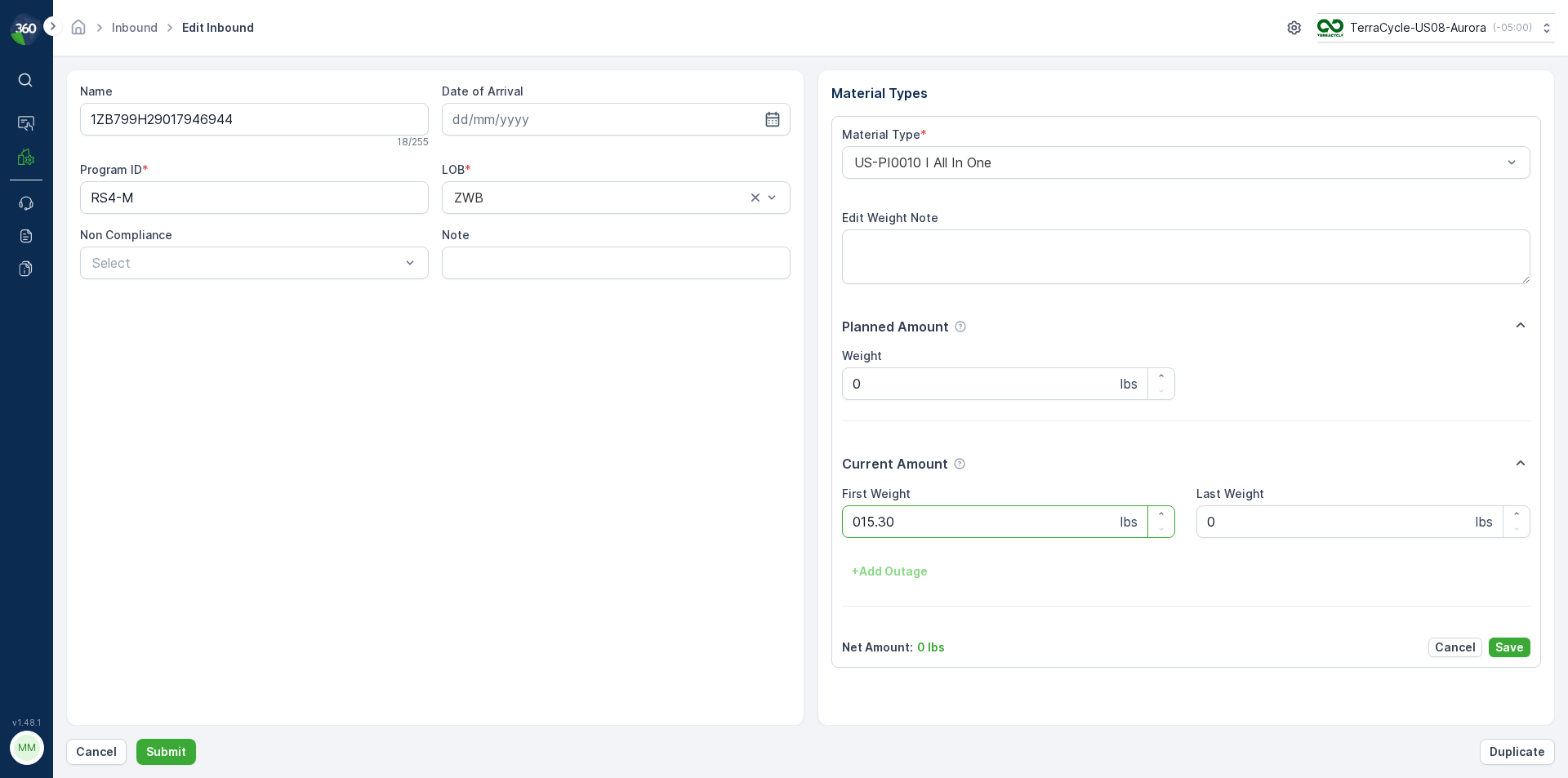
click at [137, 738] on button "Submit" at bounding box center [166, 751] width 60 height 26
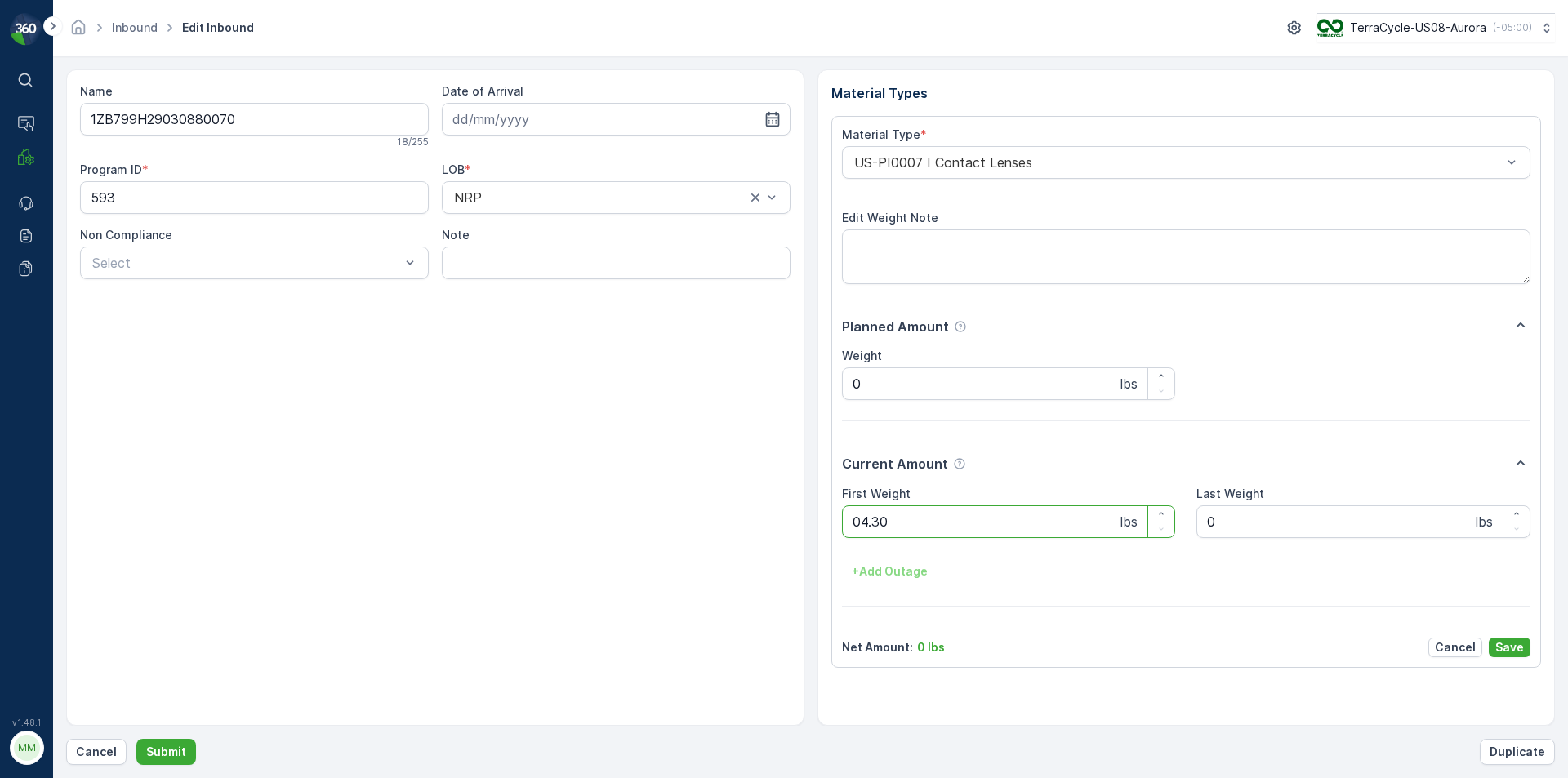
click at [137, 738] on button "Submit" at bounding box center [166, 751] width 60 height 26
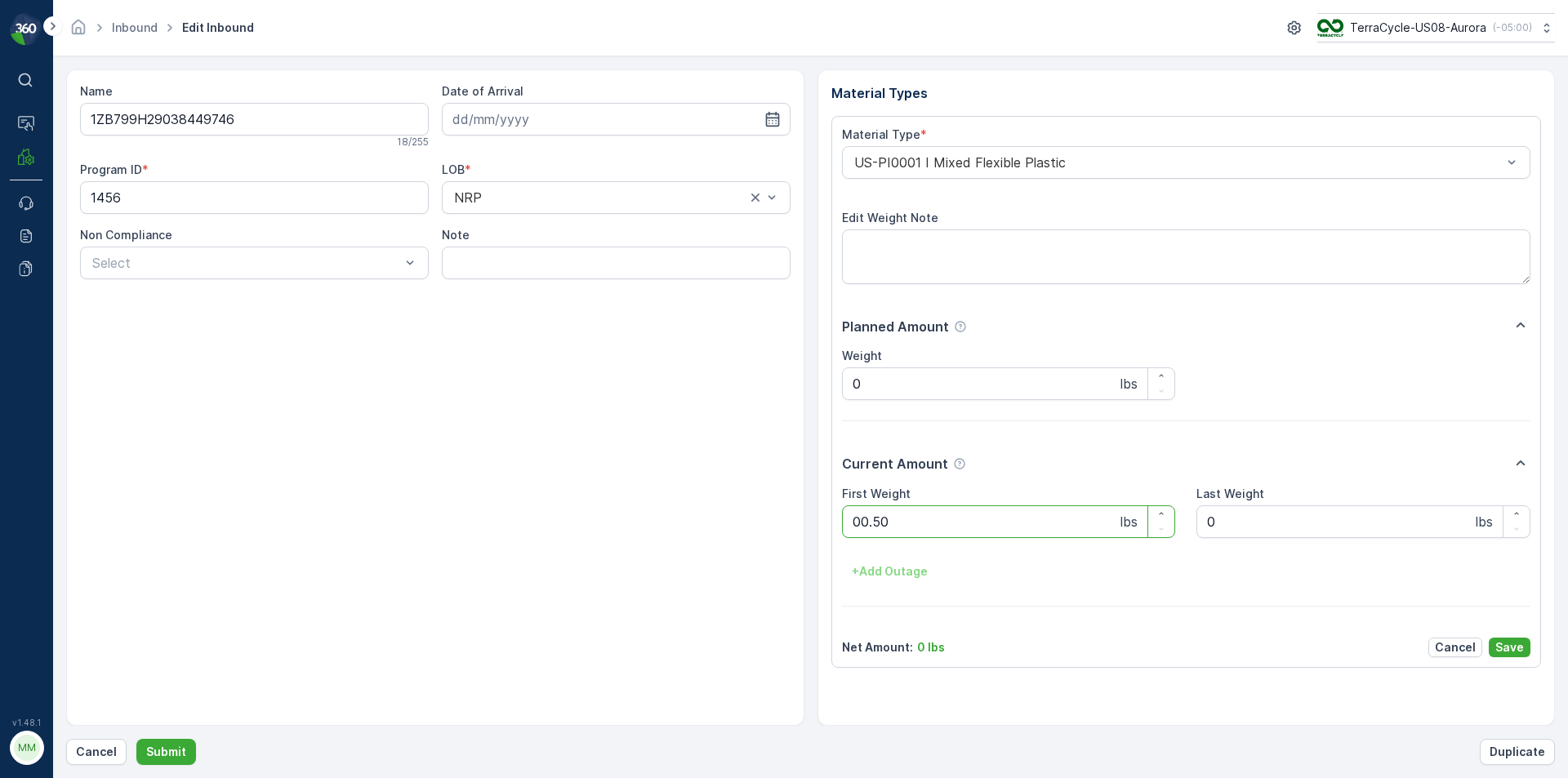
click at [137, 738] on button "Submit" at bounding box center [166, 751] width 60 height 26
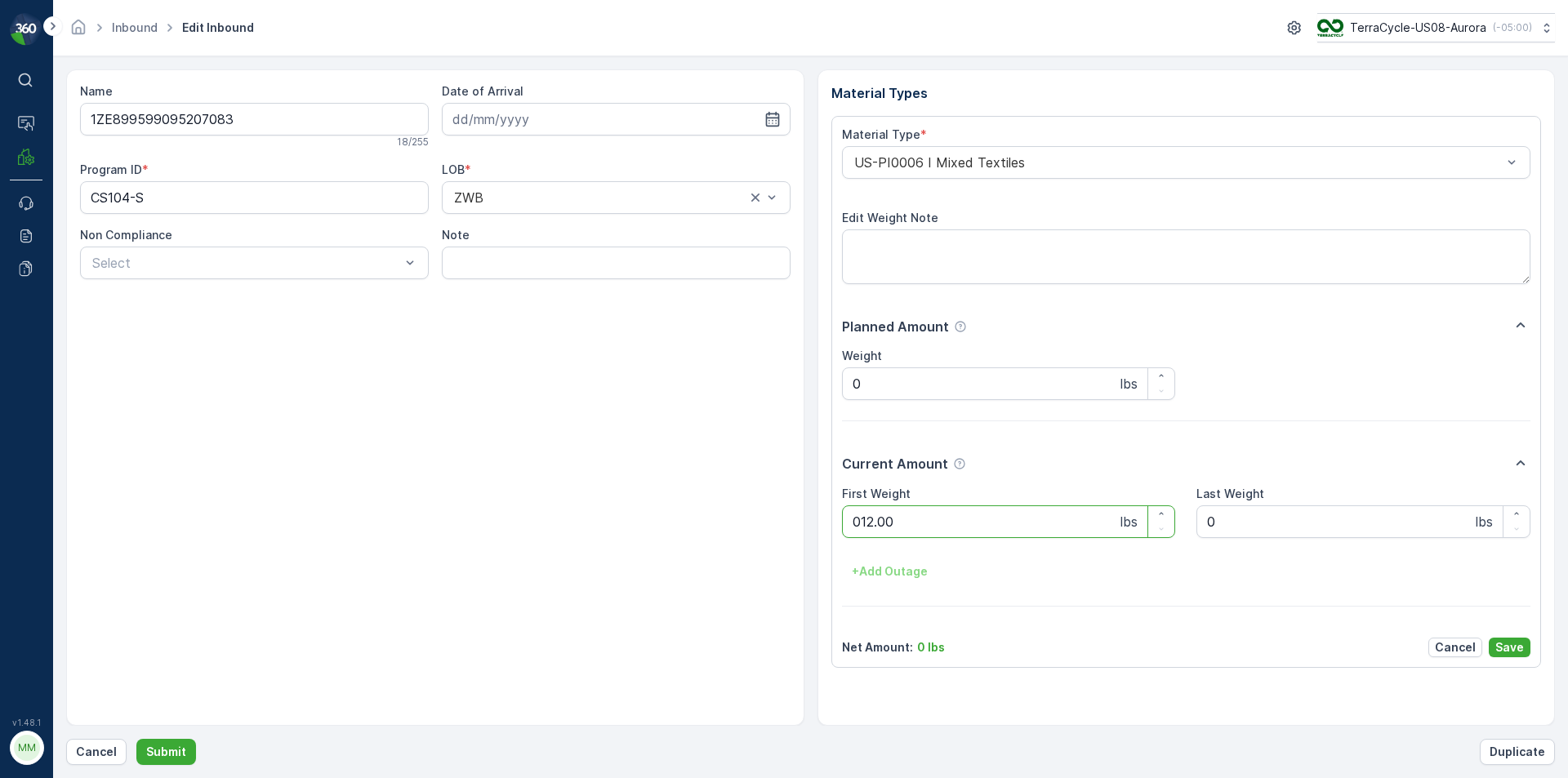
click at [137, 738] on button "Submit" at bounding box center [166, 751] width 60 height 26
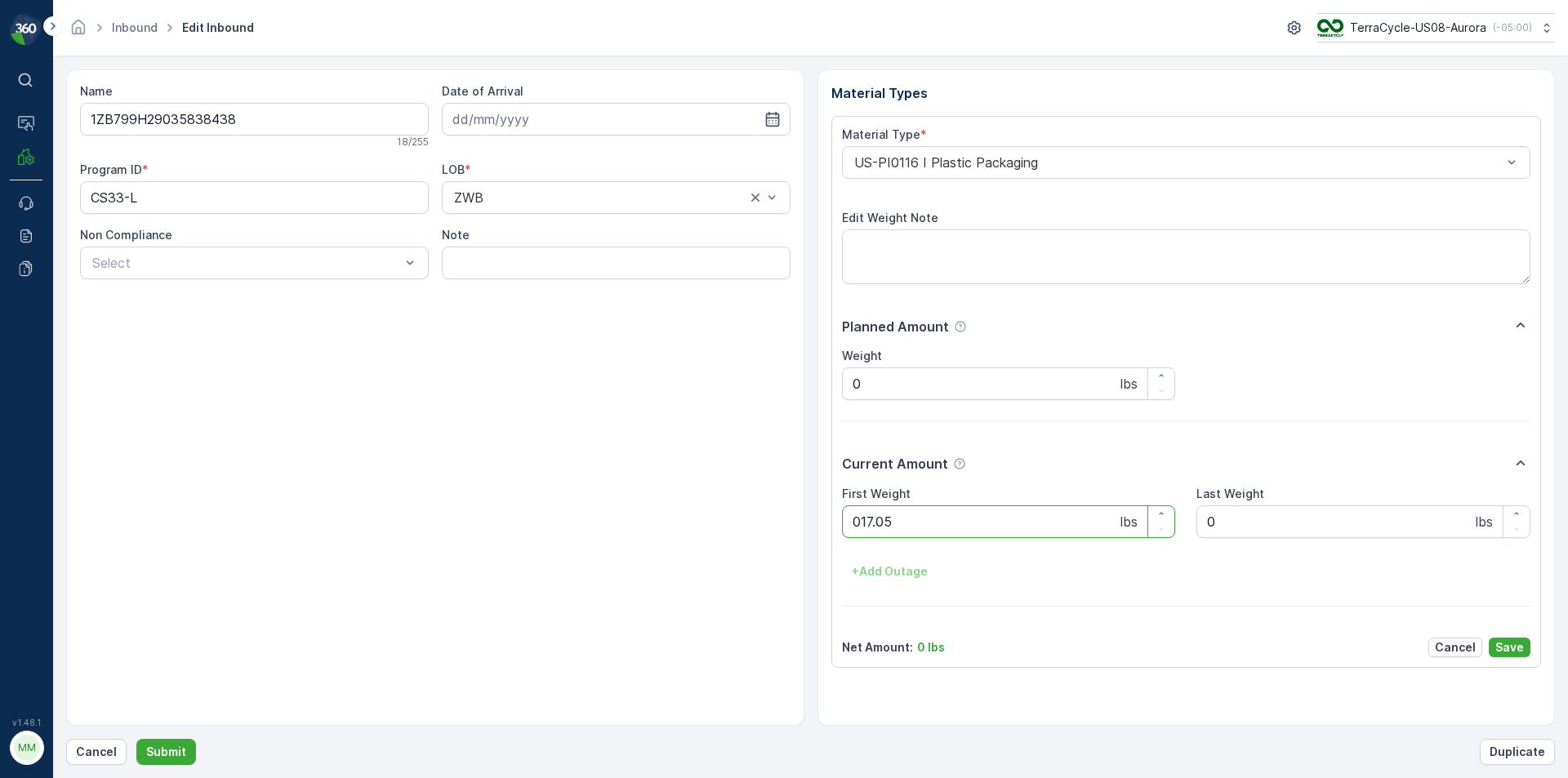
click at [137, 738] on button "Submit" at bounding box center [166, 751] width 60 height 26
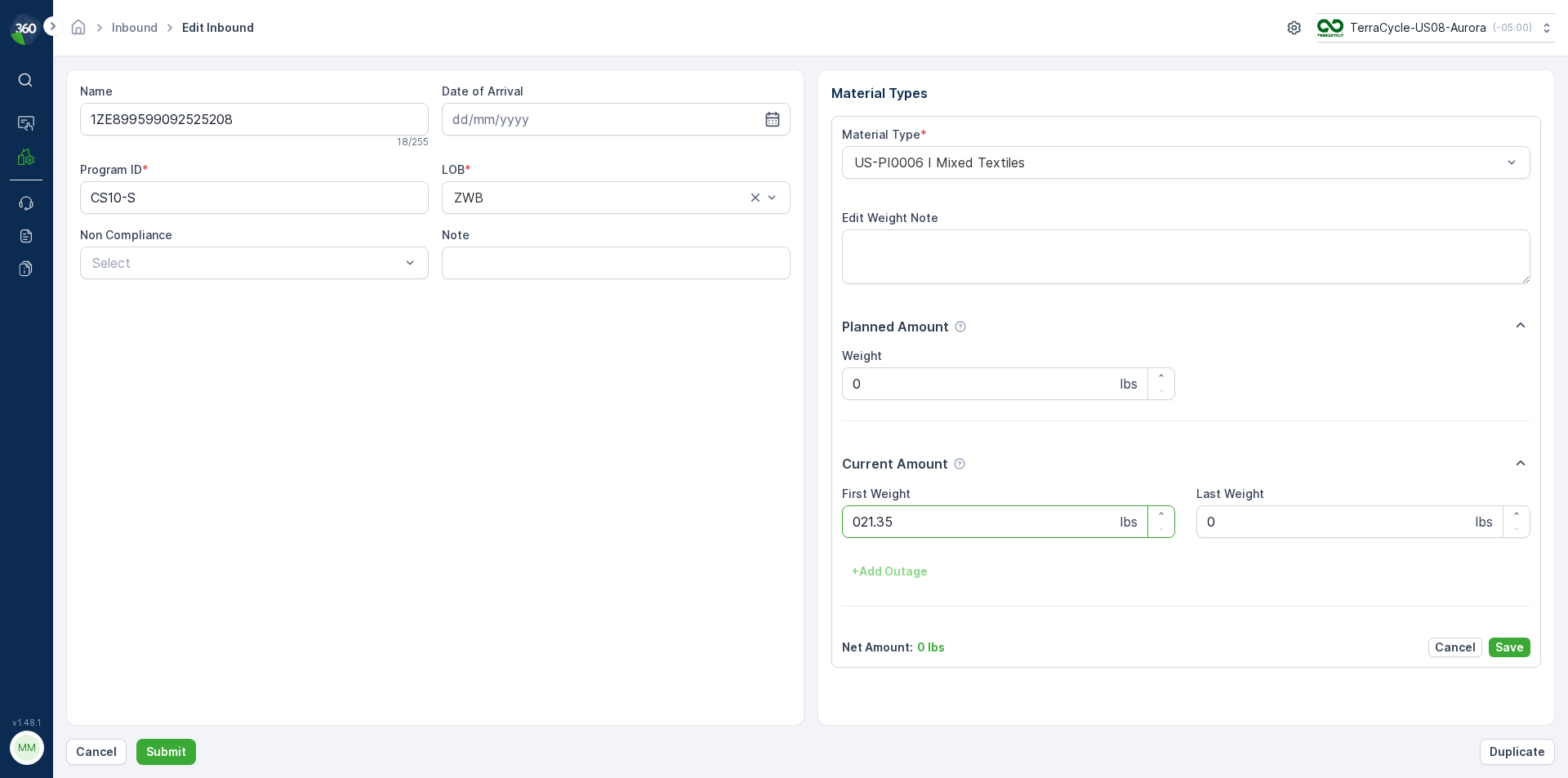
click at [137, 738] on button "Submit" at bounding box center [166, 751] width 60 height 26
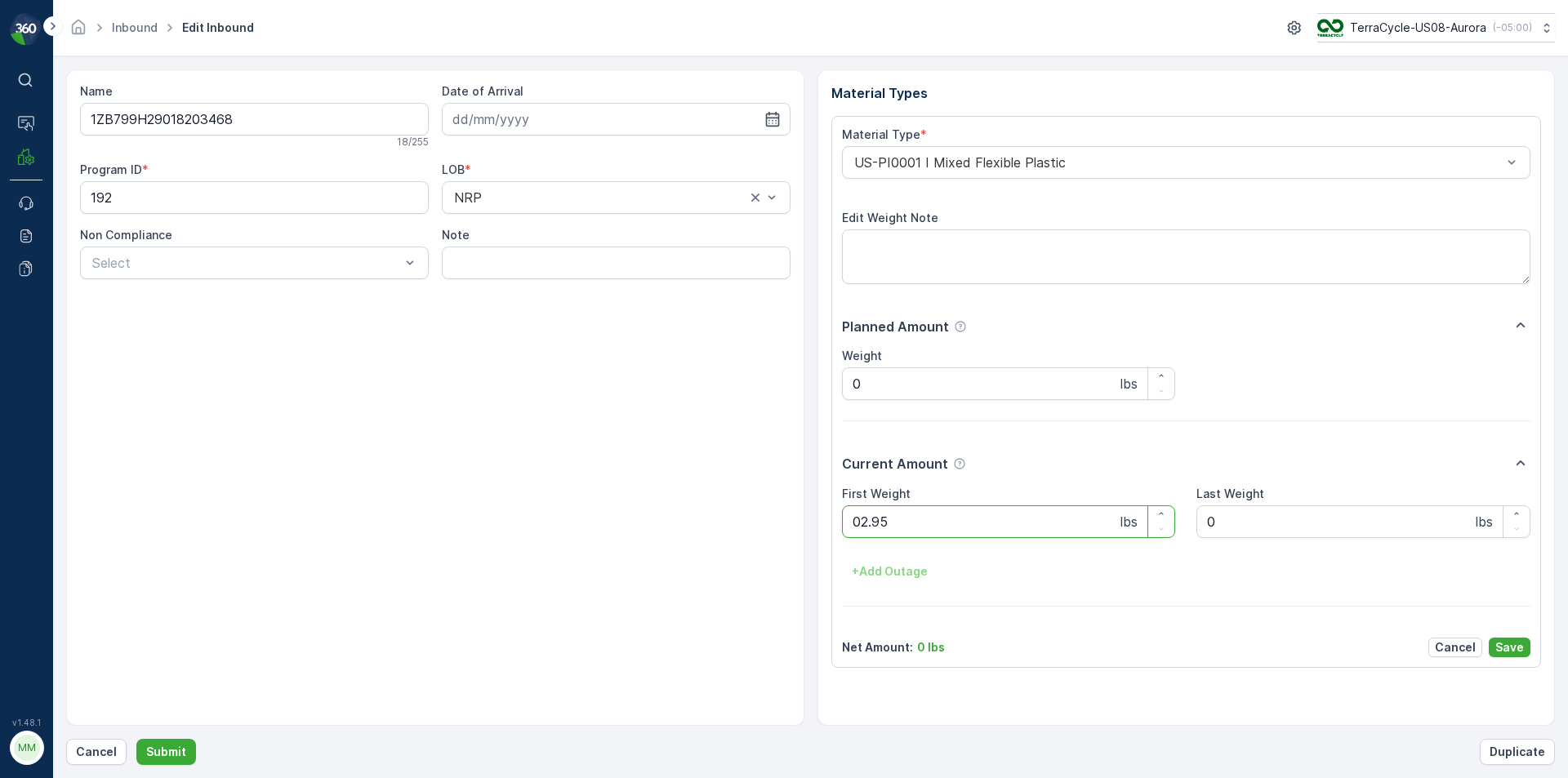
click at [137, 738] on button "Submit" at bounding box center [166, 751] width 60 height 26
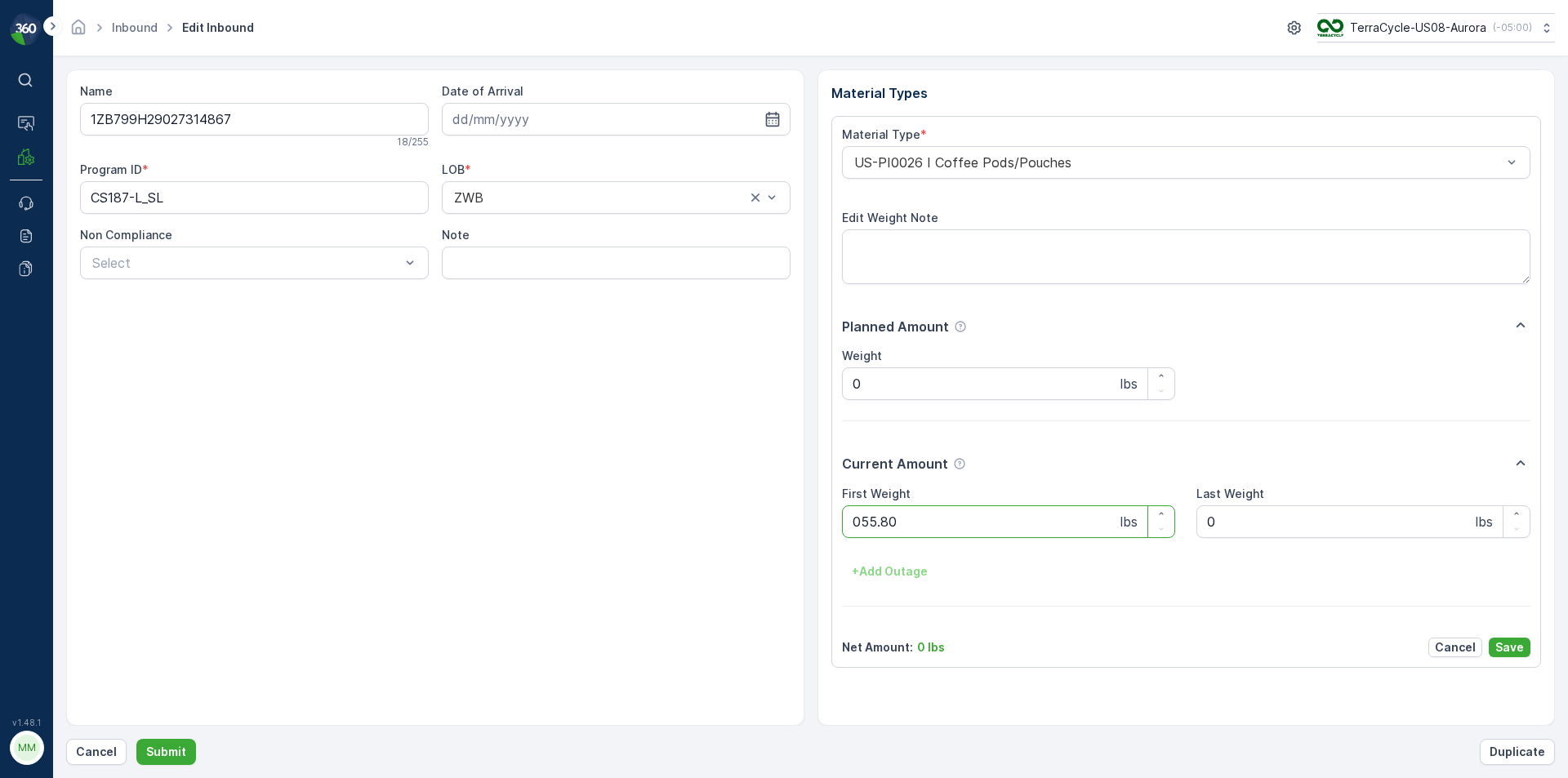
click at [137, 738] on button "Submit" at bounding box center [166, 751] width 60 height 26
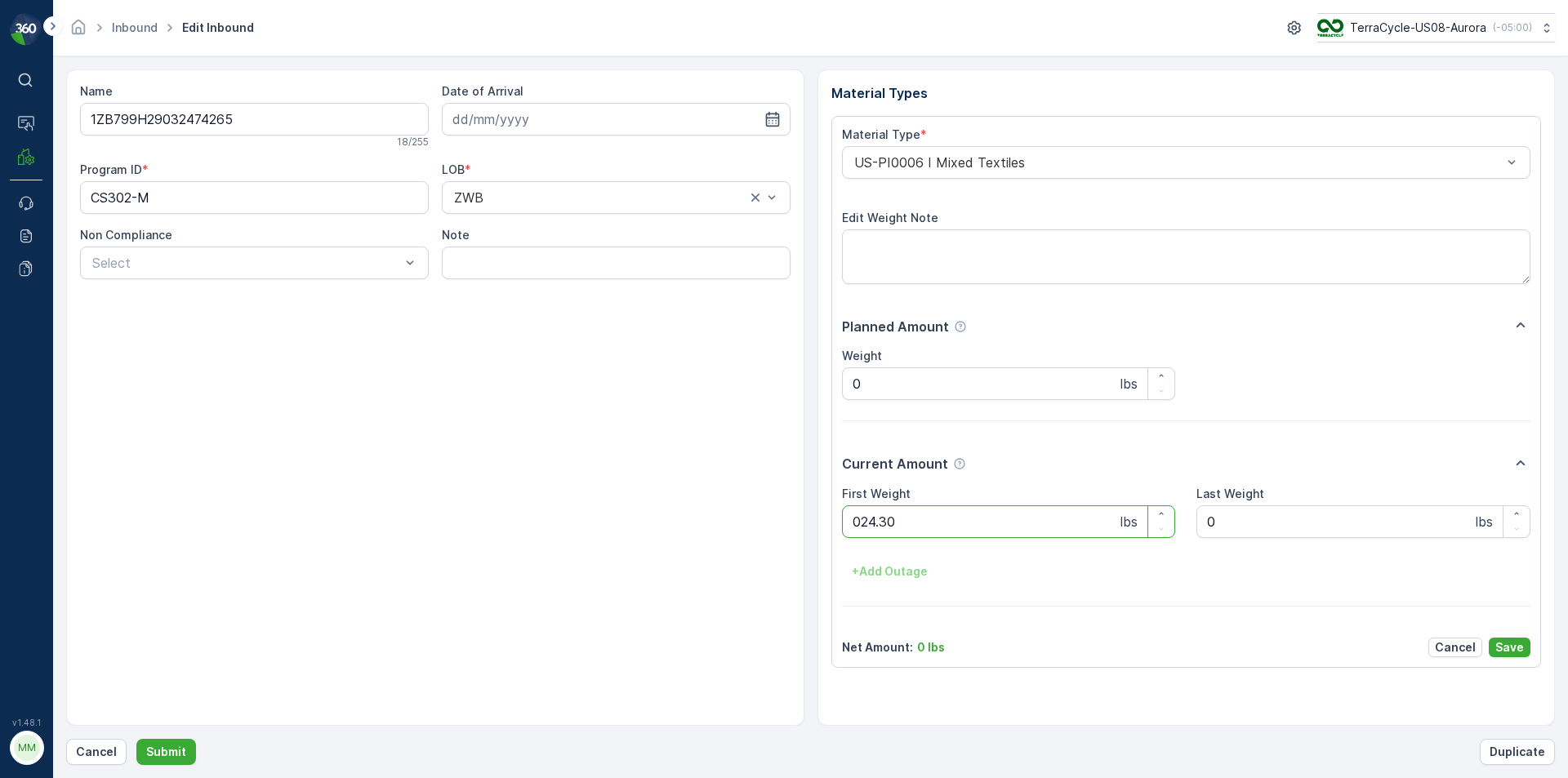
click at [137, 738] on button "Submit" at bounding box center [166, 751] width 60 height 26
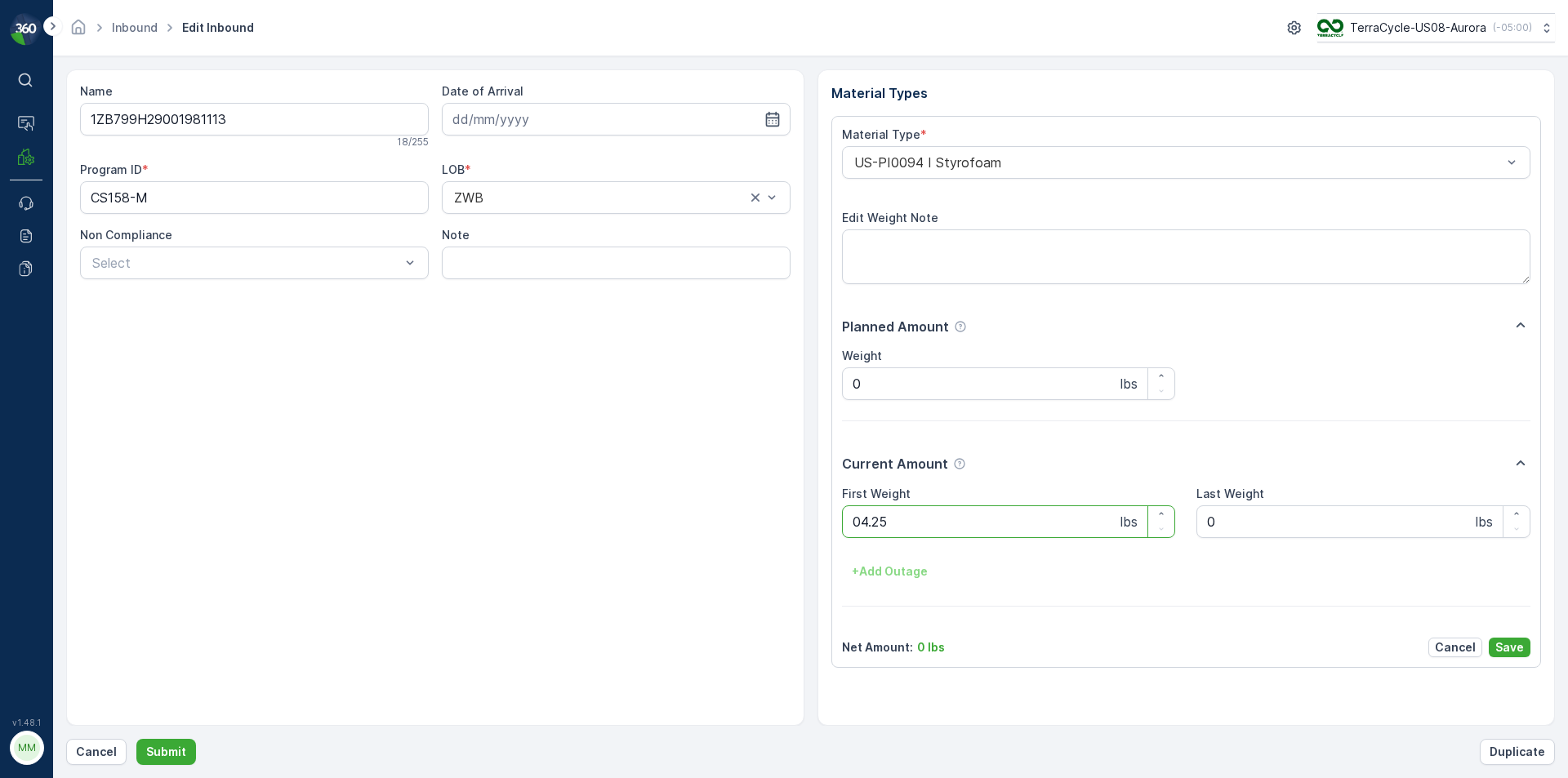
click at [137, 738] on button "Submit" at bounding box center [166, 751] width 60 height 26
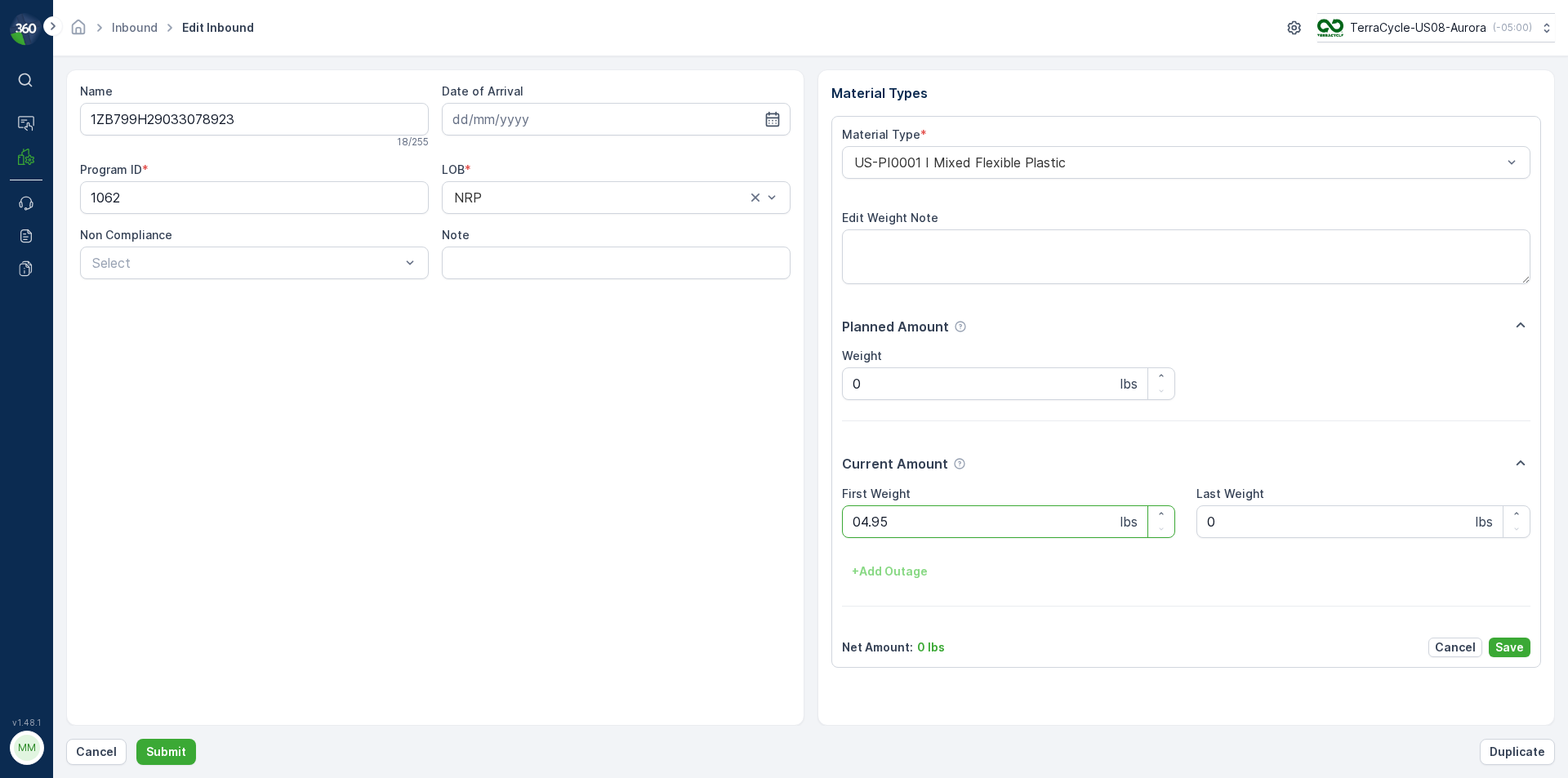
click at [137, 738] on button "Submit" at bounding box center [166, 751] width 60 height 26
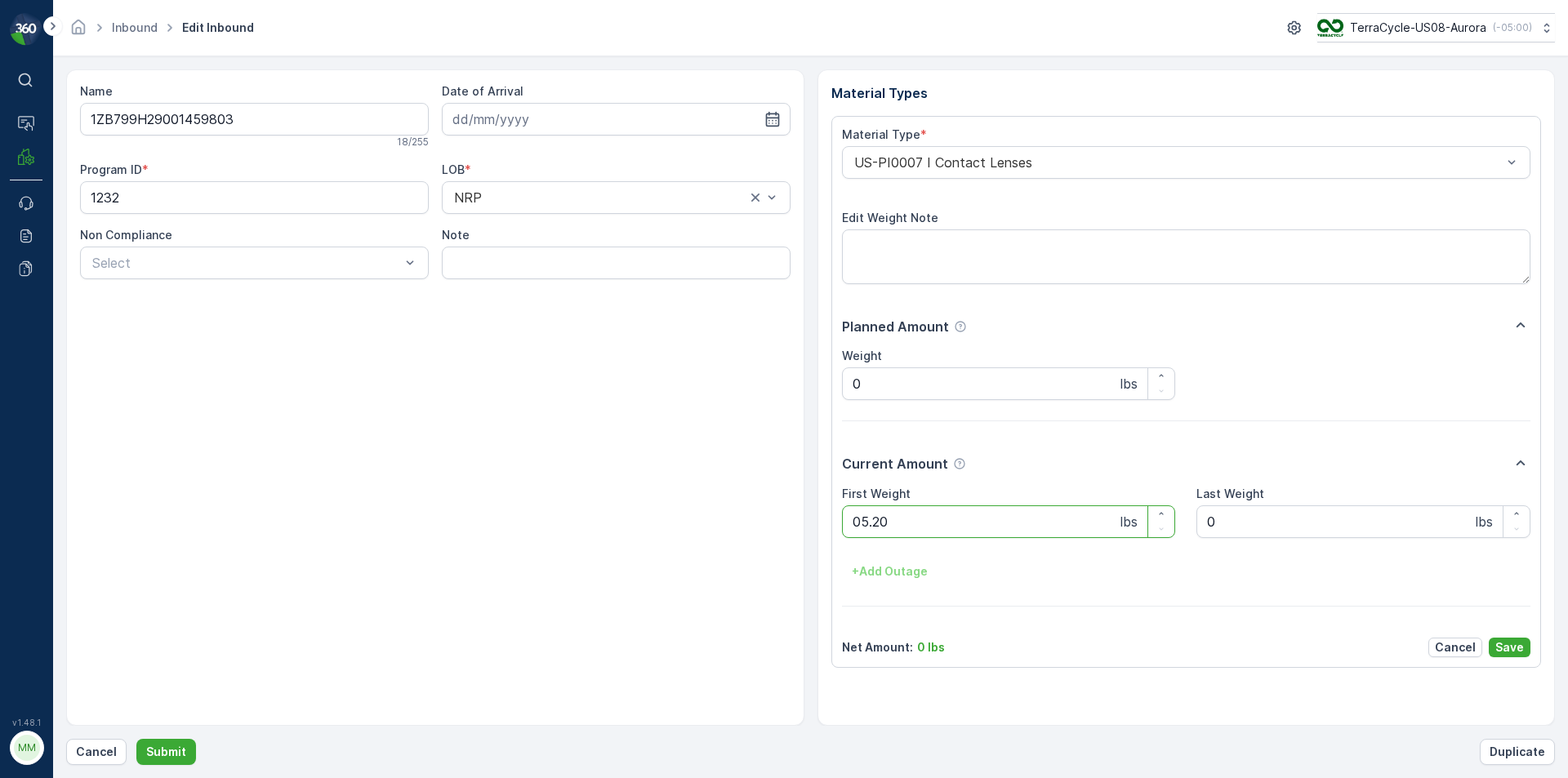
click at [137, 738] on button "Submit" at bounding box center [166, 751] width 60 height 26
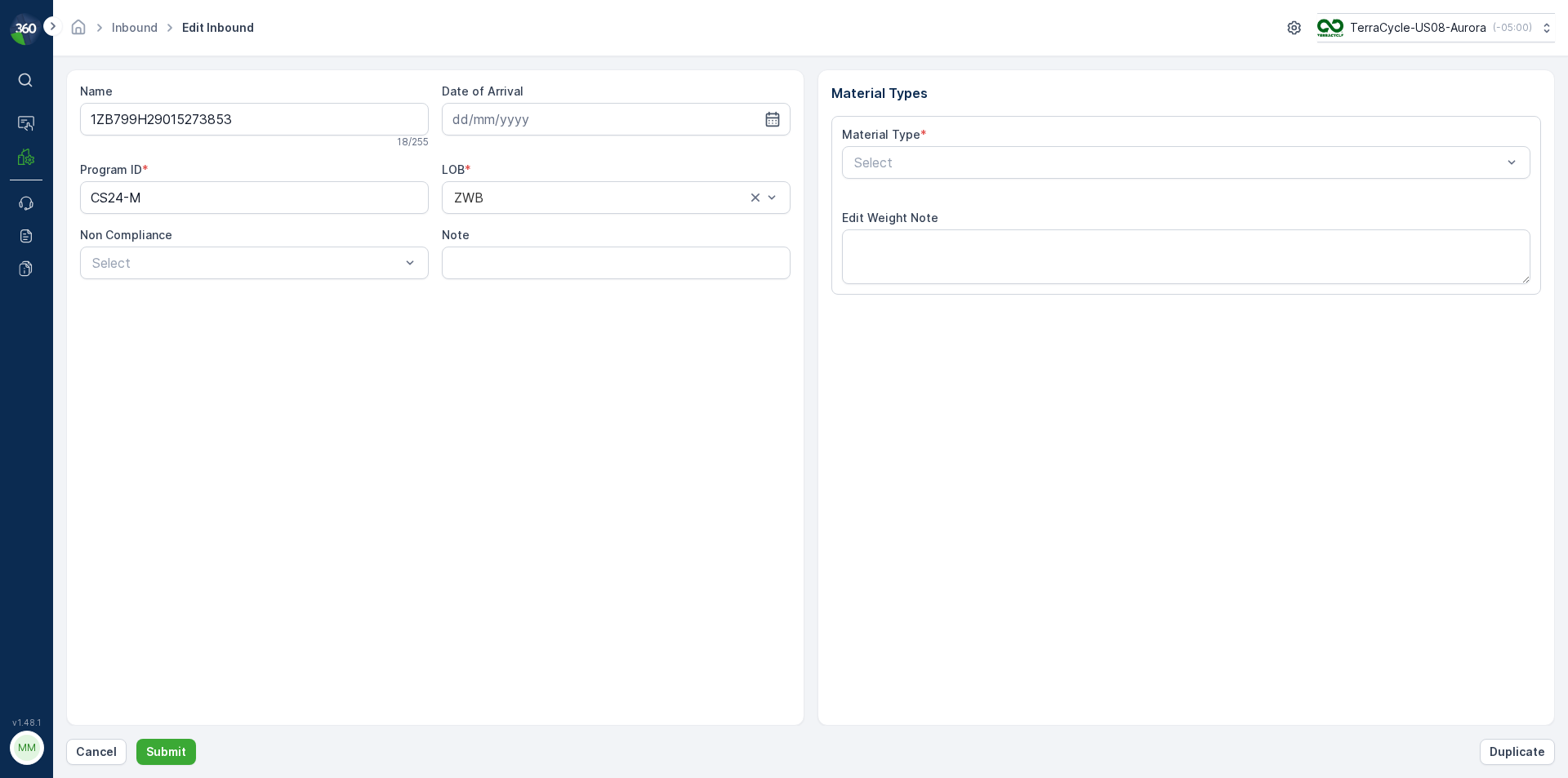
type input "[DATE]"
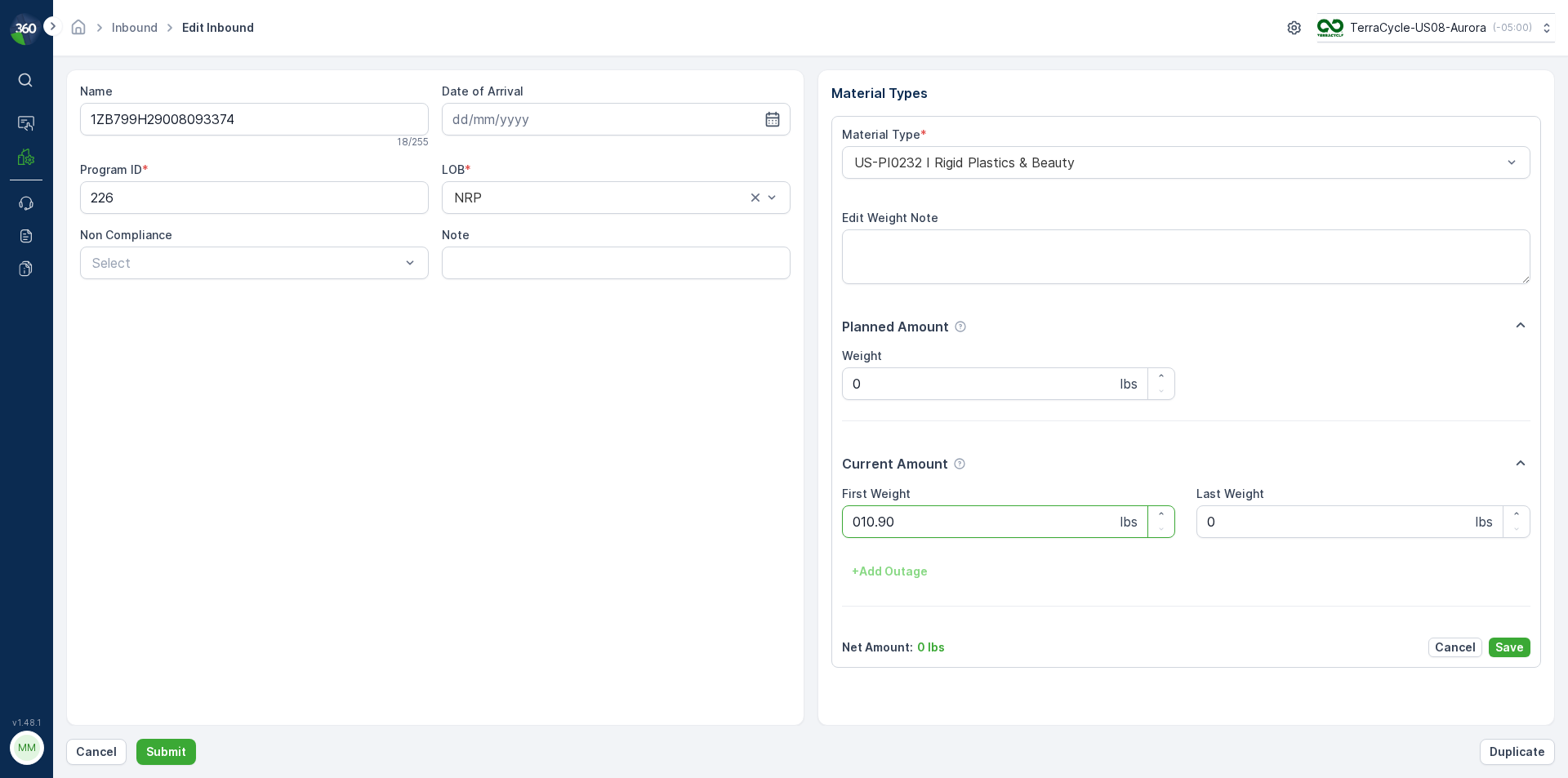
click at [137, 738] on button "Submit" at bounding box center [166, 751] width 60 height 26
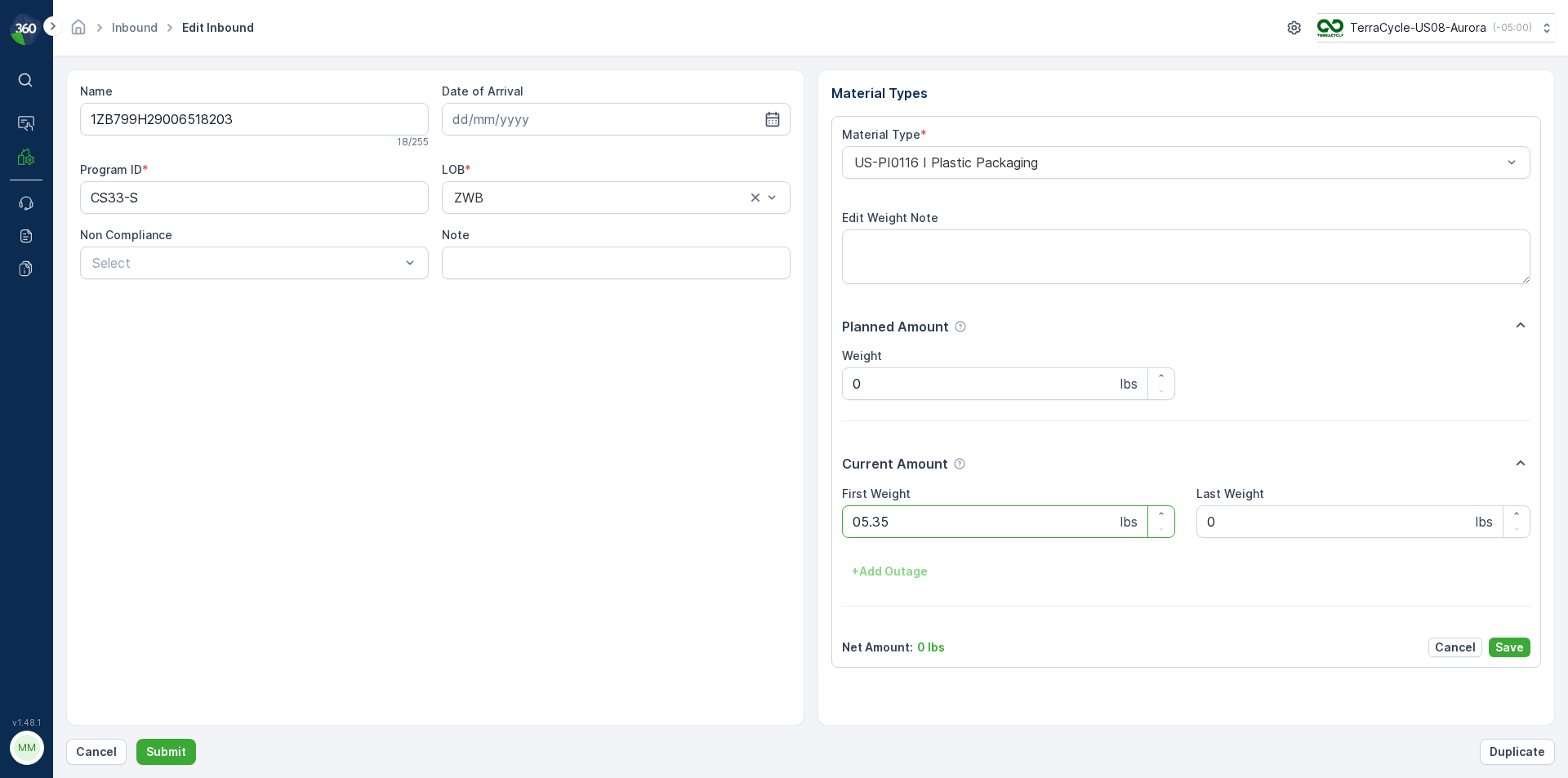
click at [137, 738] on button "Submit" at bounding box center [166, 751] width 60 height 26
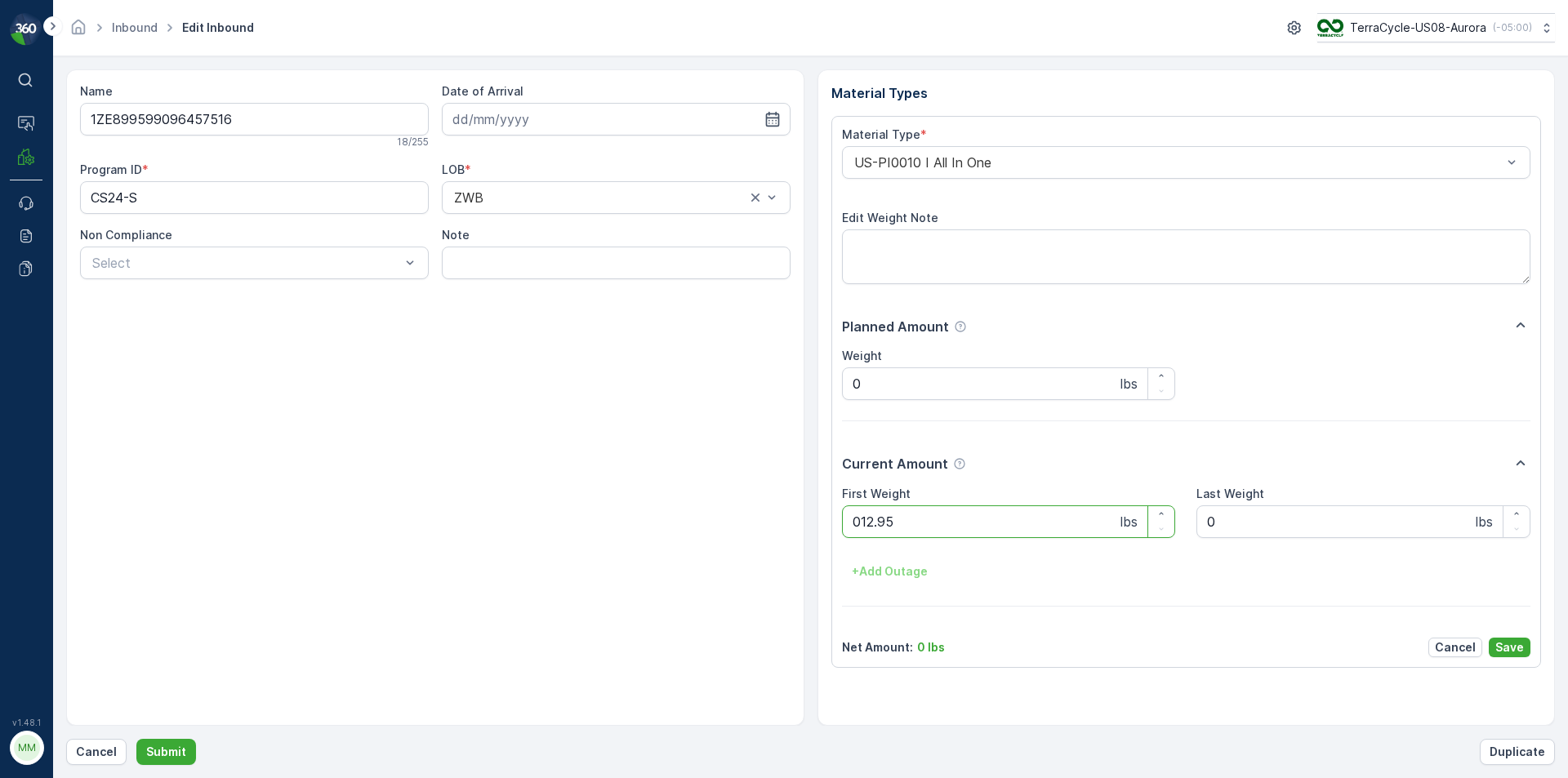
click at [137, 738] on button "Submit" at bounding box center [166, 751] width 60 height 26
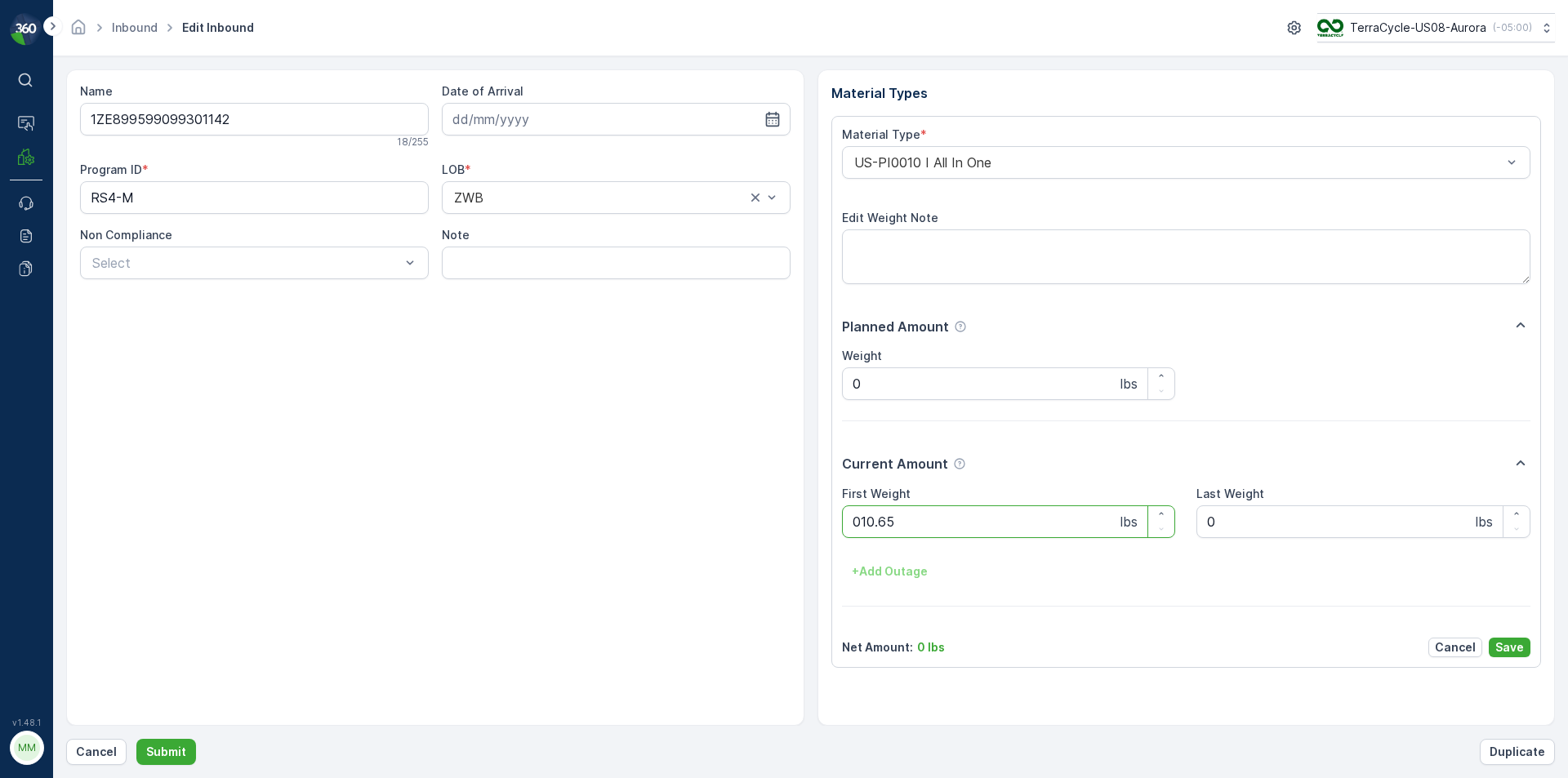
click at [137, 738] on button "Submit" at bounding box center [166, 751] width 60 height 26
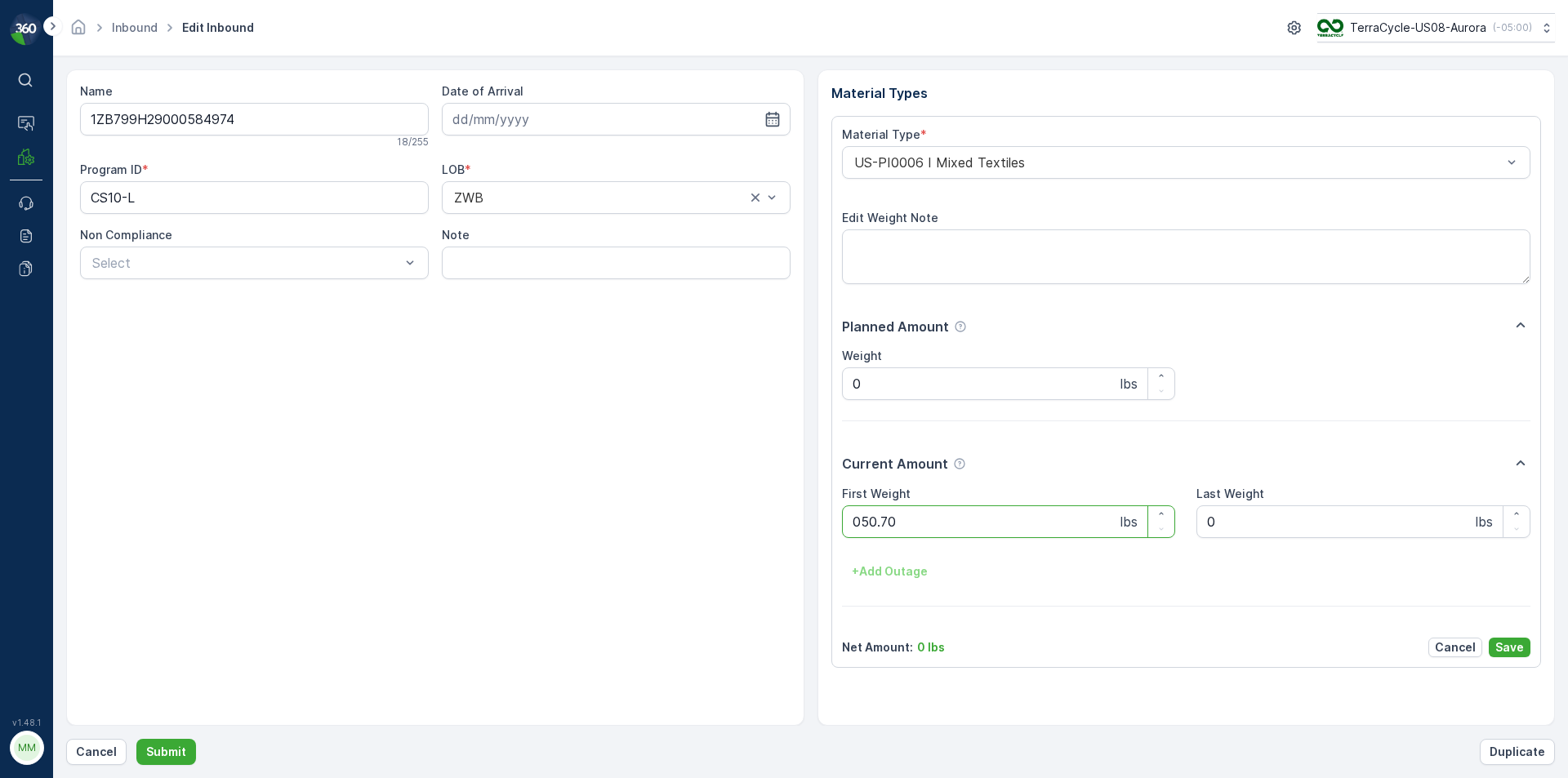
click at [137, 738] on button "Submit" at bounding box center [166, 751] width 60 height 26
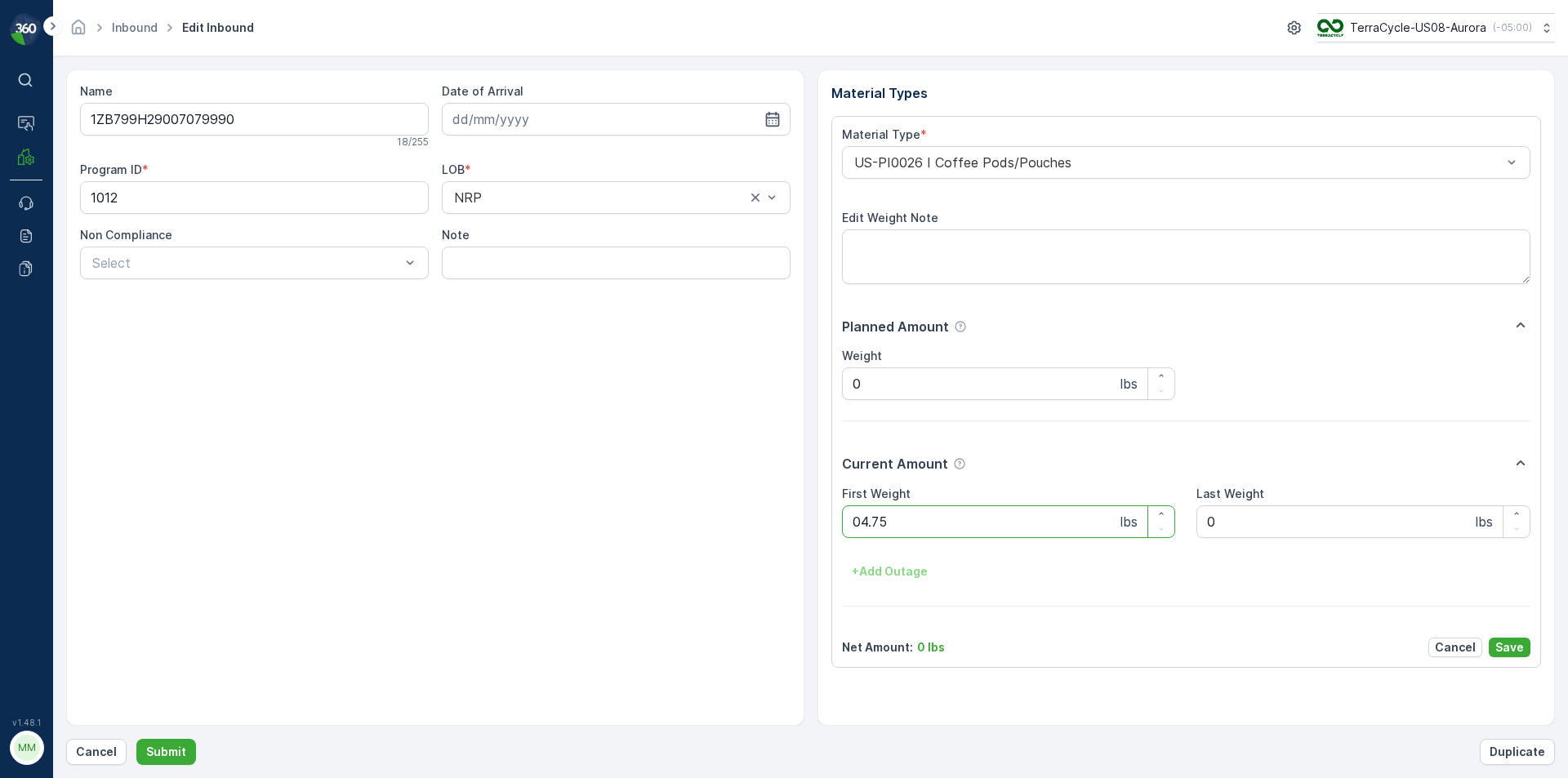
click at [137, 738] on button "Submit" at bounding box center [166, 751] width 60 height 26
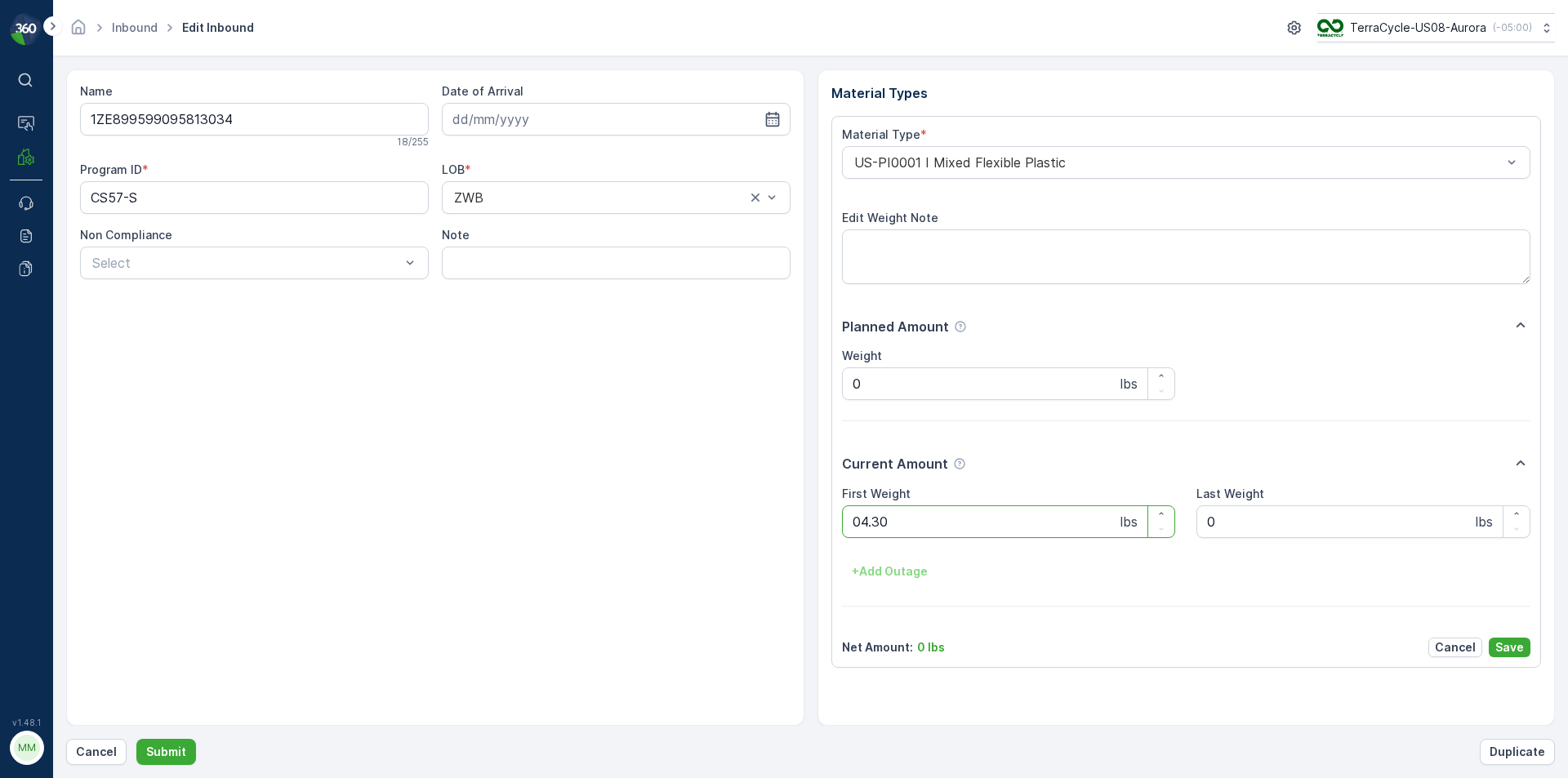
click at [137, 738] on button "Submit" at bounding box center [166, 751] width 60 height 26
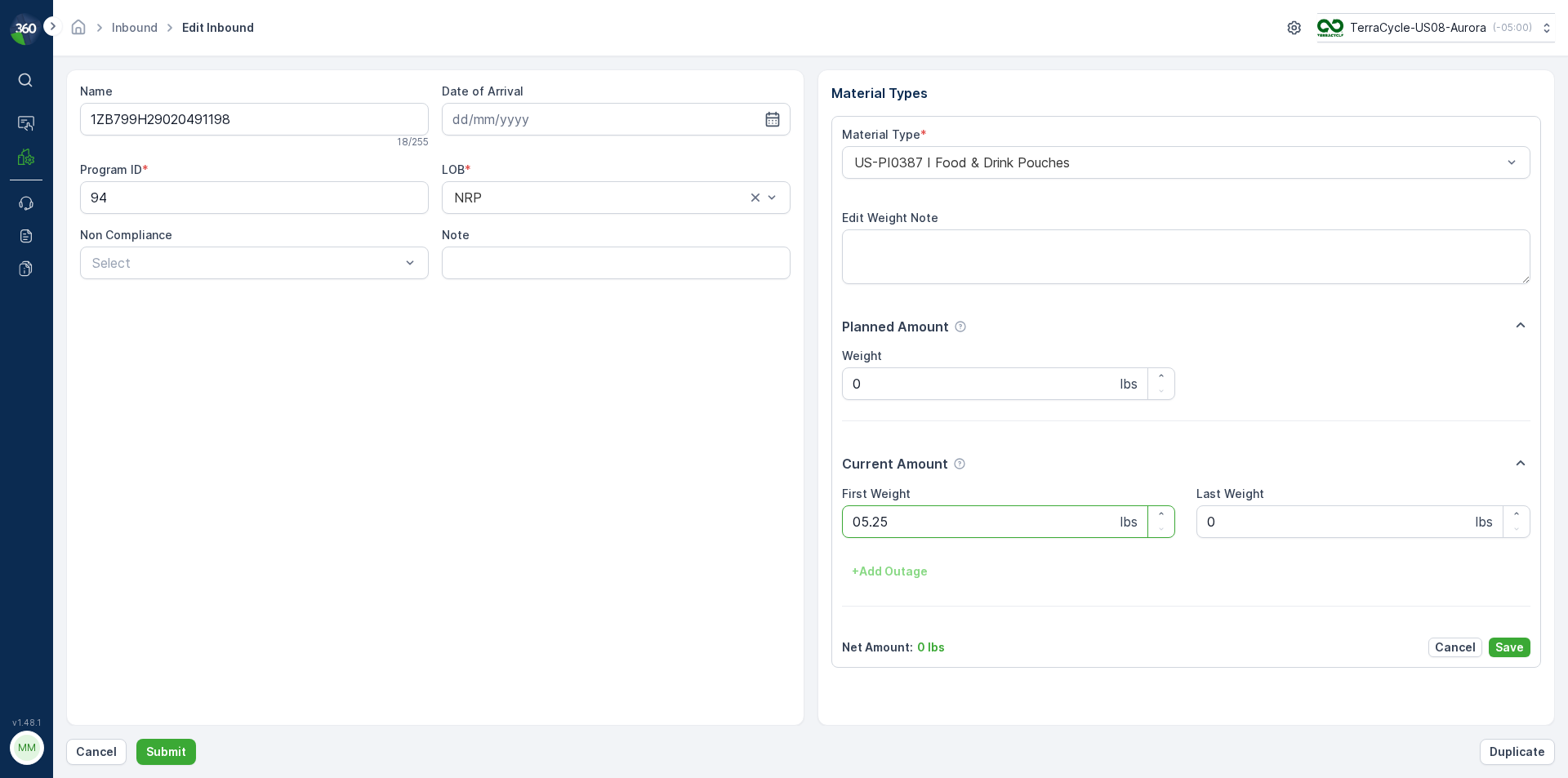
click at [137, 738] on button "Submit" at bounding box center [166, 751] width 60 height 26
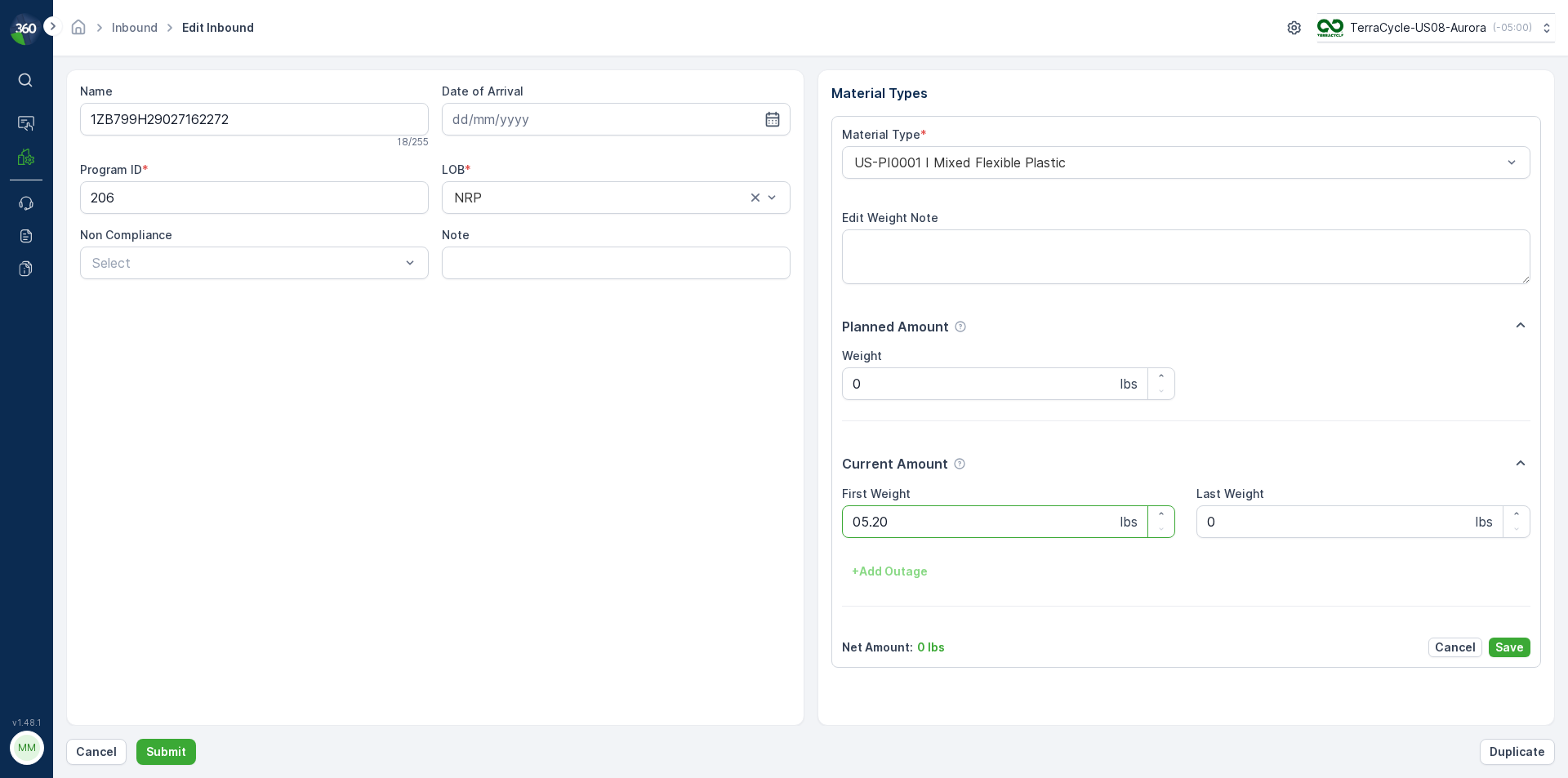
click at [137, 738] on button "Submit" at bounding box center [166, 751] width 60 height 26
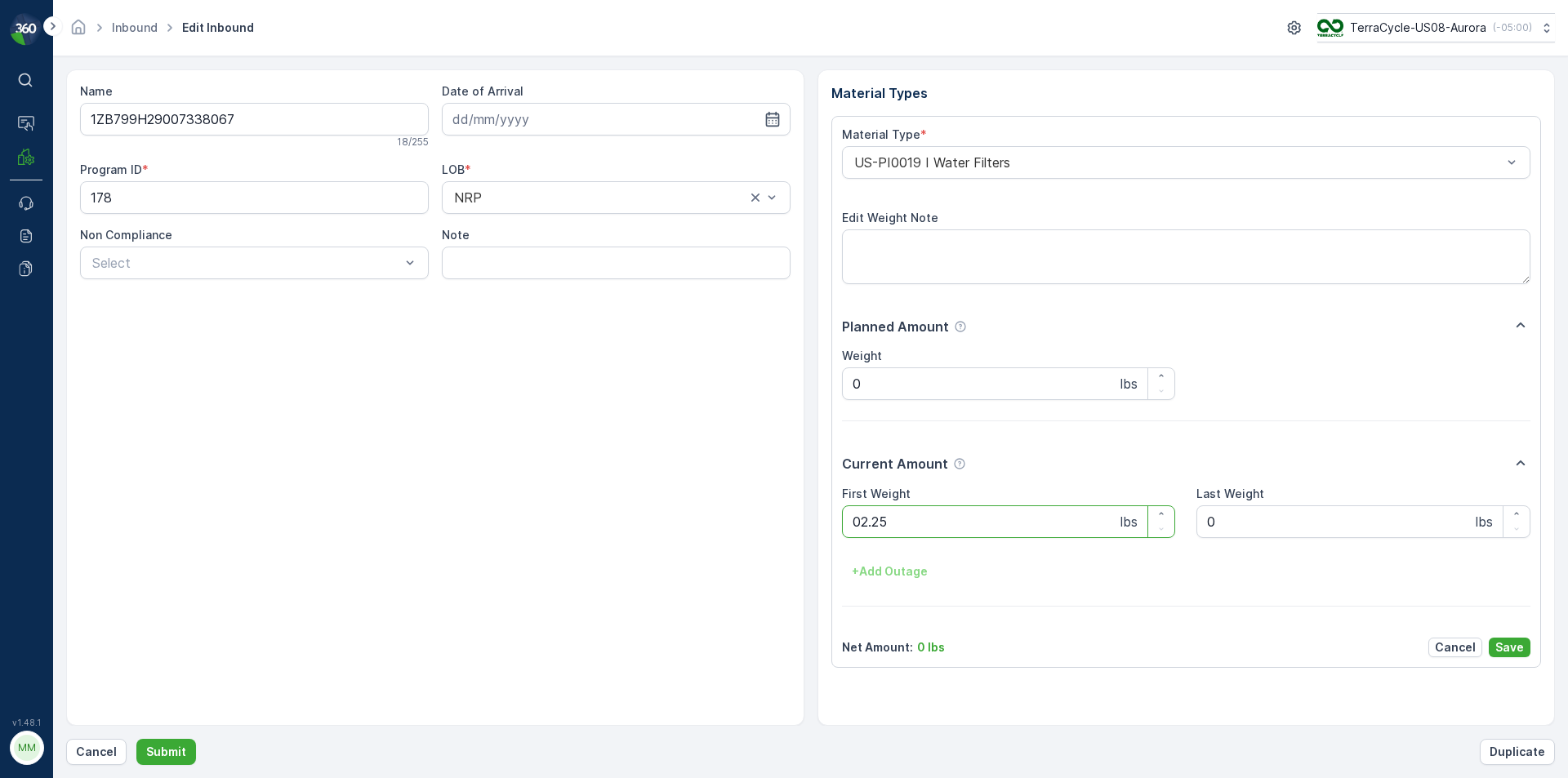
click at [137, 738] on button "Submit" at bounding box center [166, 751] width 60 height 26
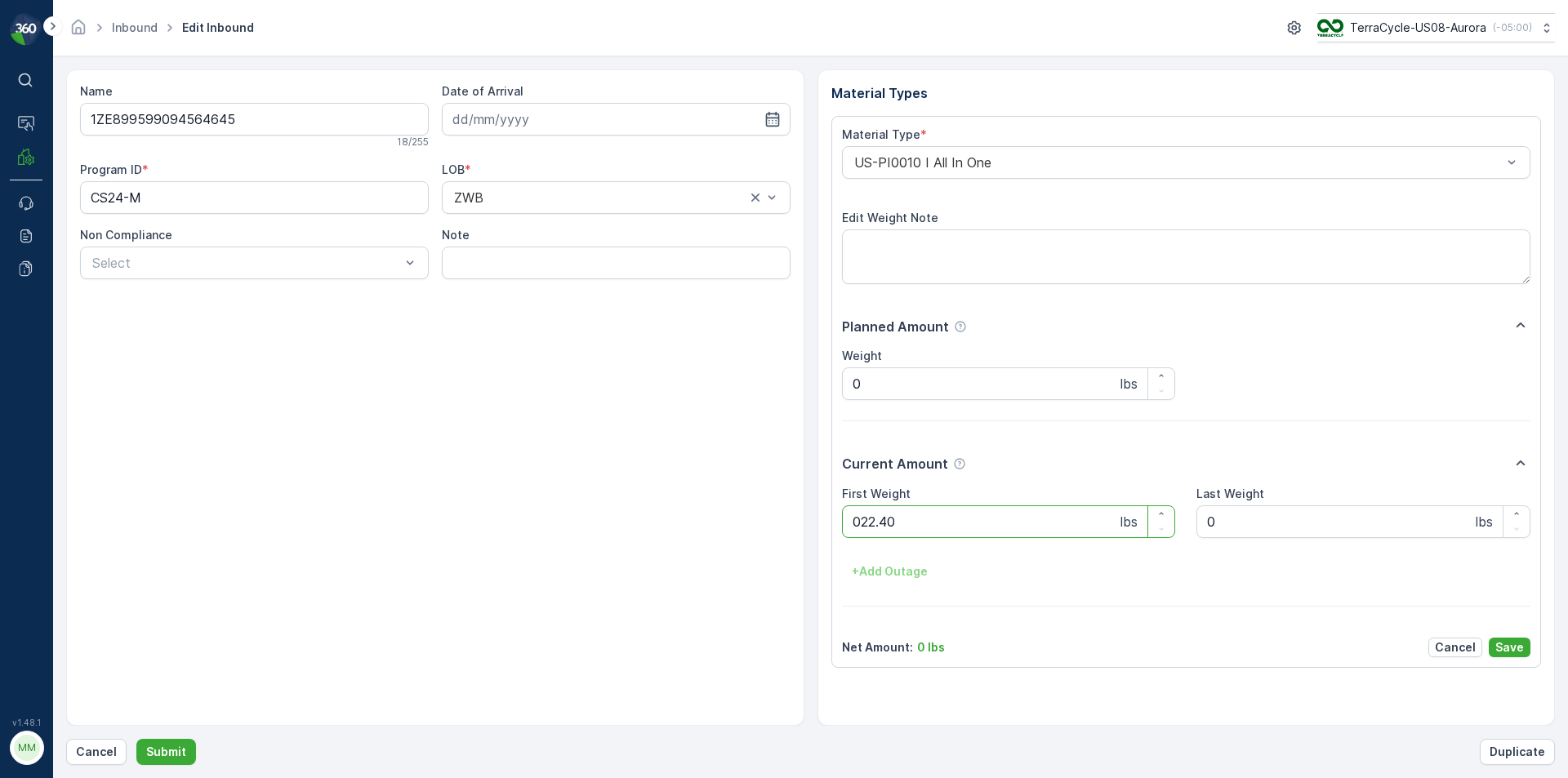
click at [137, 738] on button "Submit" at bounding box center [166, 751] width 60 height 26
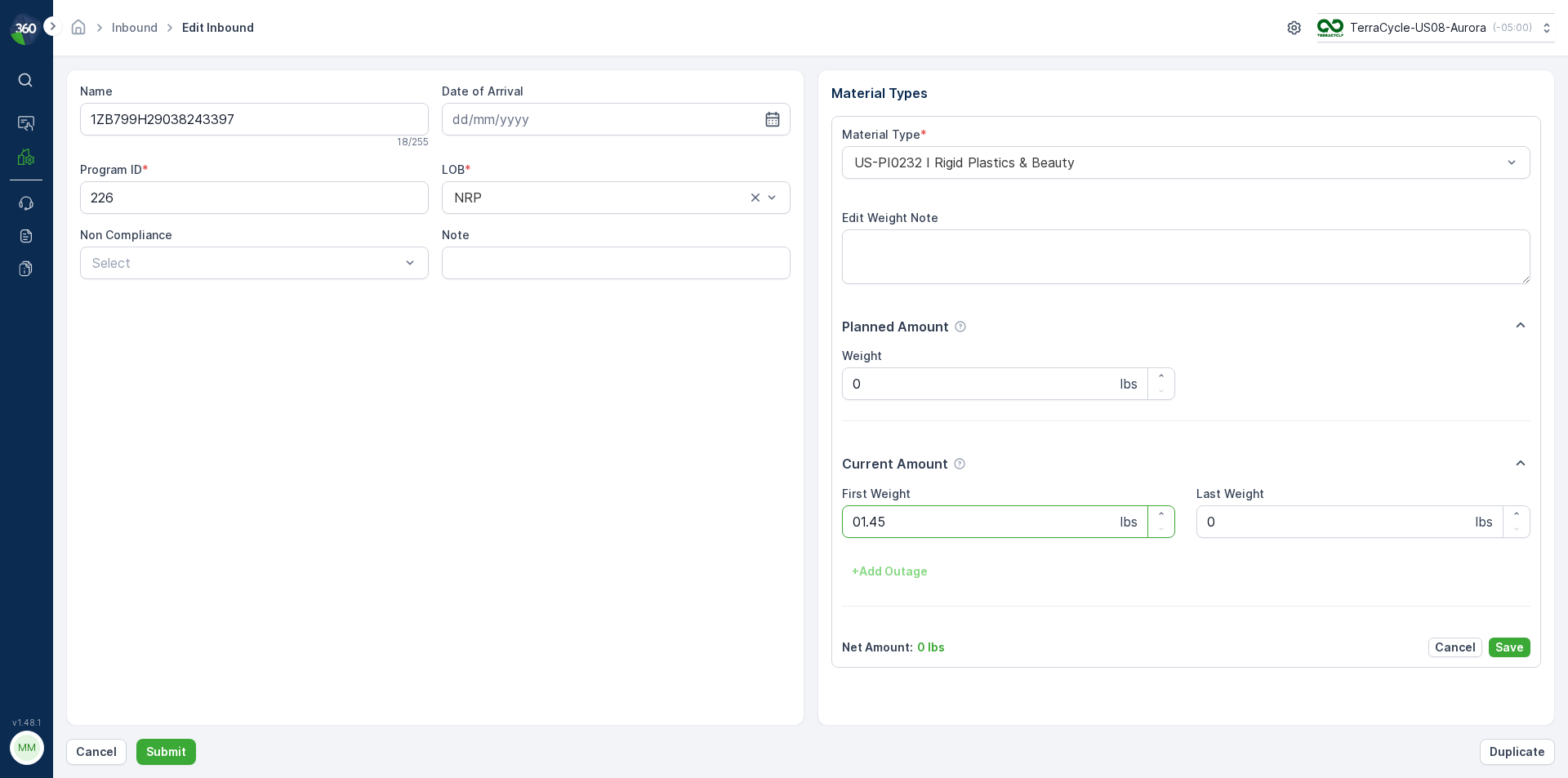
click at [137, 738] on button "Submit" at bounding box center [166, 751] width 60 height 26
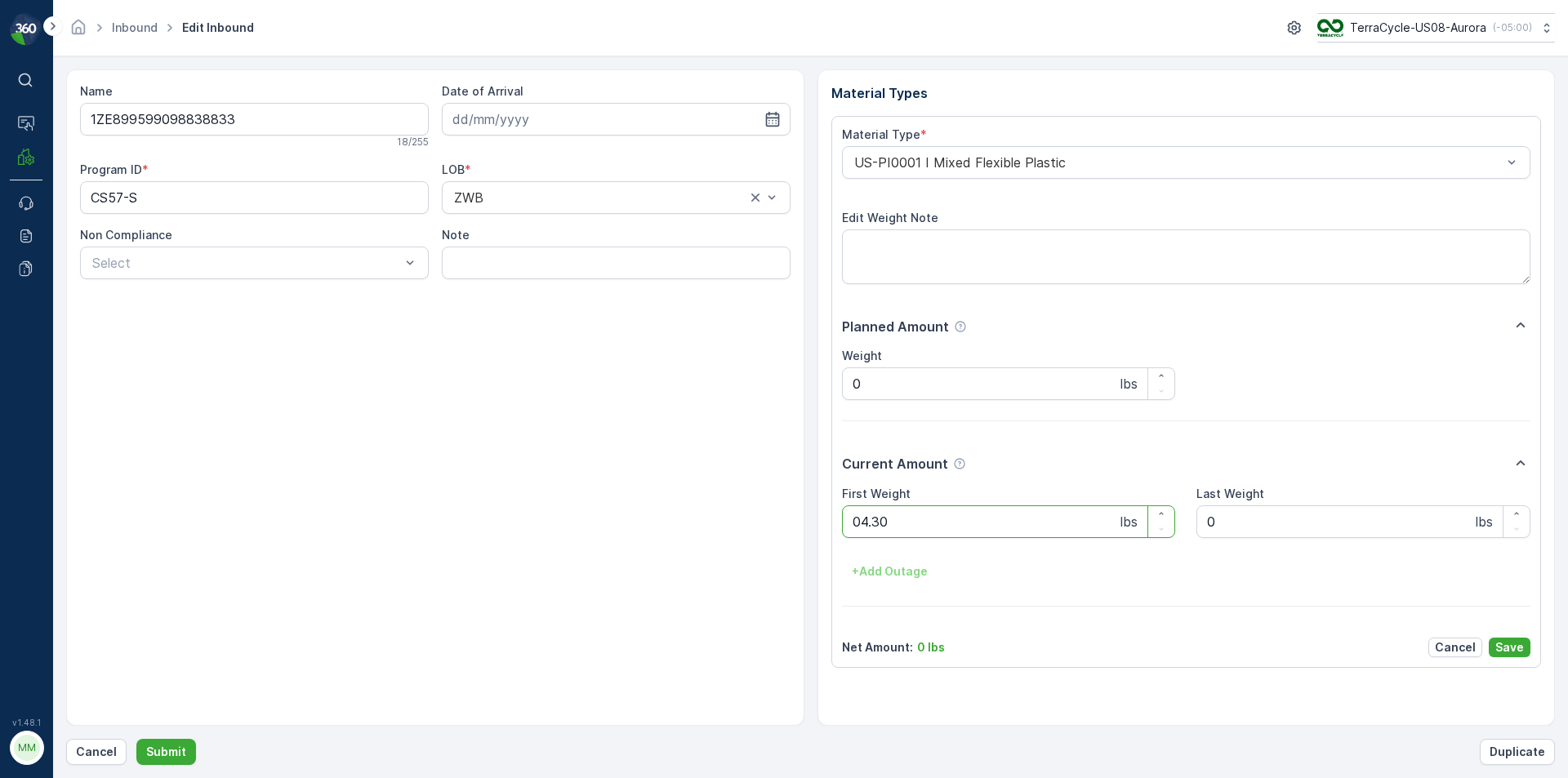
click at [137, 738] on button "Submit" at bounding box center [166, 751] width 60 height 26
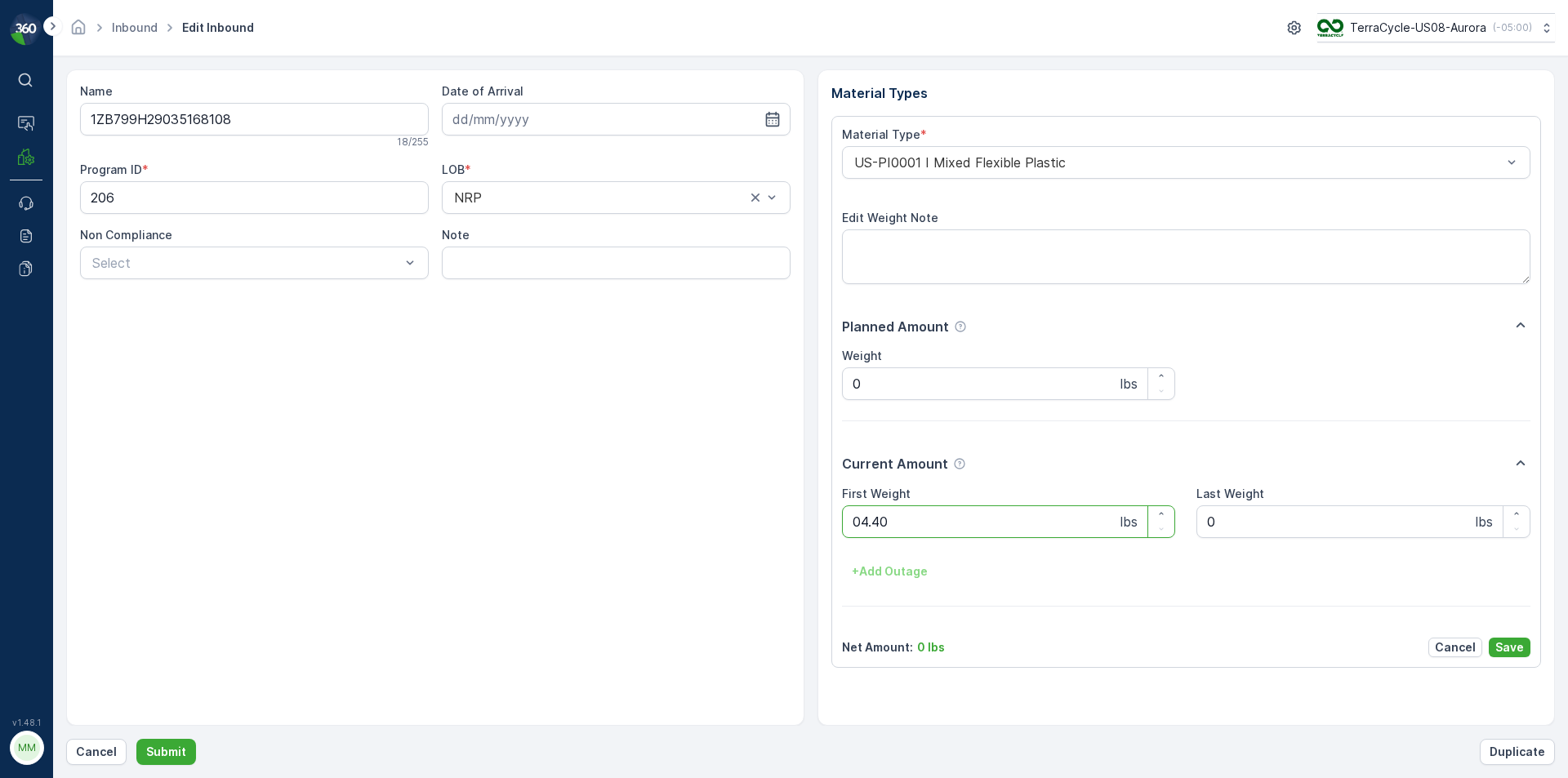
click at [137, 738] on button "Submit" at bounding box center [166, 751] width 60 height 26
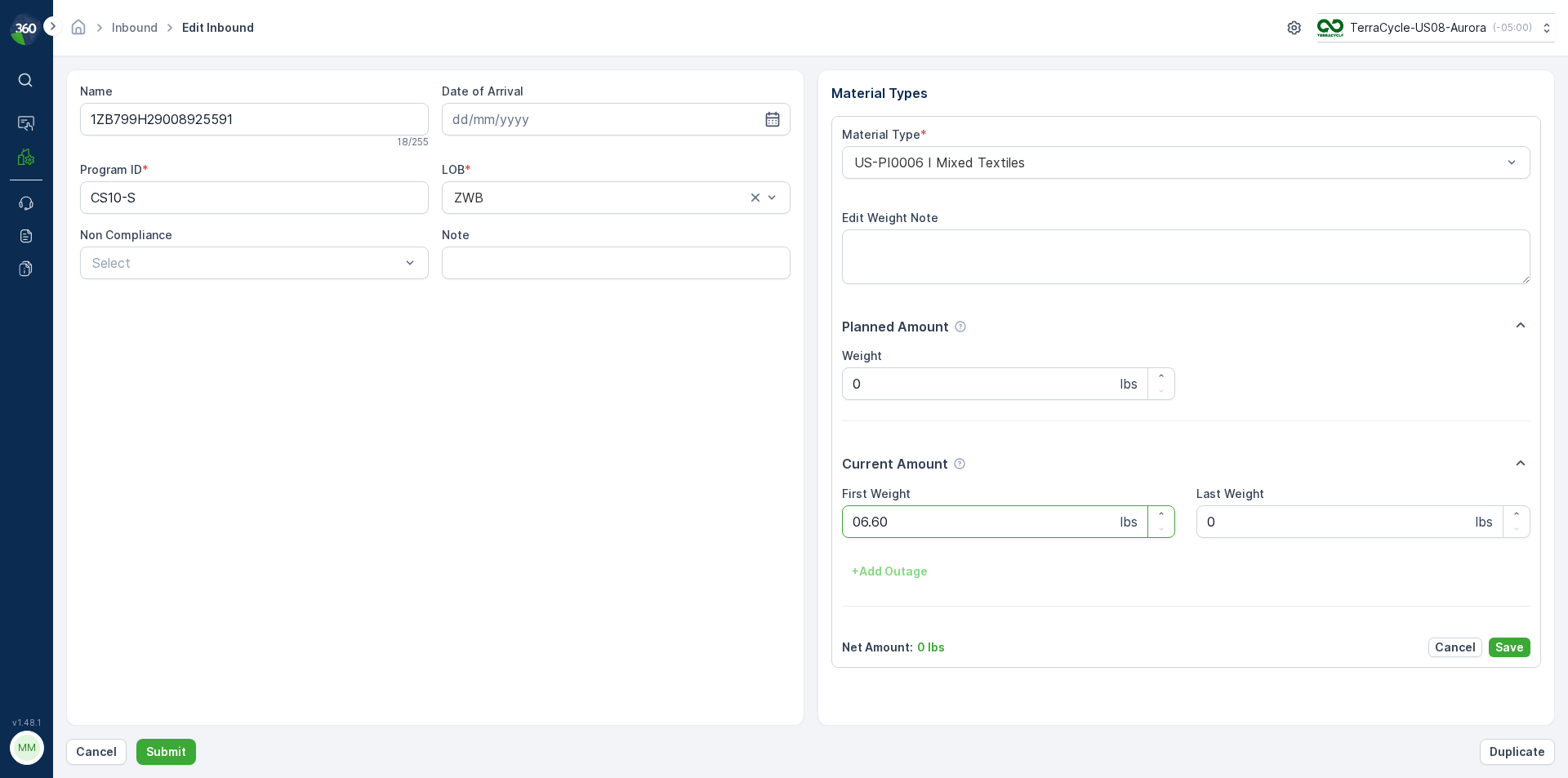
click at [137, 738] on button "Submit" at bounding box center [166, 751] width 60 height 26
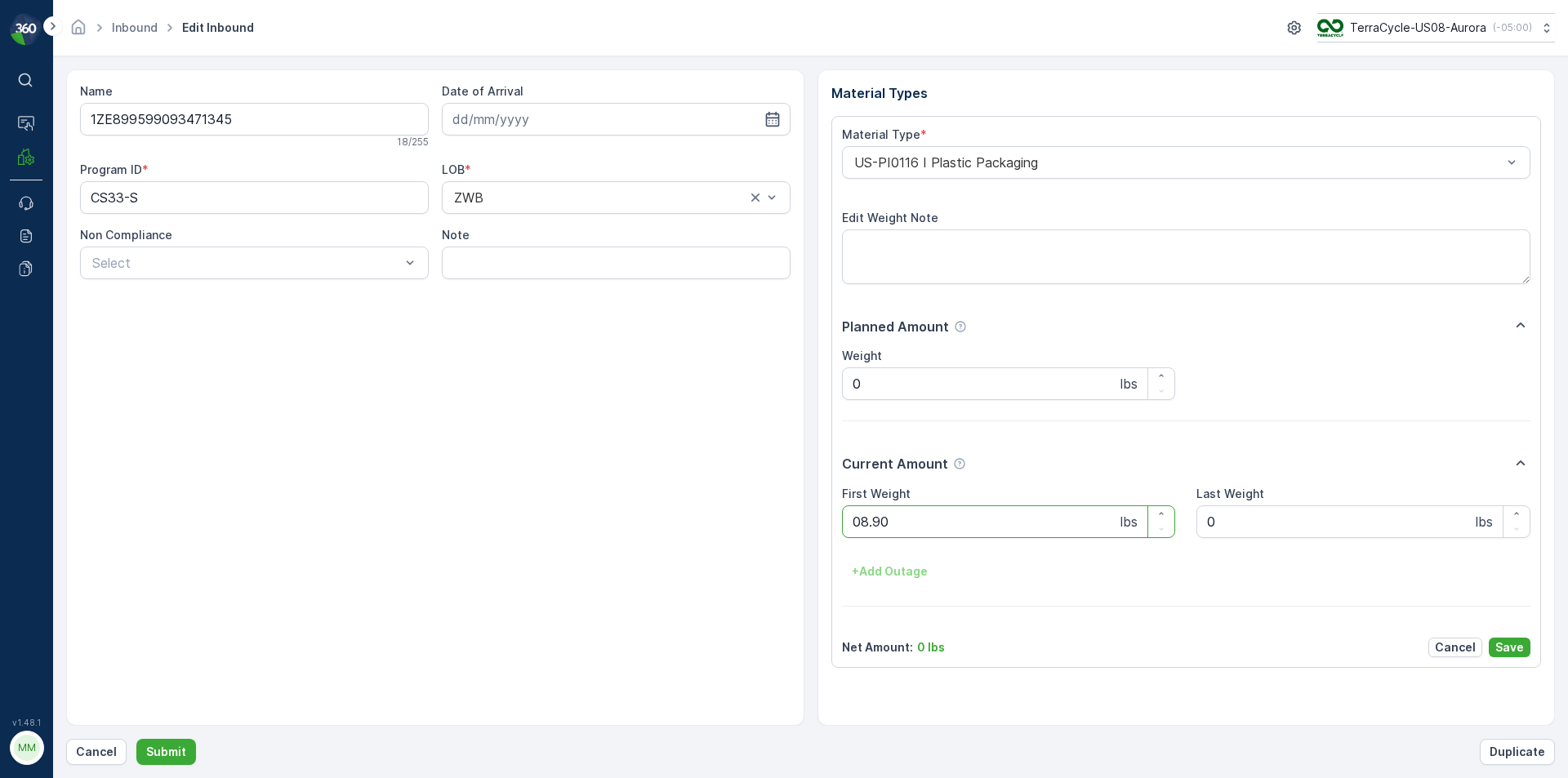
click at [137, 738] on button "Submit" at bounding box center [166, 751] width 60 height 26
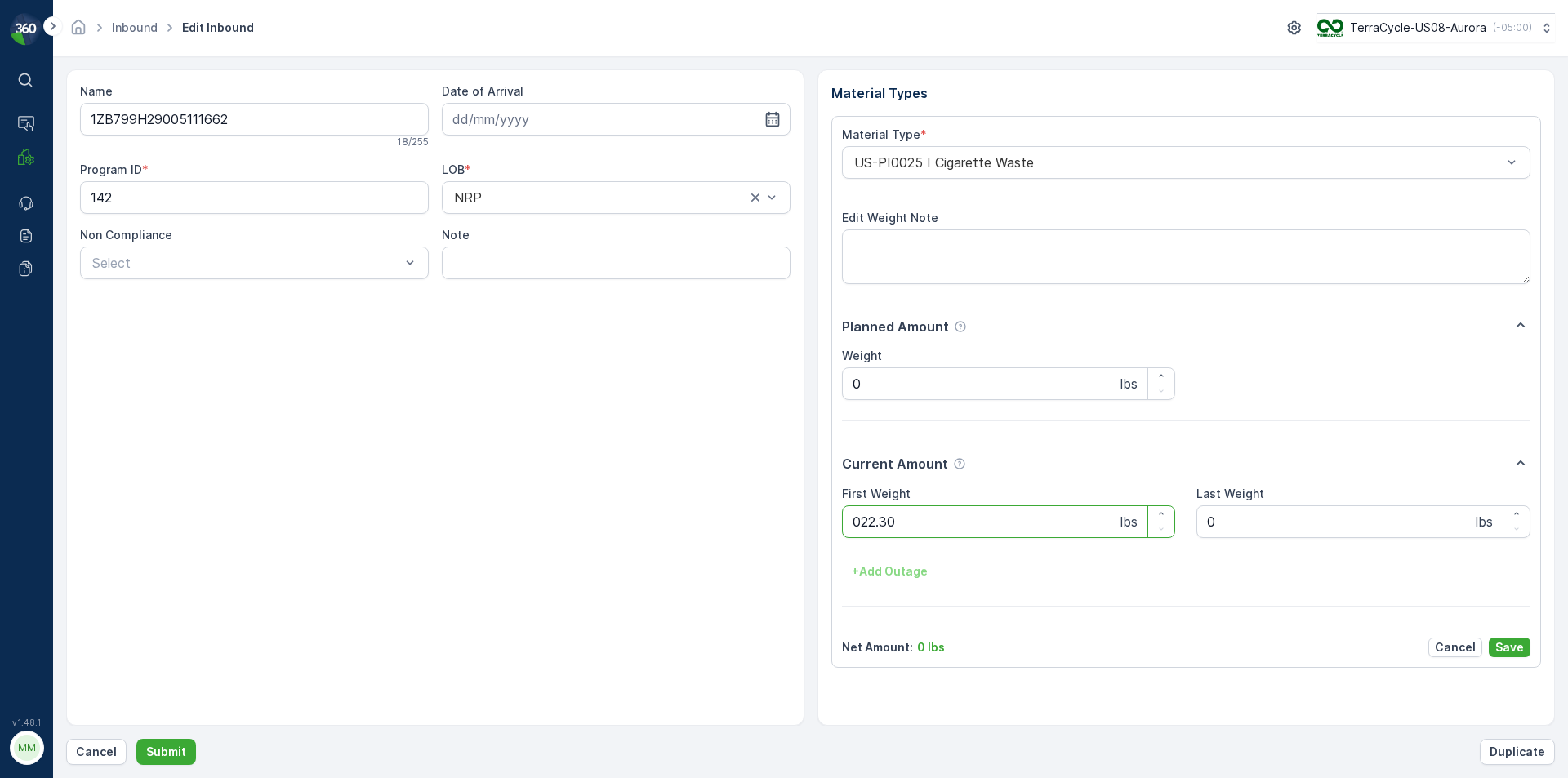
click at [137, 738] on button "Submit" at bounding box center [166, 751] width 60 height 26
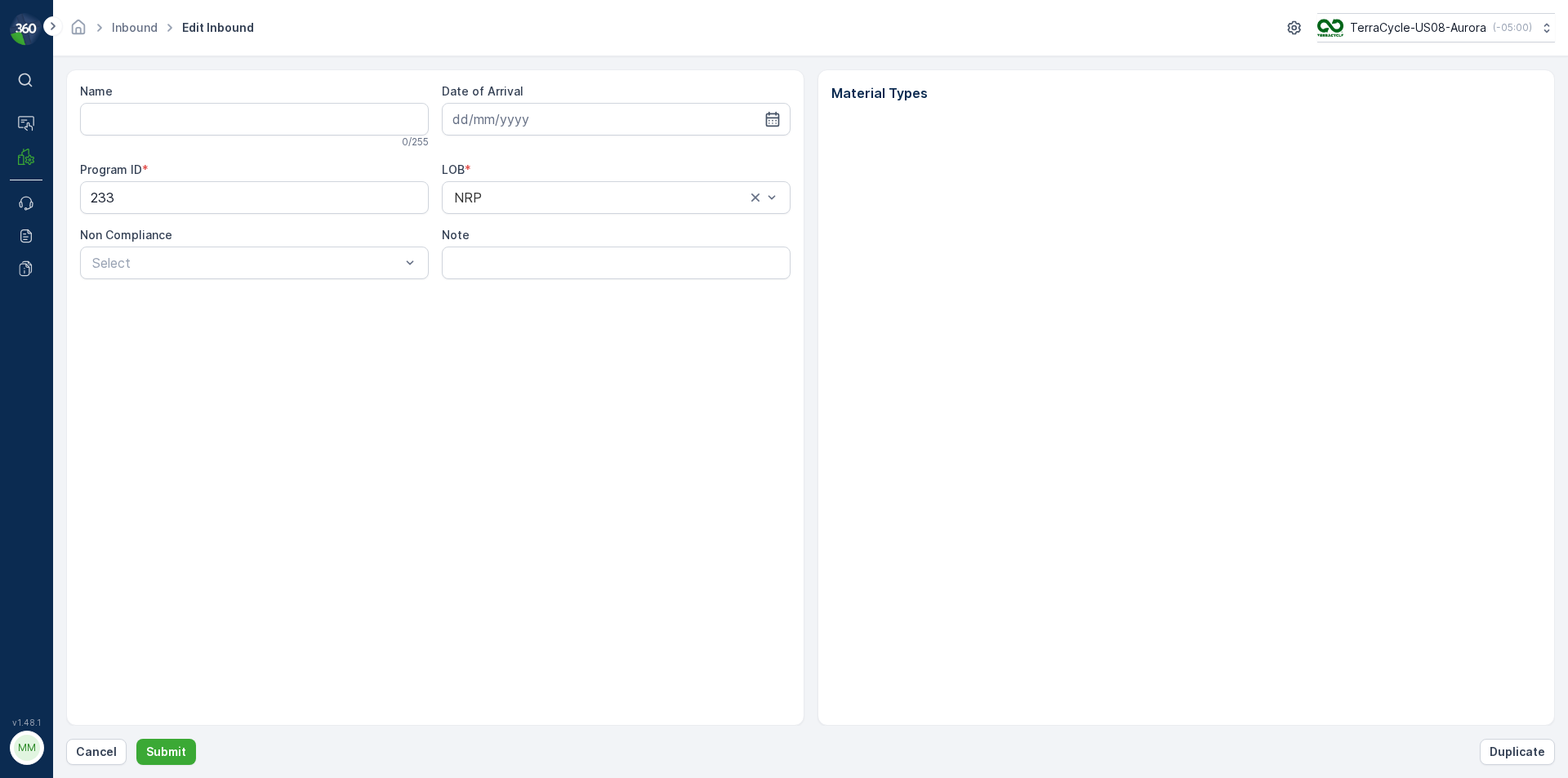
type input "1ZB799H29037945470"
type input "[DATE]"
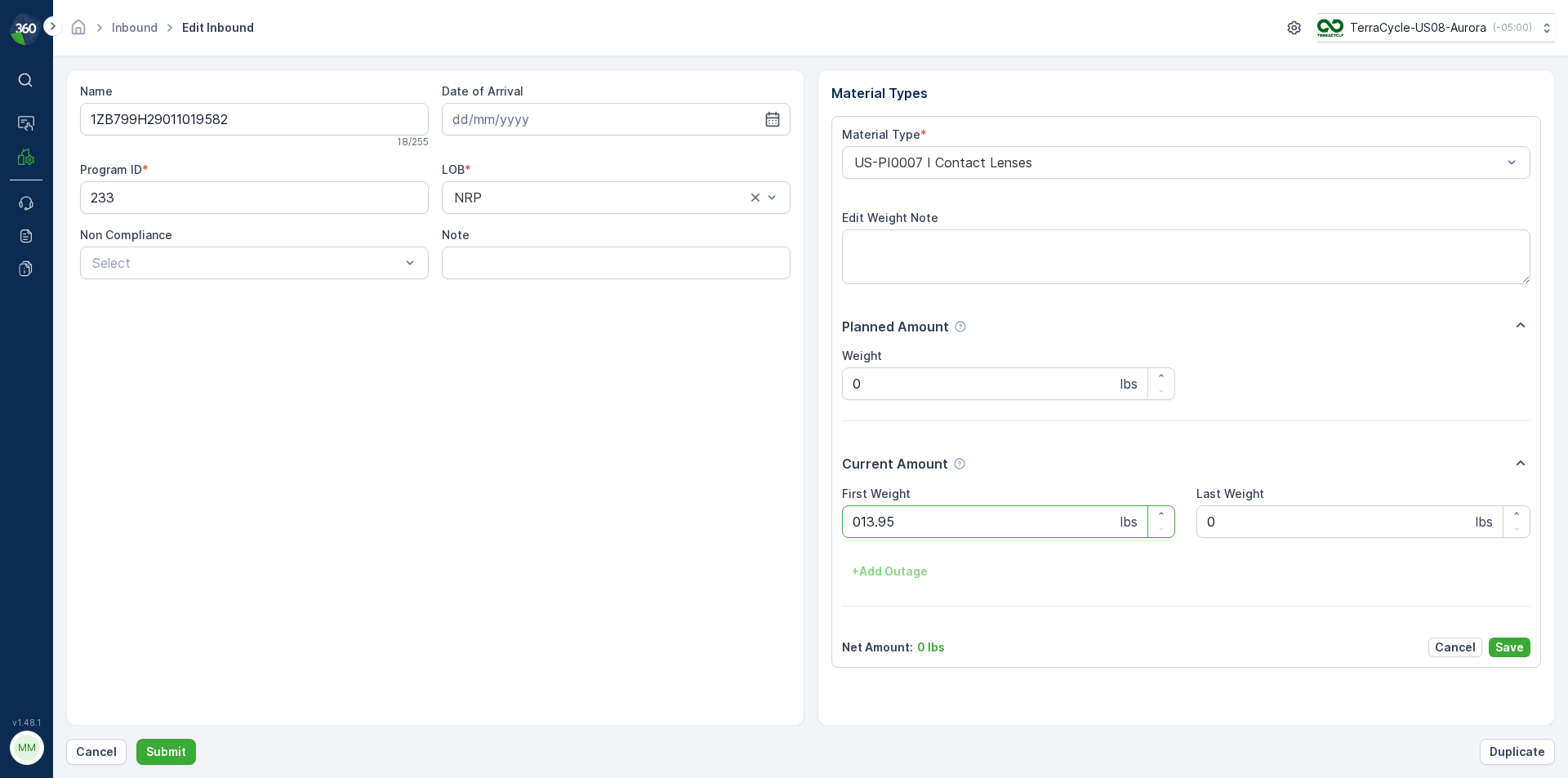
click at [137, 738] on button "Submit" at bounding box center [166, 751] width 60 height 26
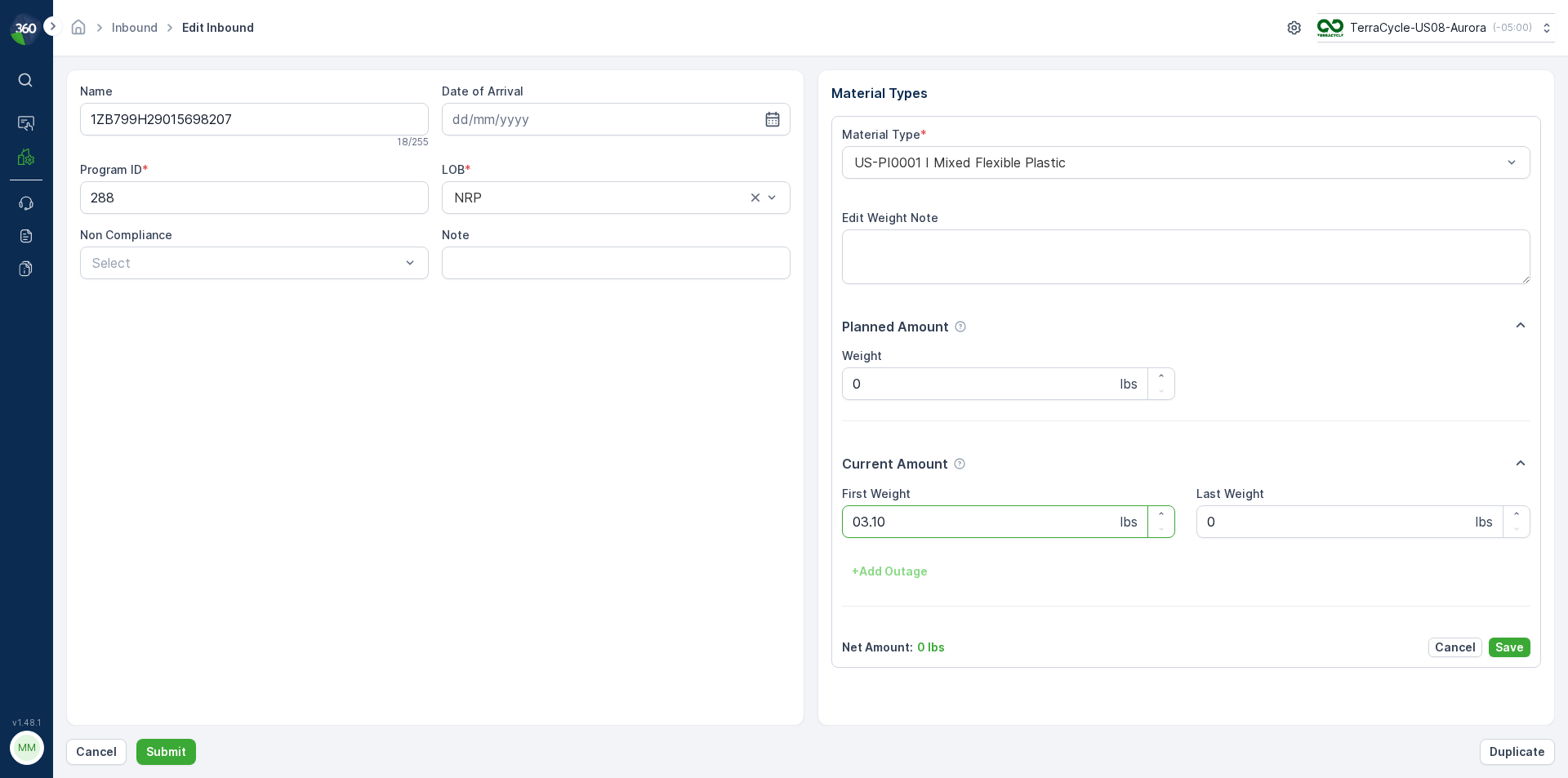
click at [137, 738] on button "Submit" at bounding box center [166, 751] width 60 height 26
